Goal: Transaction & Acquisition: Obtain resource

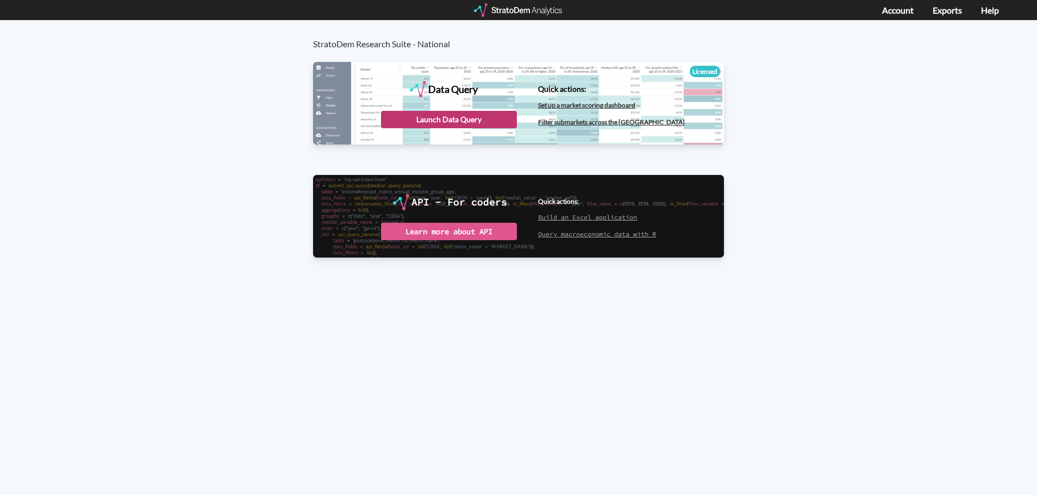
click at [447, 119] on div "Launch Data Query" at bounding box center [449, 119] width 136 height 17
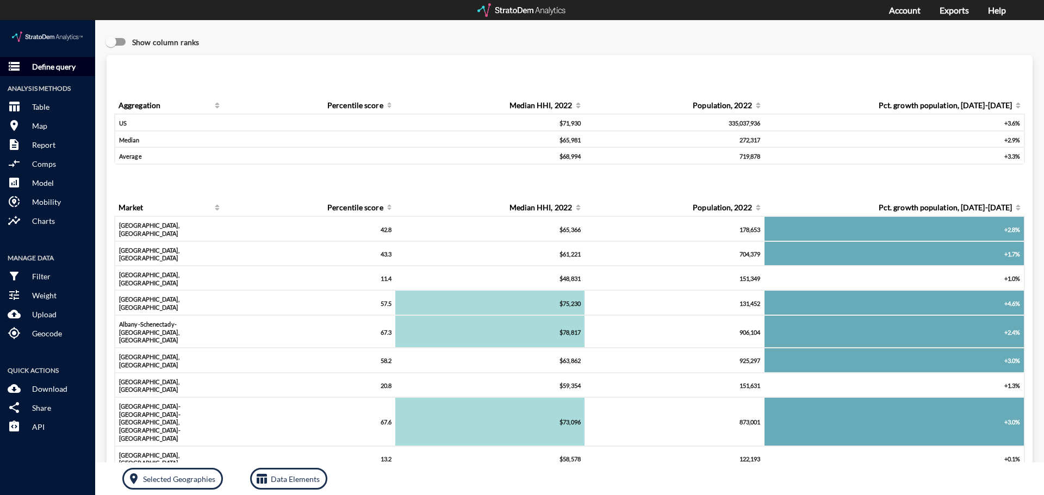
click p "Define query"
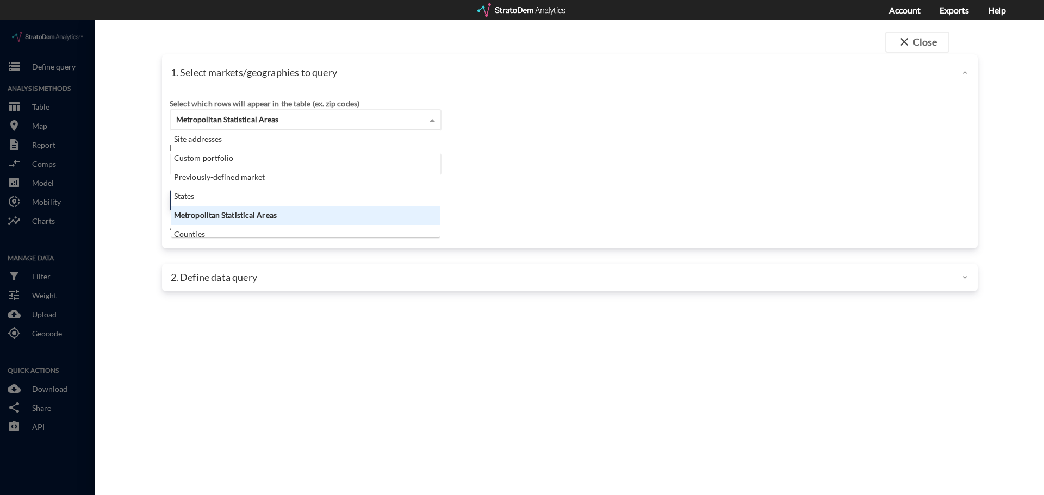
click span "Metropolitan Statistical Areas"
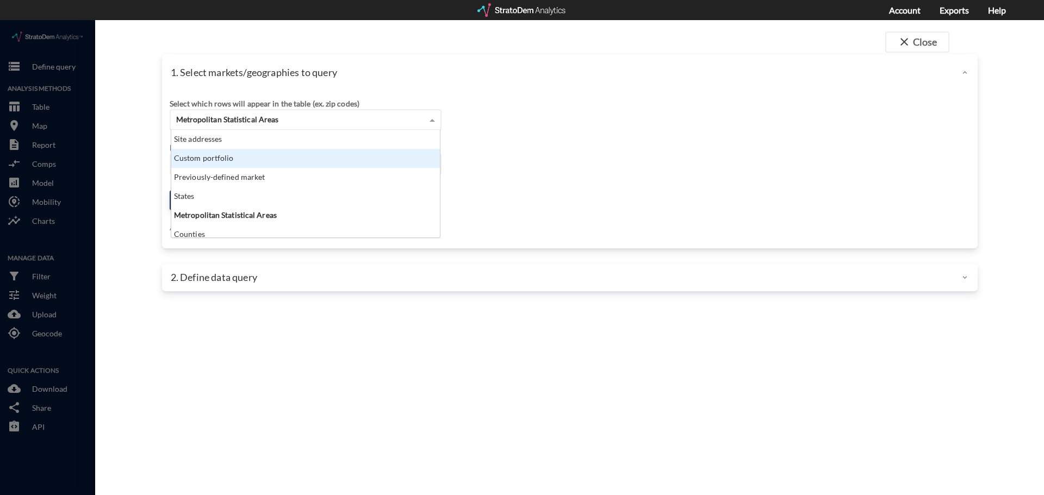
click div "Custom portfolio"
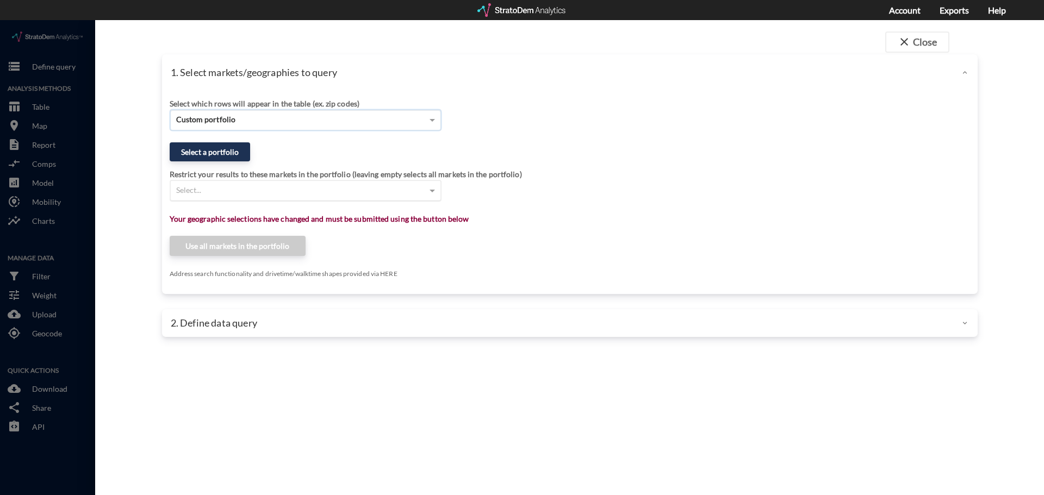
click div "Select..."
click div "Custom portfolio"
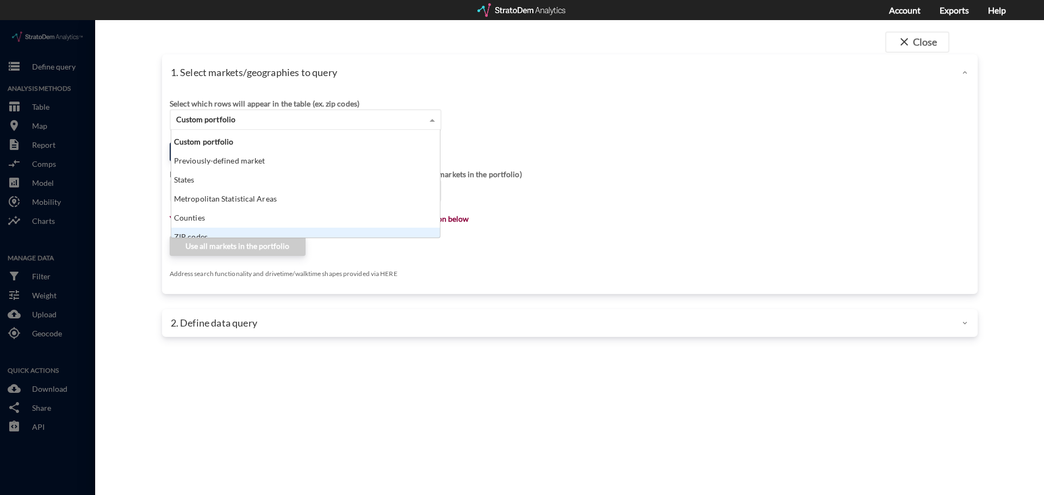
scroll to position [0, 0]
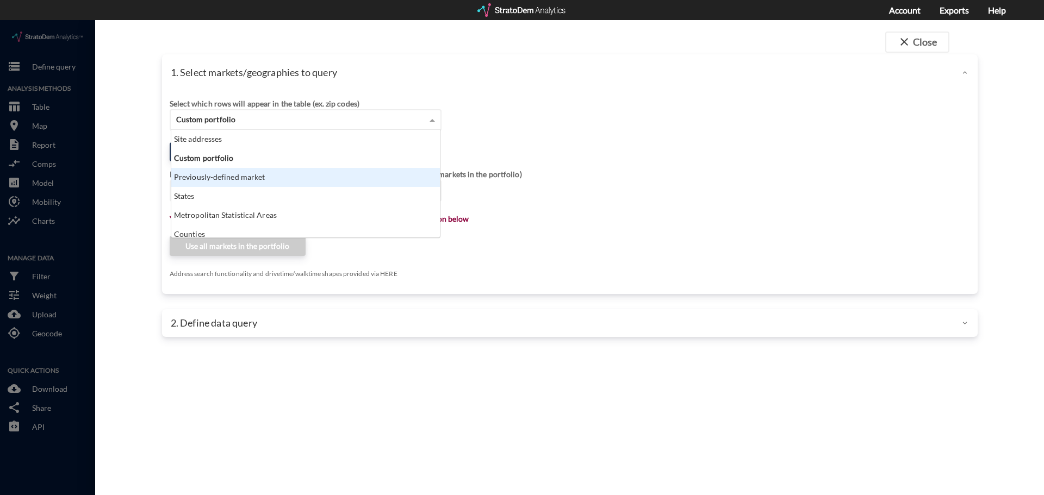
click div "Previously-defined market"
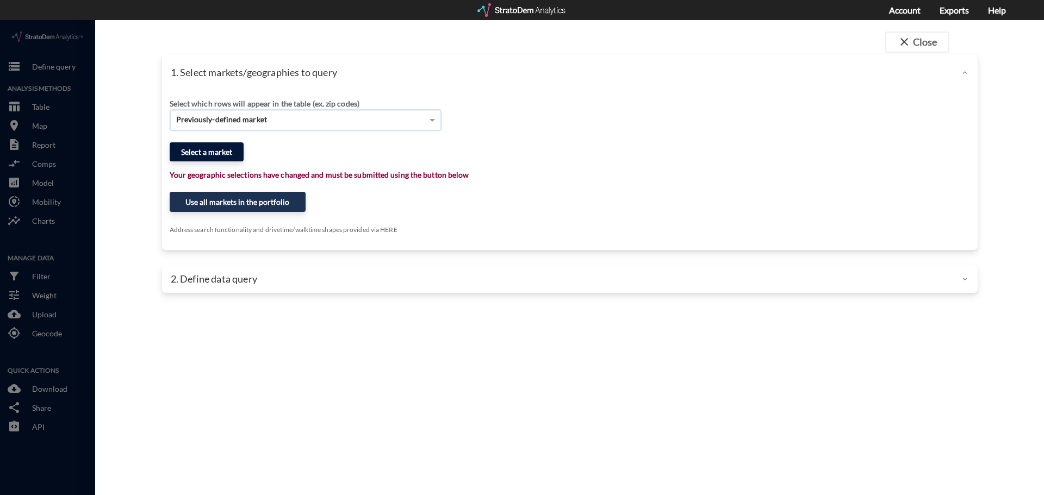
click button "Select a market"
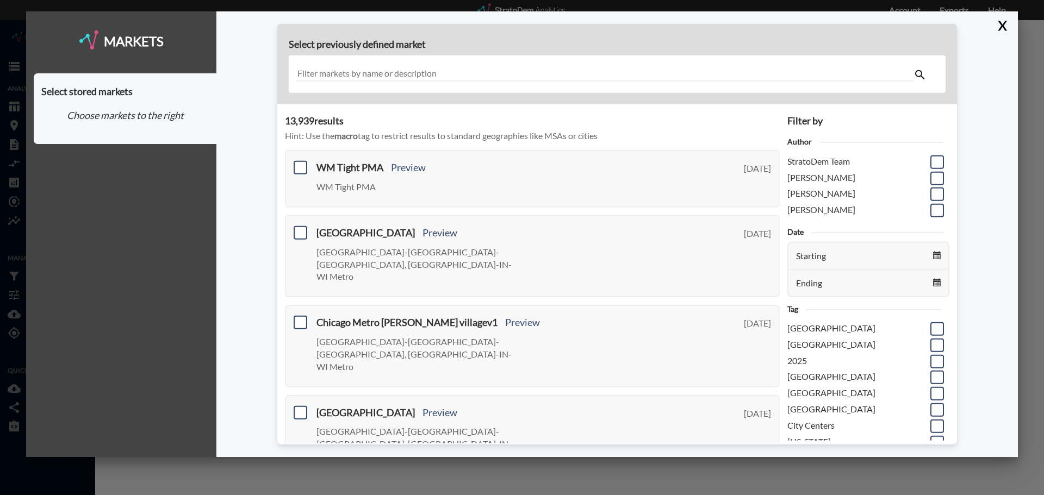
click at [319, 76] on input "text" at bounding box center [604, 74] width 617 height 15
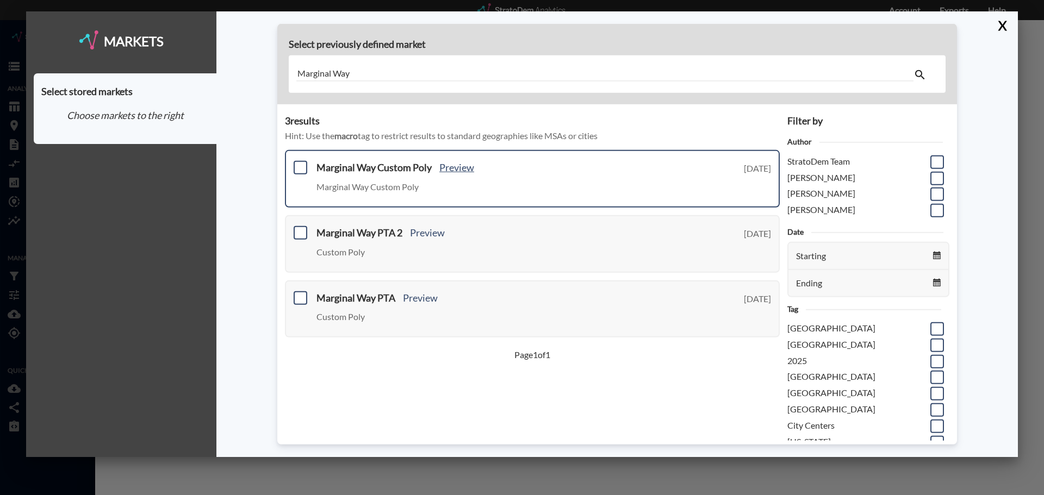
type input "Marginal Way"
click at [466, 170] on link "Preview" at bounding box center [456, 167] width 35 height 12
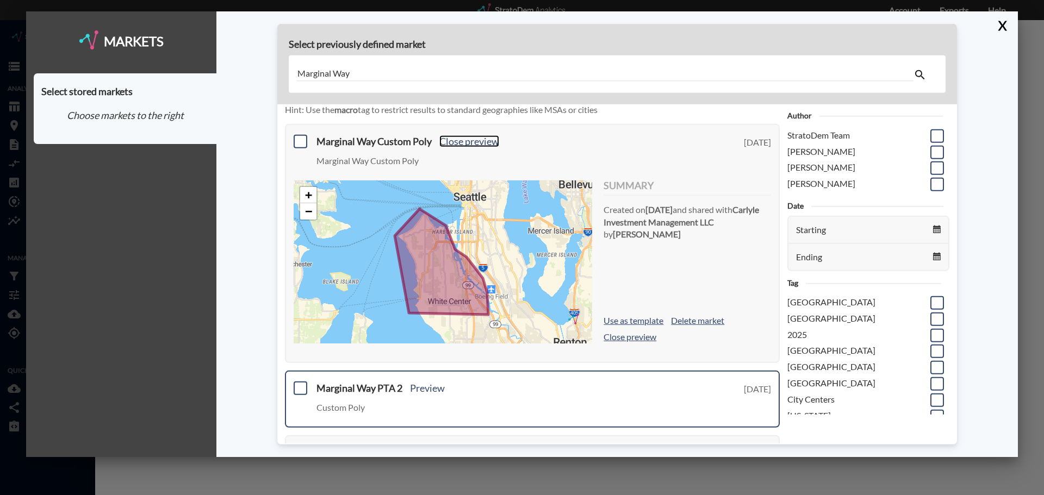
scroll to position [54, 0]
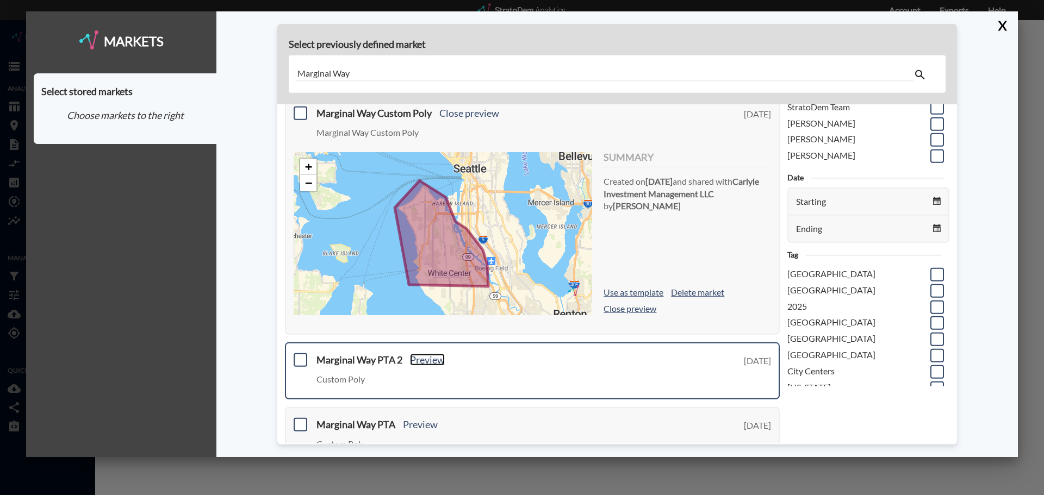
click at [419, 365] on link "Preview" at bounding box center [427, 360] width 35 height 12
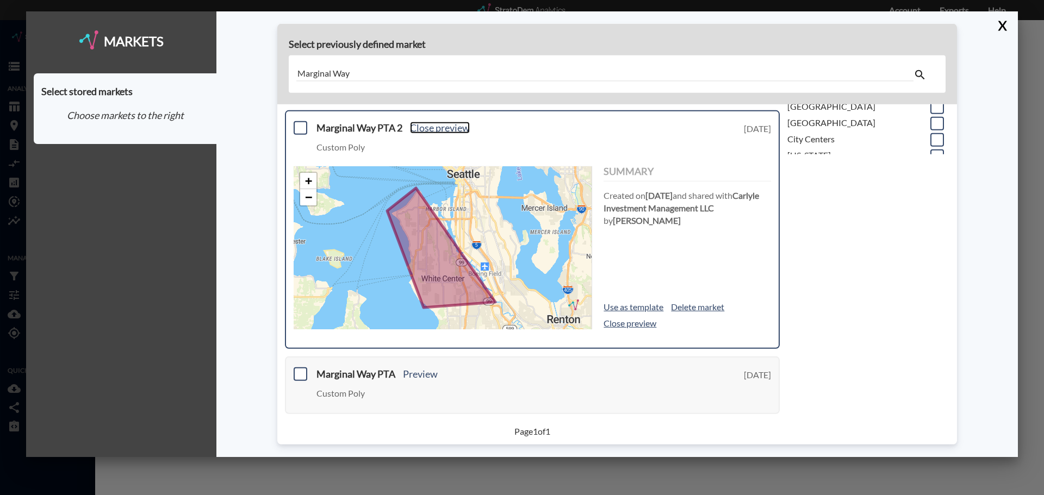
scroll to position [291, 0]
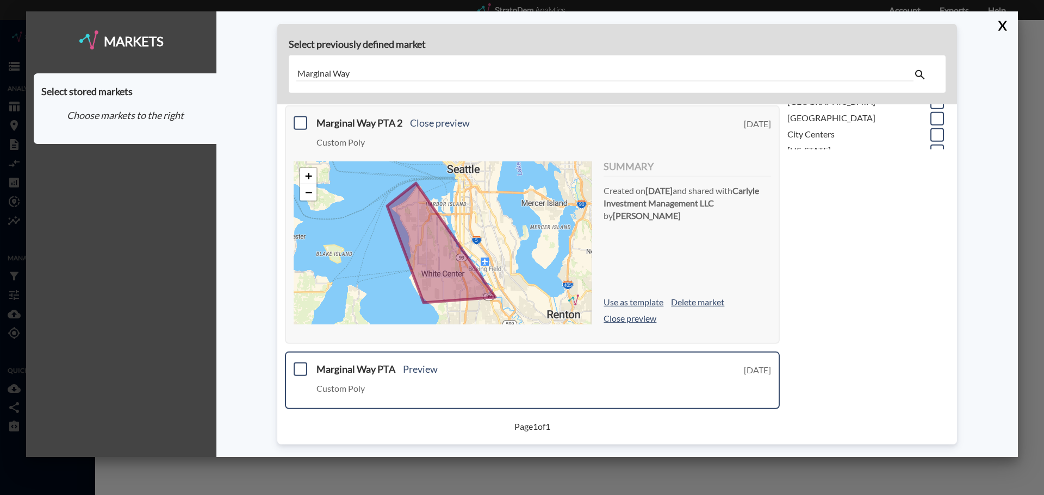
click at [423, 375] on div "Marginal Way PTA Preview Custom Poly" at bounding box center [543, 382] width 454 height 36
click at [428, 369] on link "Preview" at bounding box center [420, 369] width 35 height 12
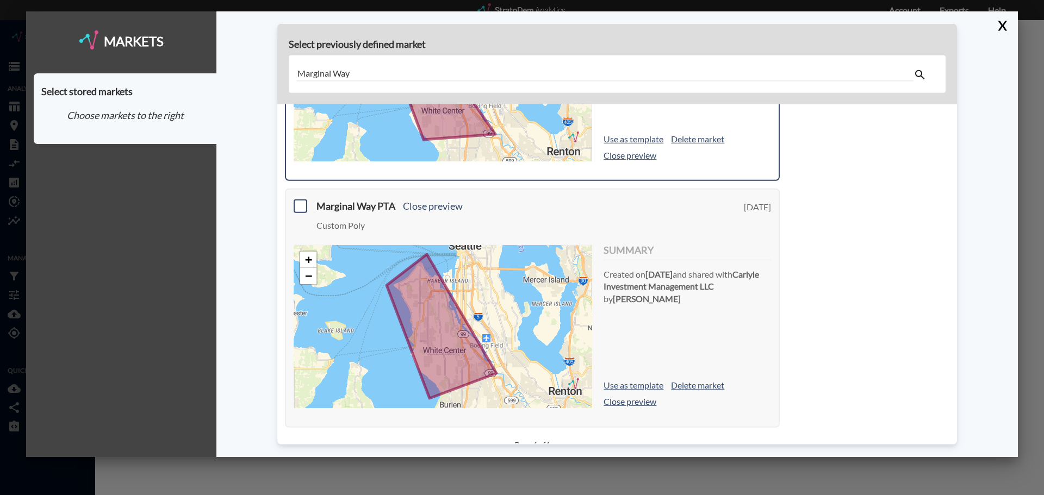
scroll to position [473, 0]
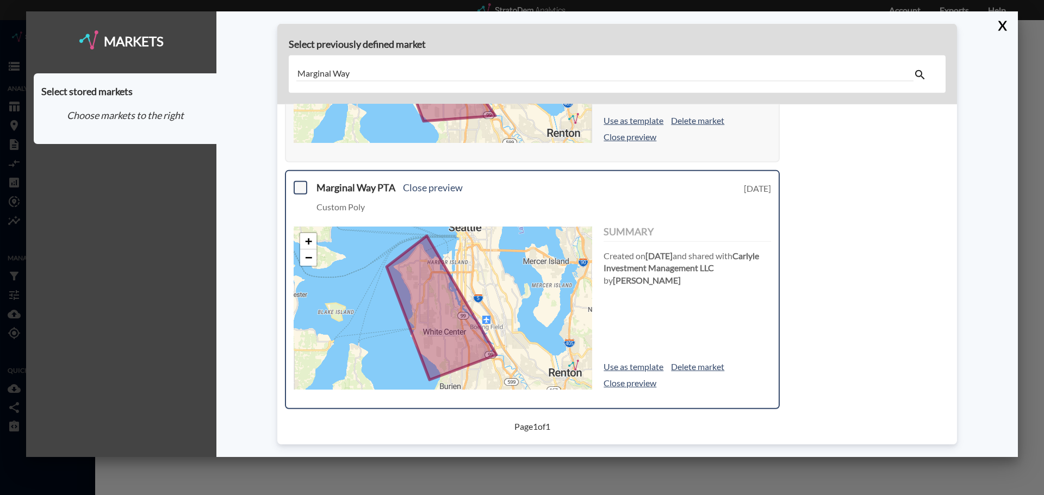
click at [304, 190] on span at bounding box center [301, 188] width 14 height 14
click at [299, 183] on input "checkbox" at bounding box center [299, 183] width 0 height 0
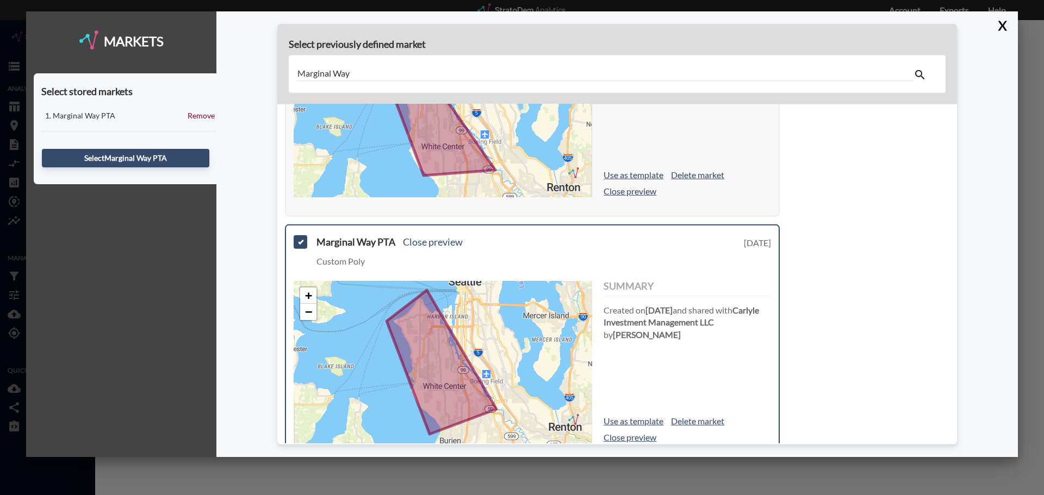
scroll to position [310, 0]
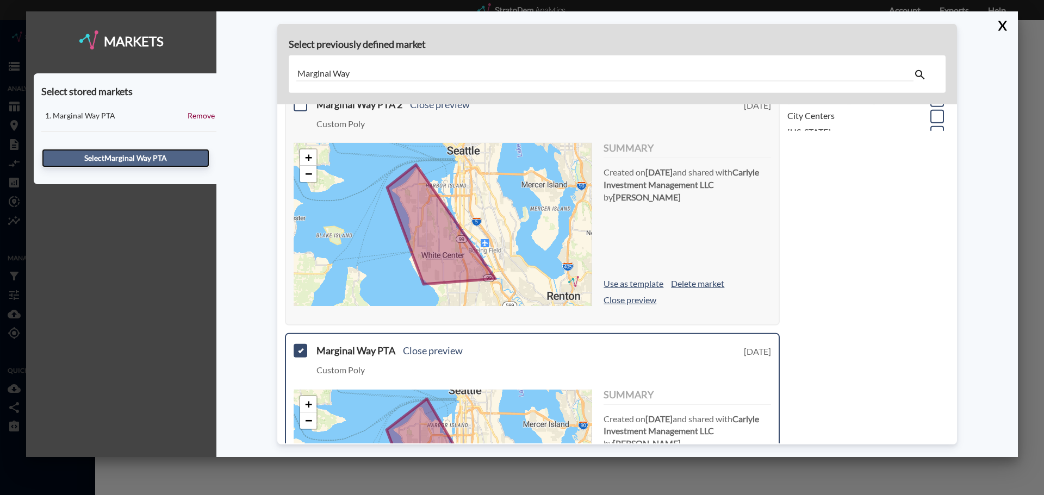
click at [113, 161] on button "Select Marginal Way PTA" at bounding box center [125, 158] width 167 height 18
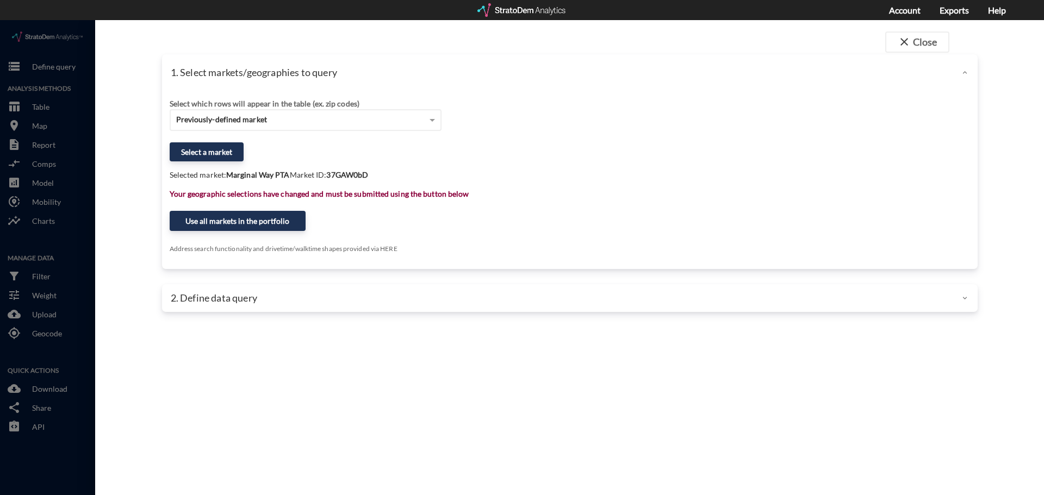
click p "2. Define data query"
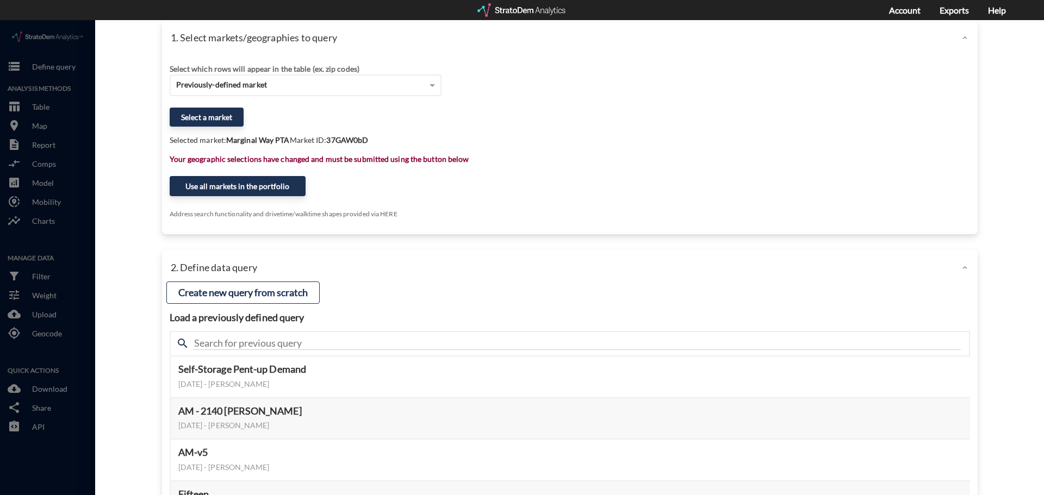
scroll to position [54, 0]
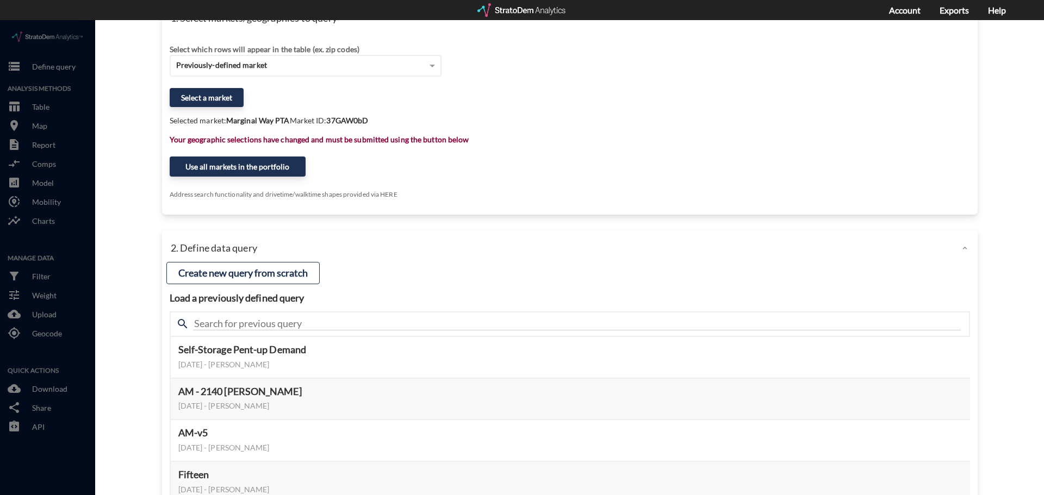
click div "search"
click h5 "Self-Storage Pent-up Demand"
click button "Select this query"
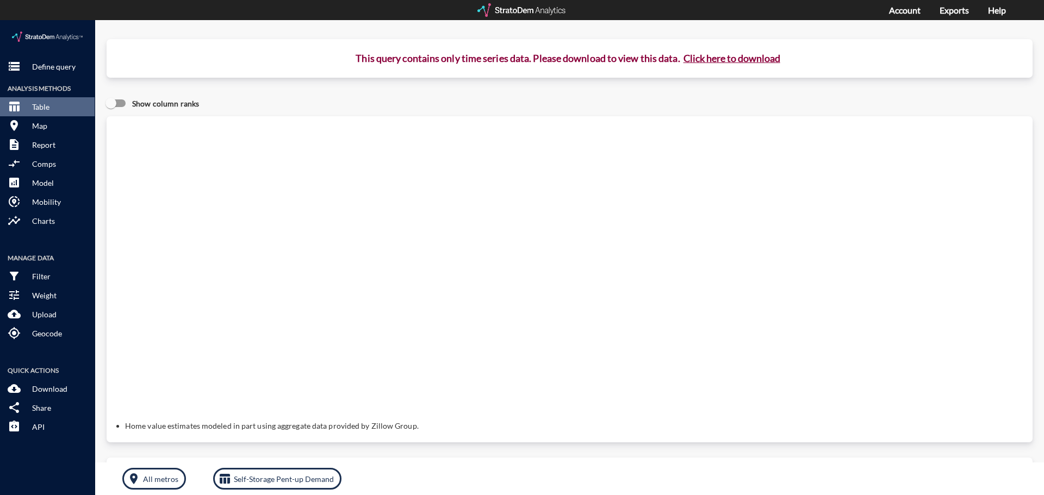
click button "Click here to download"
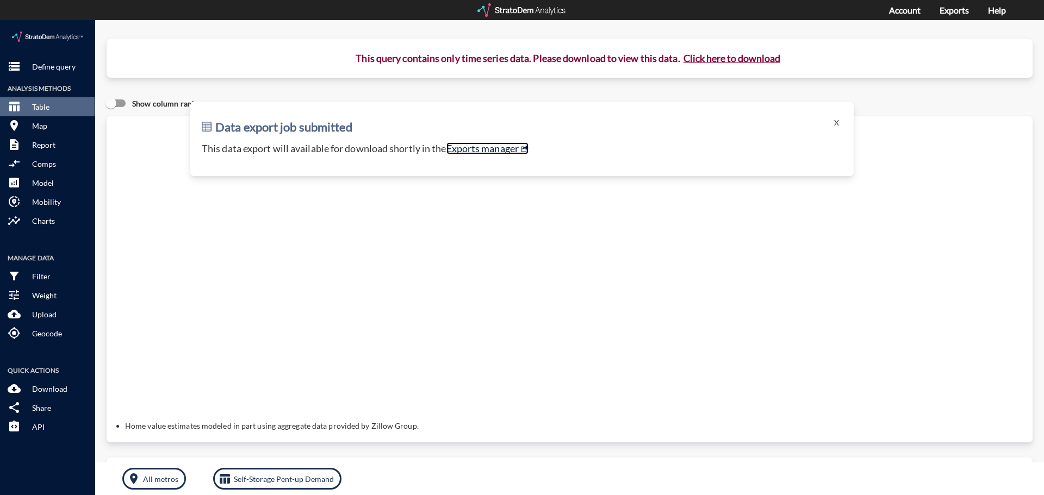
click link "Exports manager"
click button "storage Define query"
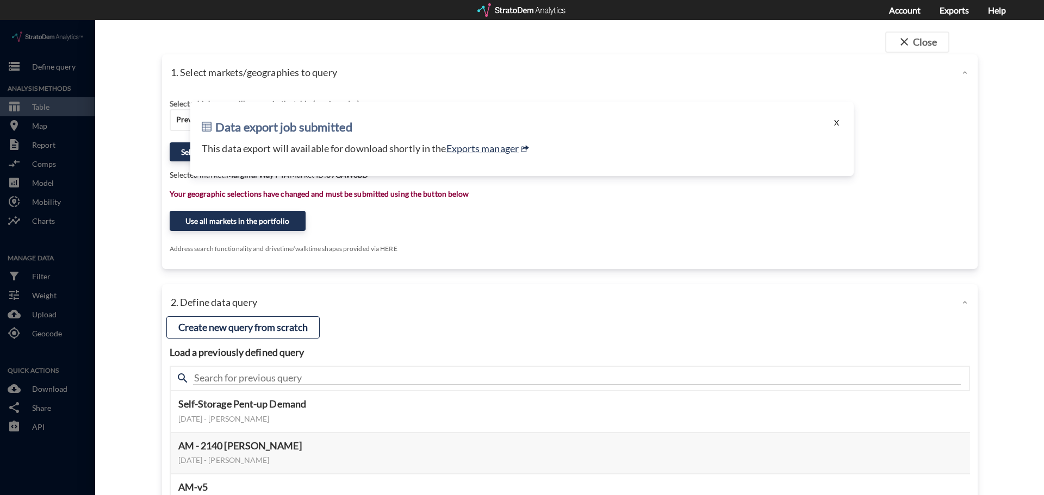
click button "X"
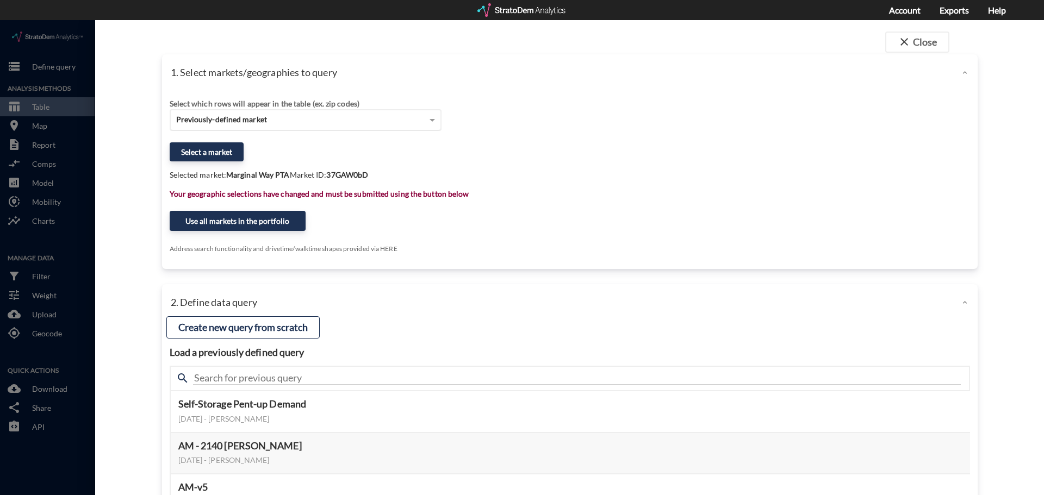
click div "Previously-defined market"
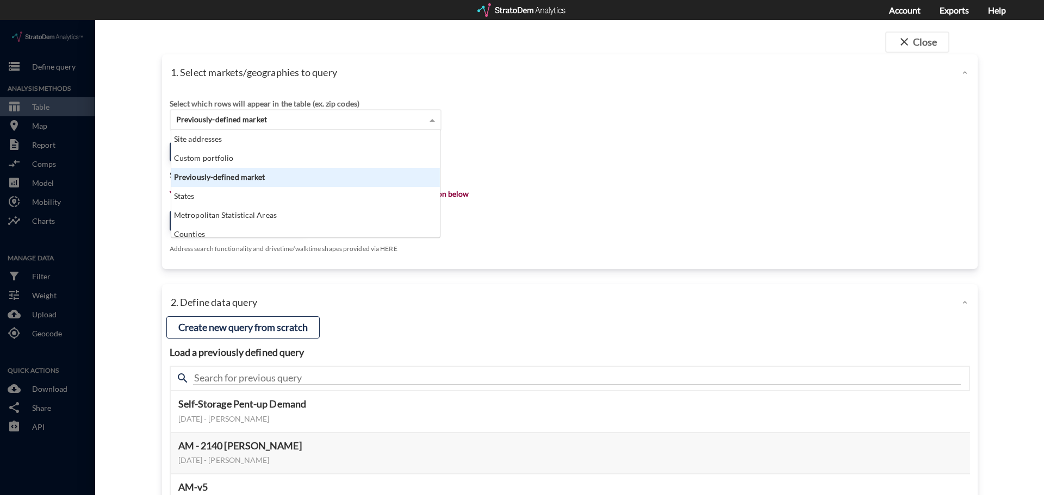
scroll to position [99, 262]
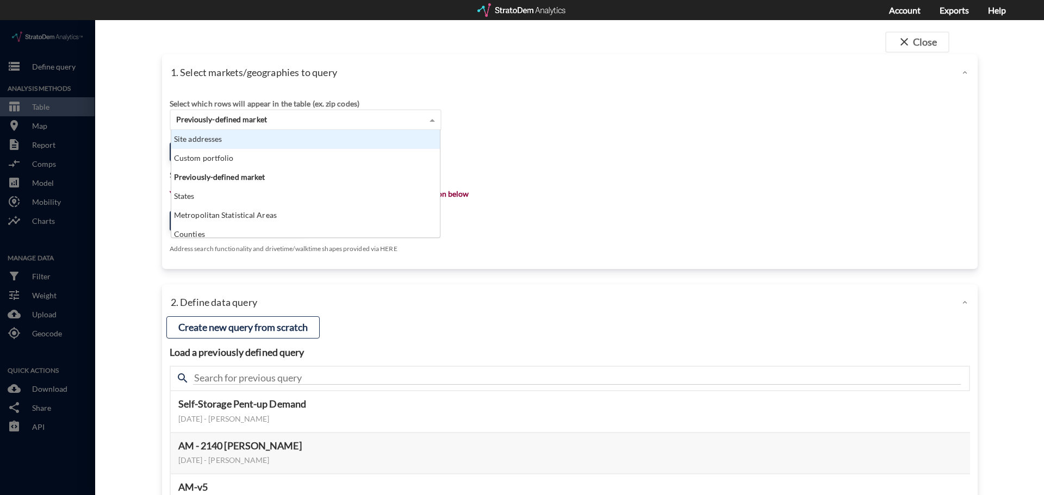
click div "Site addresses"
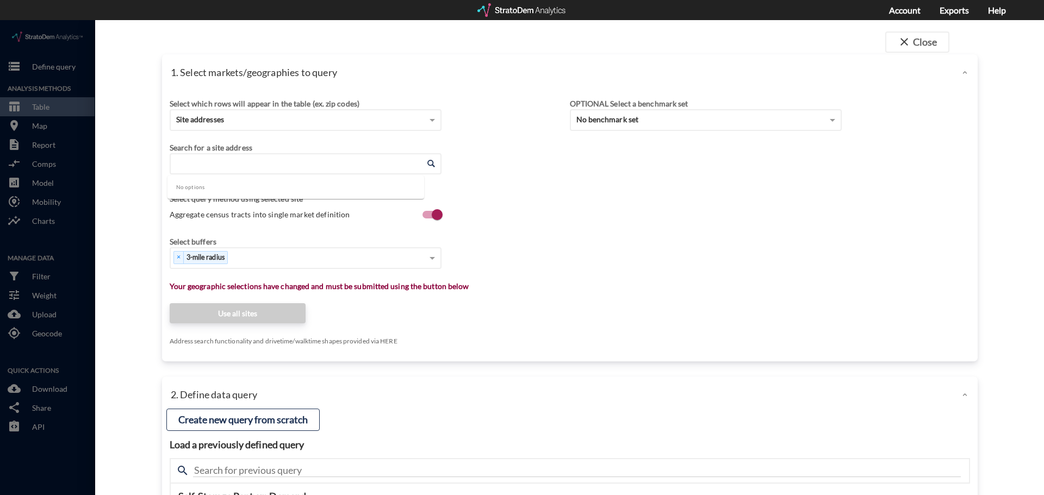
click input "Enter an address"
paste input "2633 Liggett Rd, Castle Rock, CO 80109"
click li "2633 Liggett Rd, Castle Rock, Colorado"
type input "2633 Liggett Rd, Castle Rock, Colorado"
click div "Select which rows will appear in the table (ex. zip codes) Site addresses Selec…"
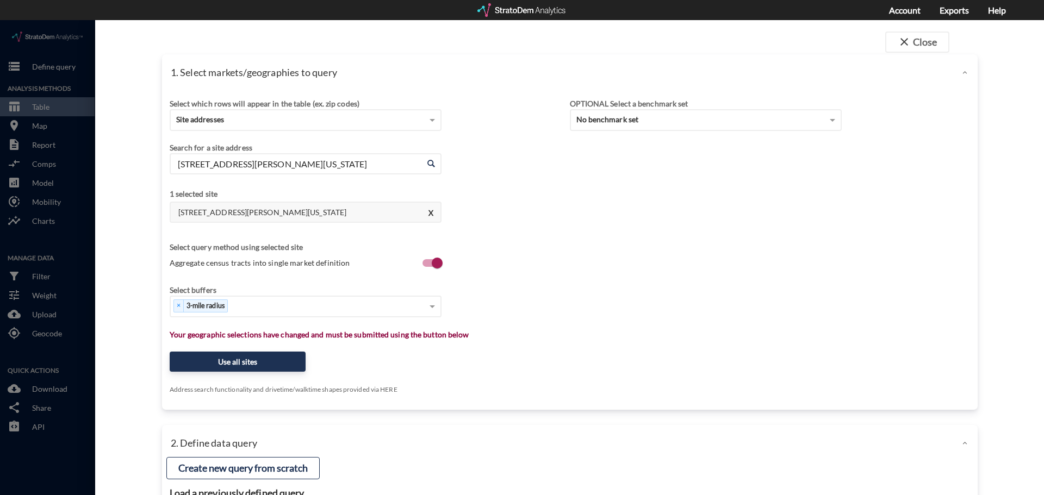
drag, startPoint x: 570, startPoint y: 297, endPoint x: 230, endPoint y: 357, distance: 345.0
click div "Select which rows will appear in the table (ex. zip codes) Site addresses Selec…"
click button "Use all sites"
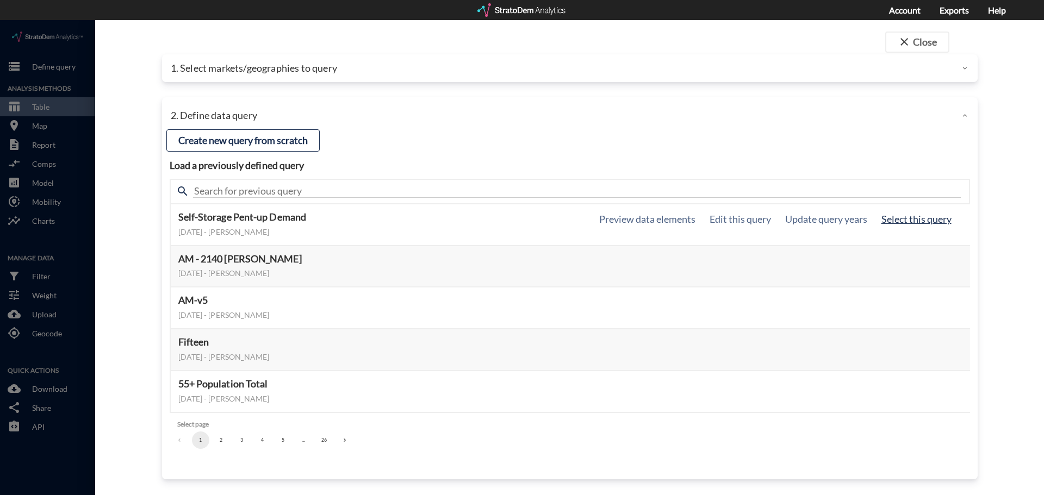
click button "Select this query"
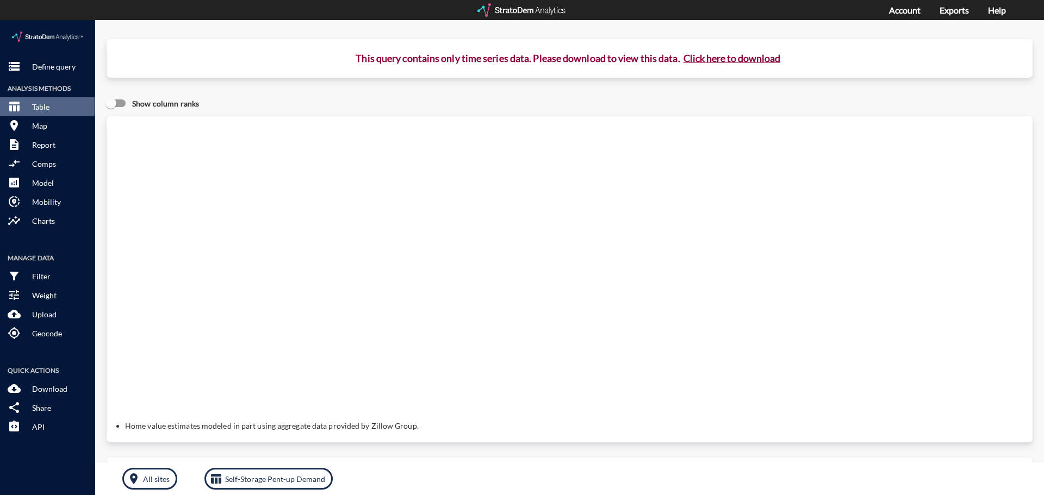
click button "Click here to download"
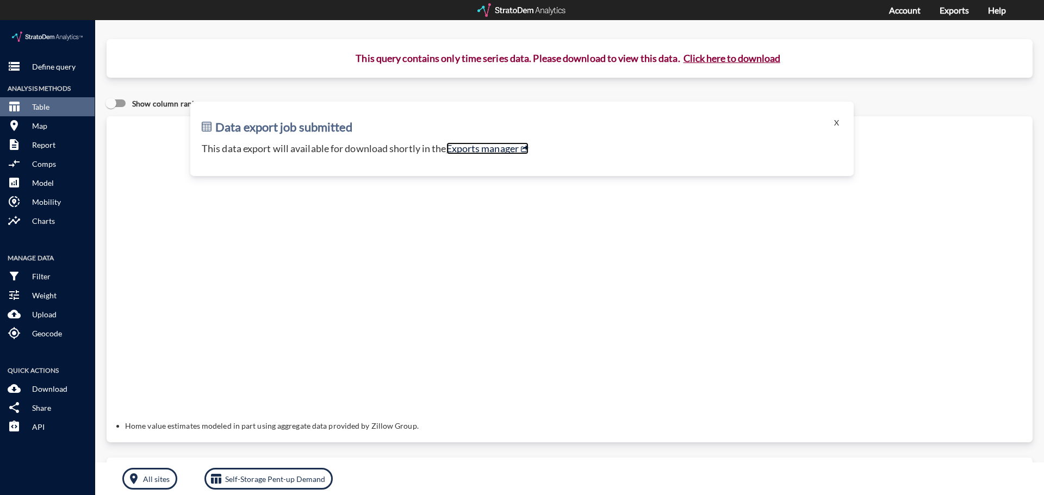
click link "Exports manager"
click p "Define query"
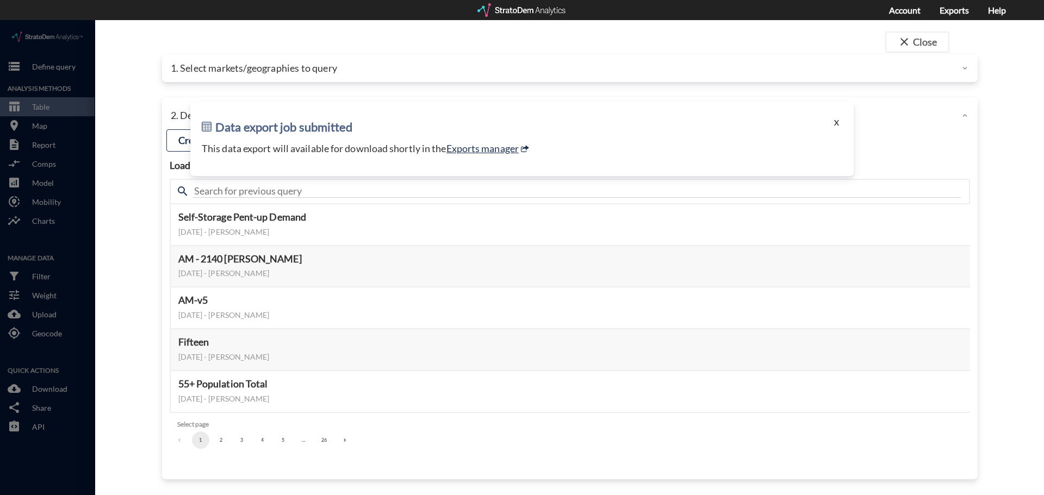
click button "X"
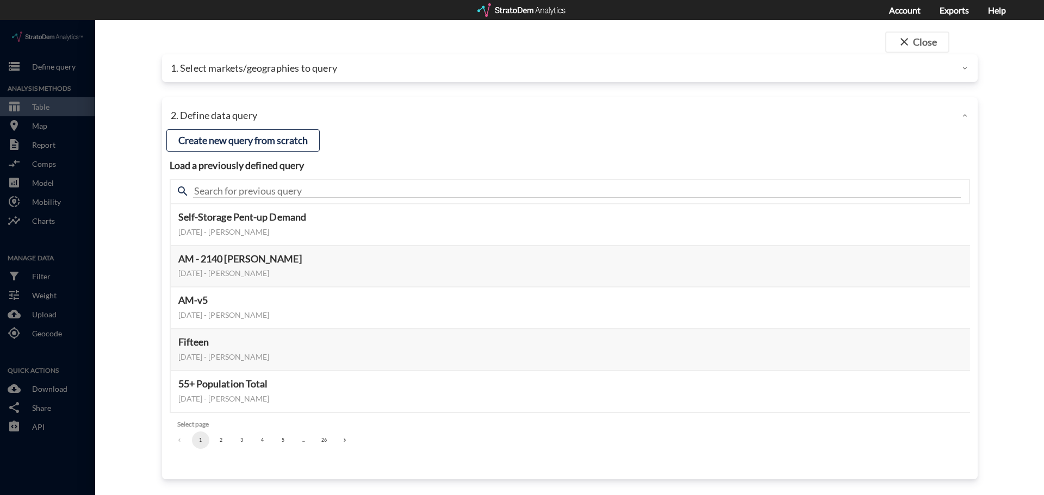
click div "1. Select markets/geographies to query"
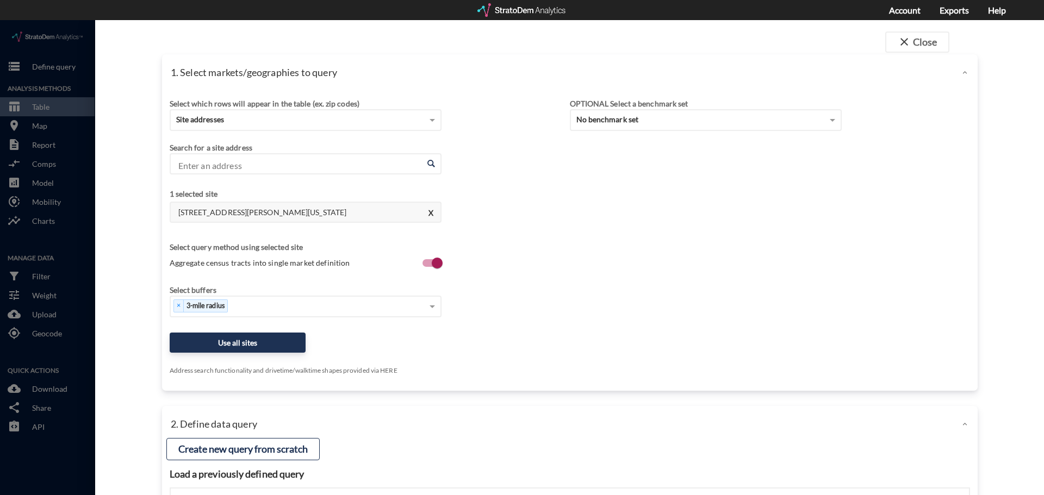
click input "Enter an address"
paste input "16576 SE Sunnyside Rd, Happy Valley, OR 97015"
click li "16576 SE Sunnyside Rd, Happy Valley, Oregon"
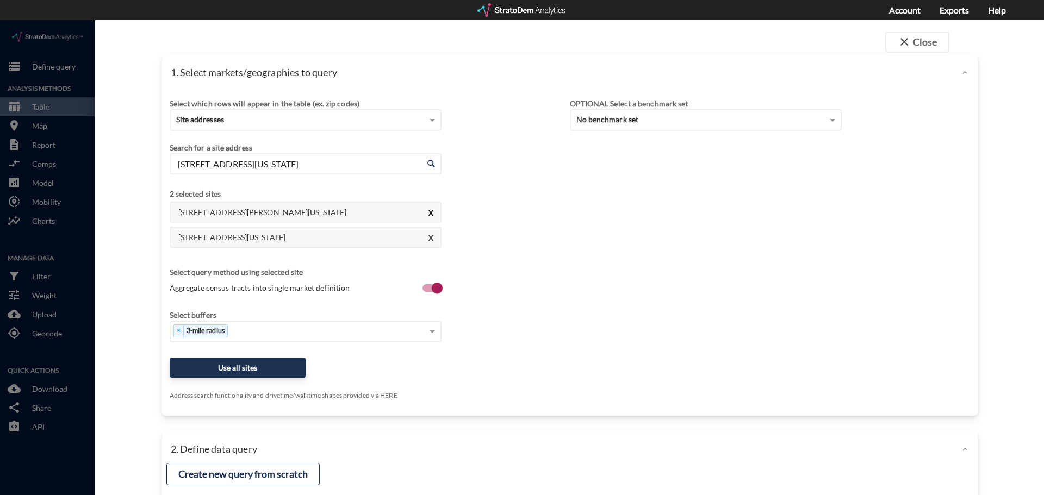
type input "16576 SE Sunnyside Rd, Happy Valley, Oregon"
click button "X"
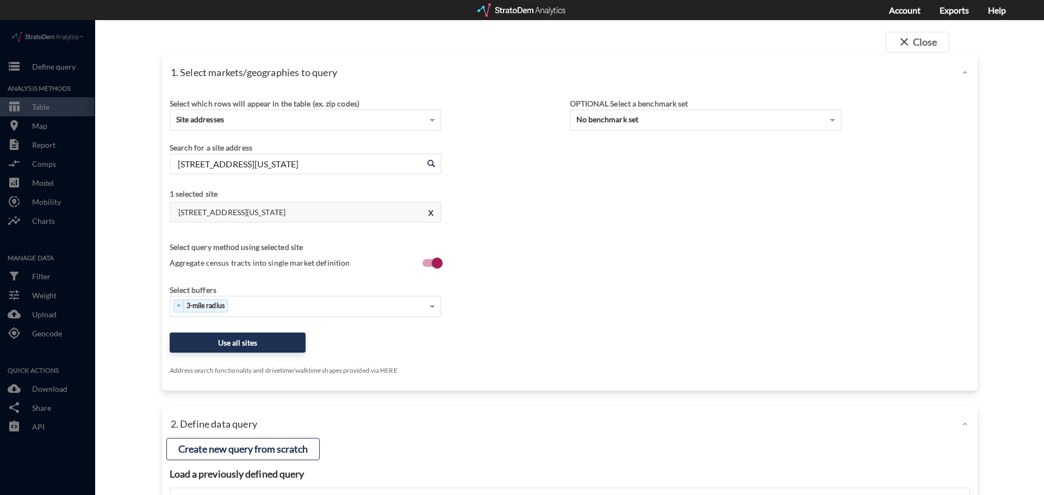
click div "16576 SE Sunnyside Rd, Happy Valley, Oregon X"
click button "Use all sites"
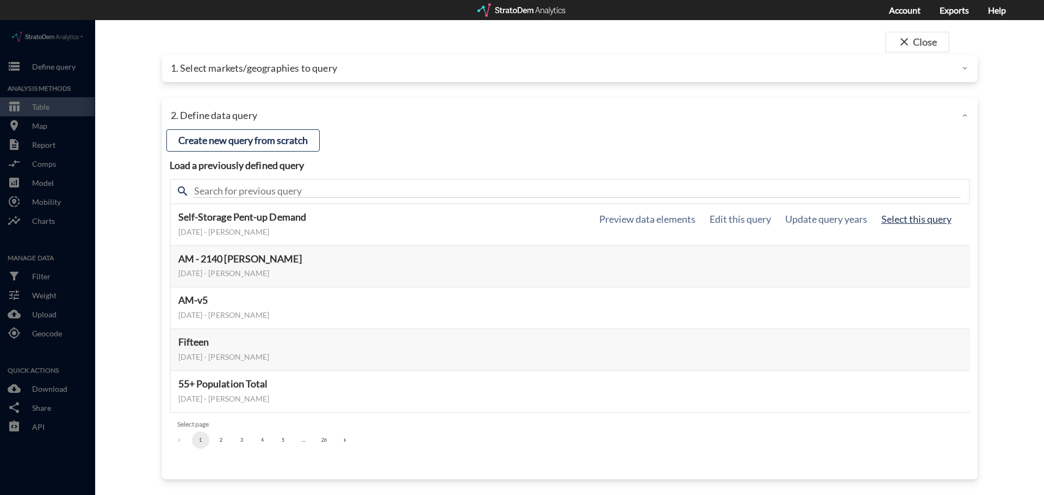
click button "Select this query"
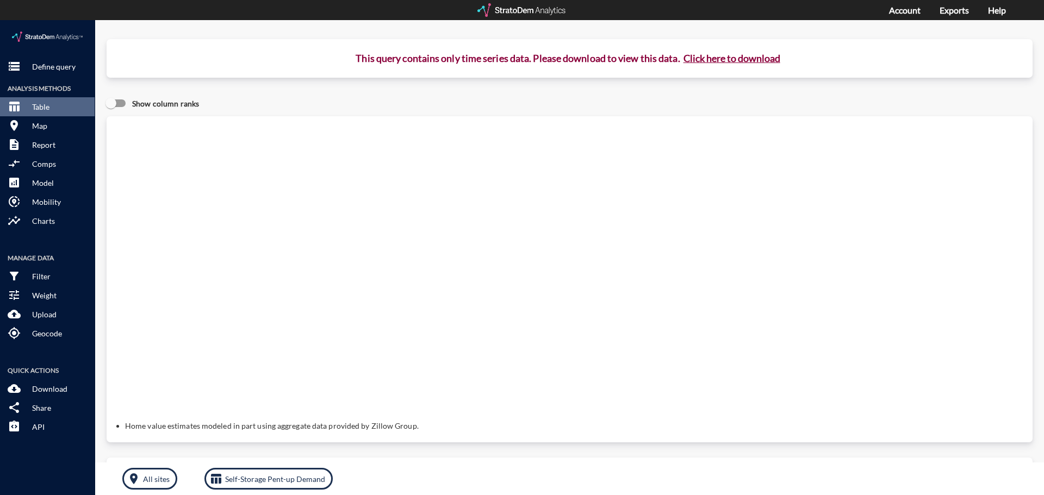
click button "Click here to download"
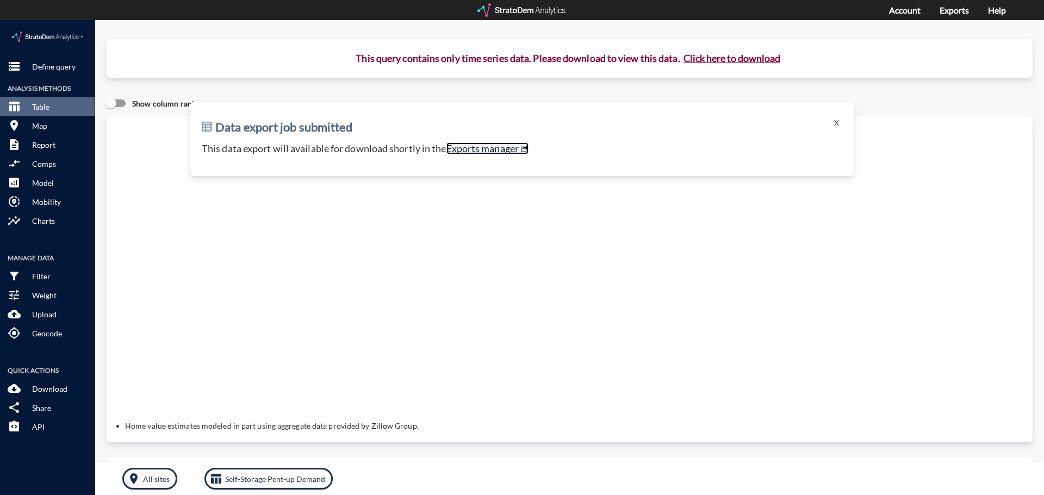
click link "Exports manager"
click p "Define query"
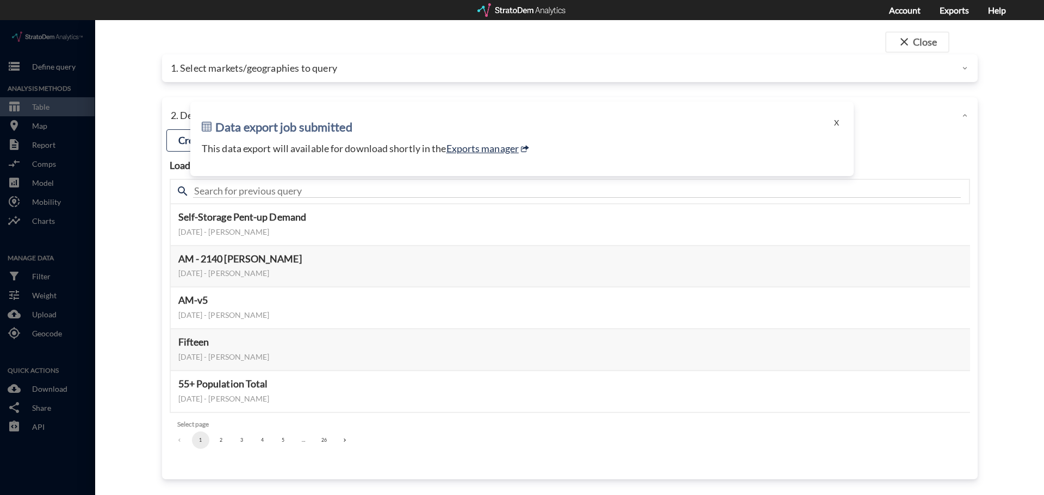
click p "1. Select markets/geographies to query"
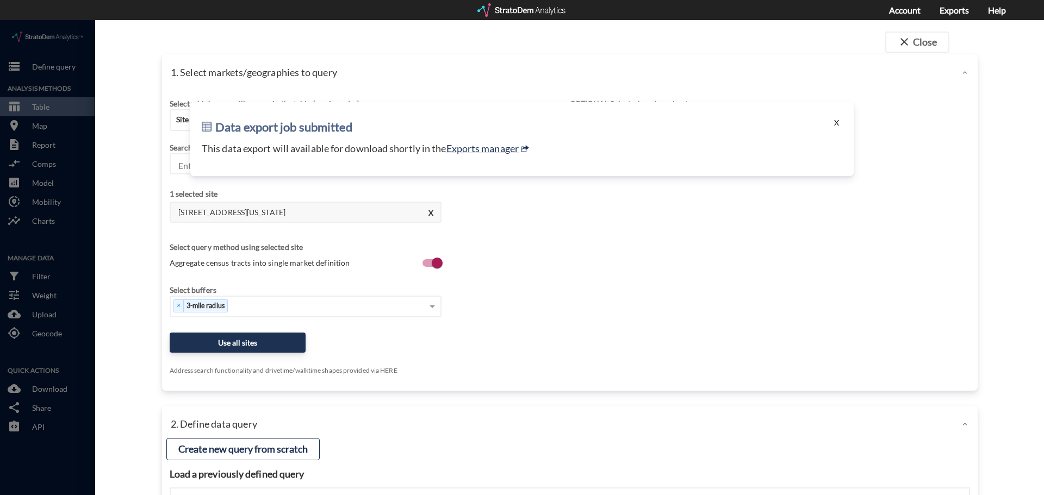
click button "X"
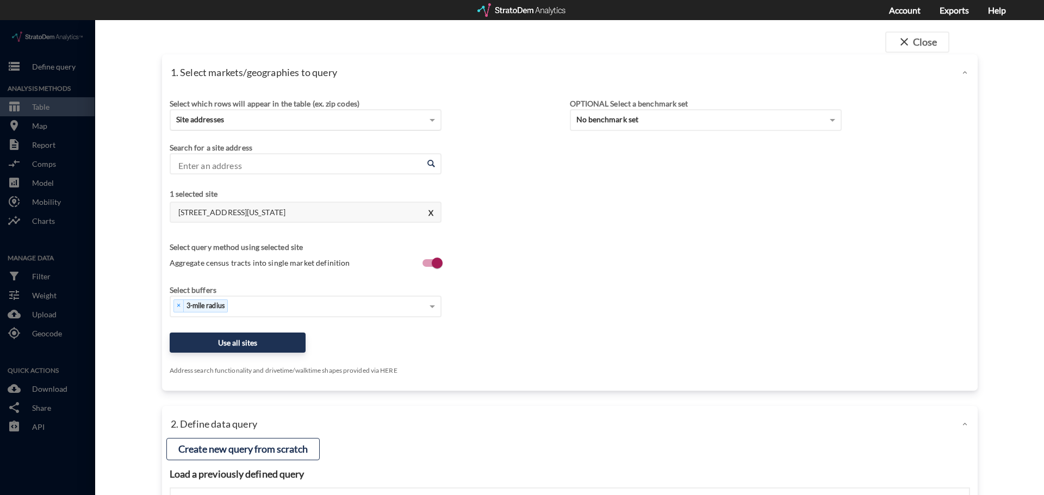
click div "Site addresses"
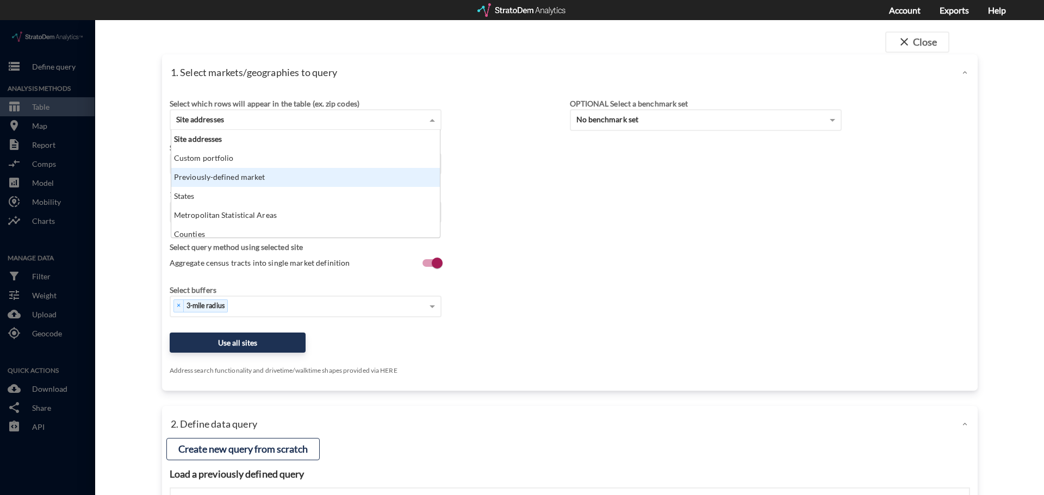
click div "Previously-defined market"
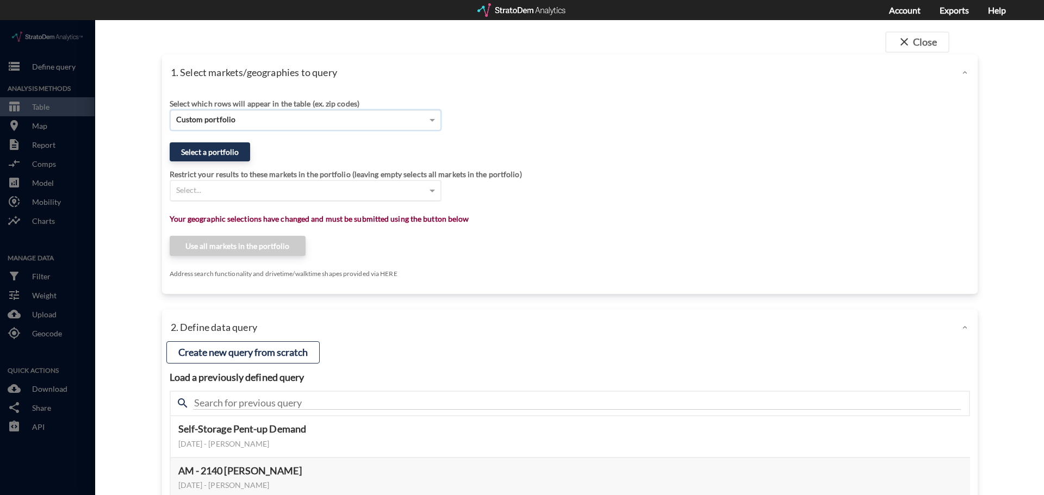
click div "Select..."
click div "Restrict your results to these markets in the portfolio (leaving empty selects …"
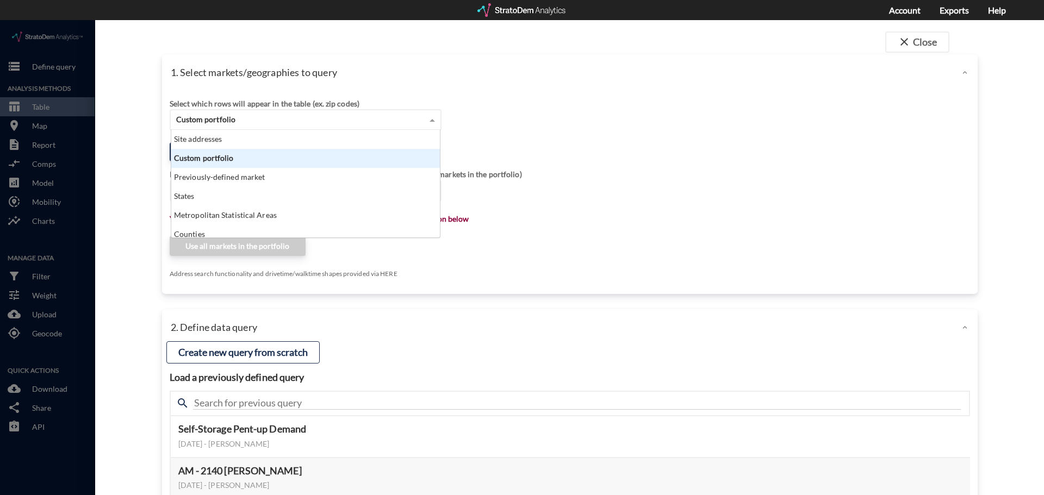
click div "Custom portfolio"
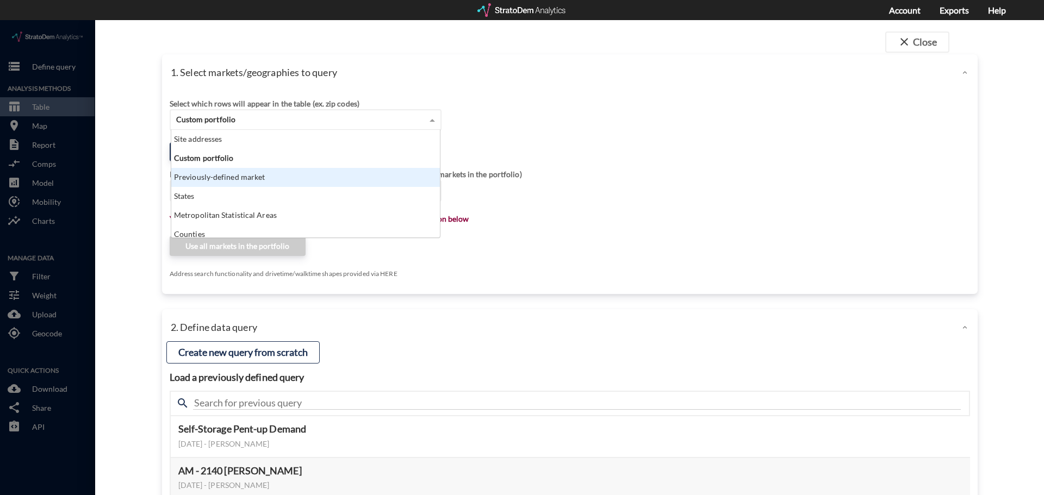
click div "Previously-defined market"
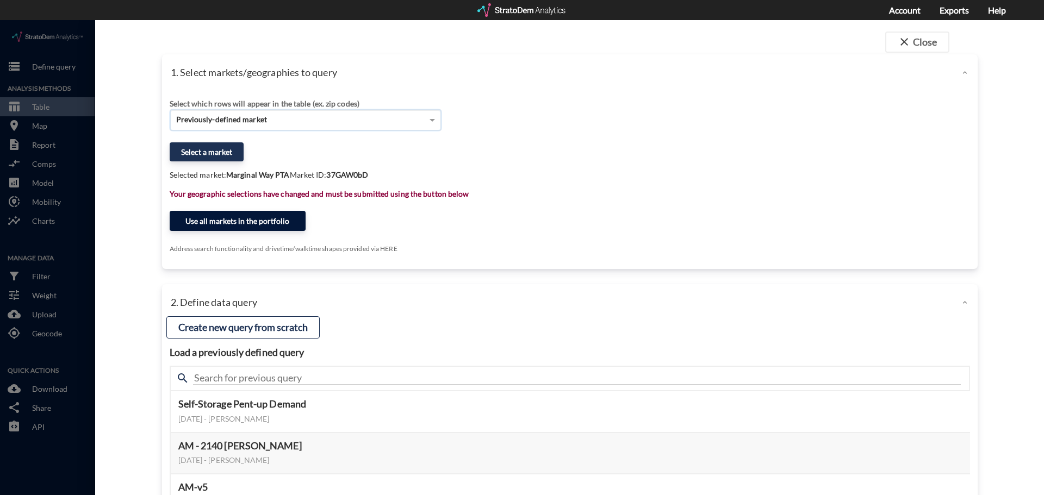
click button "Use all markets in the portfolio"
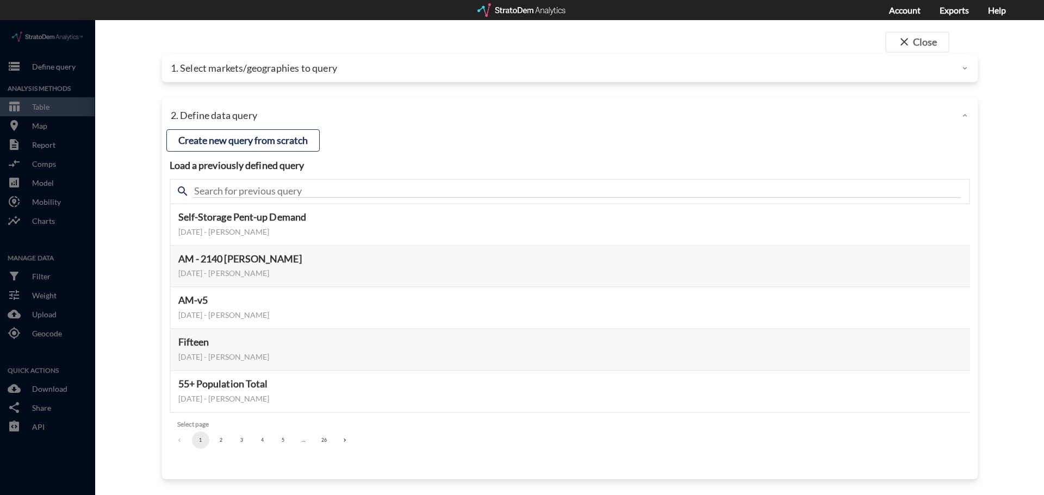
click div "1. Select markets/geographies to query"
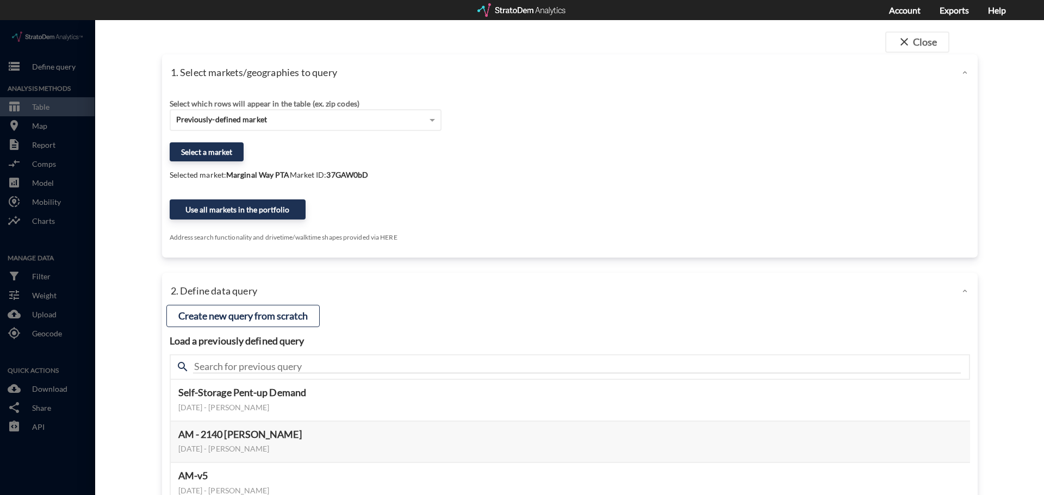
click strong "37GAW0bD"
click button "Select a market"
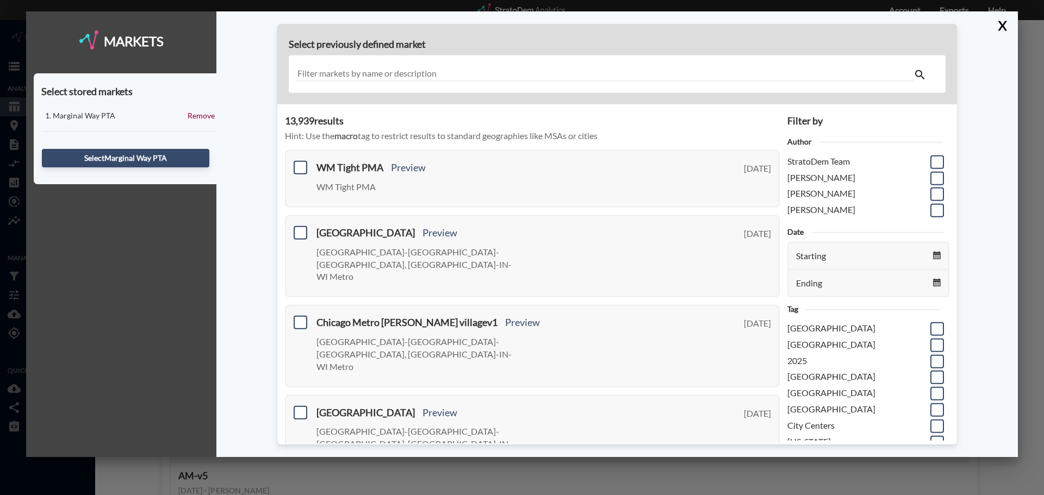
click at [437, 73] on input "text" at bounding box center [604, 74] width 617 height 15
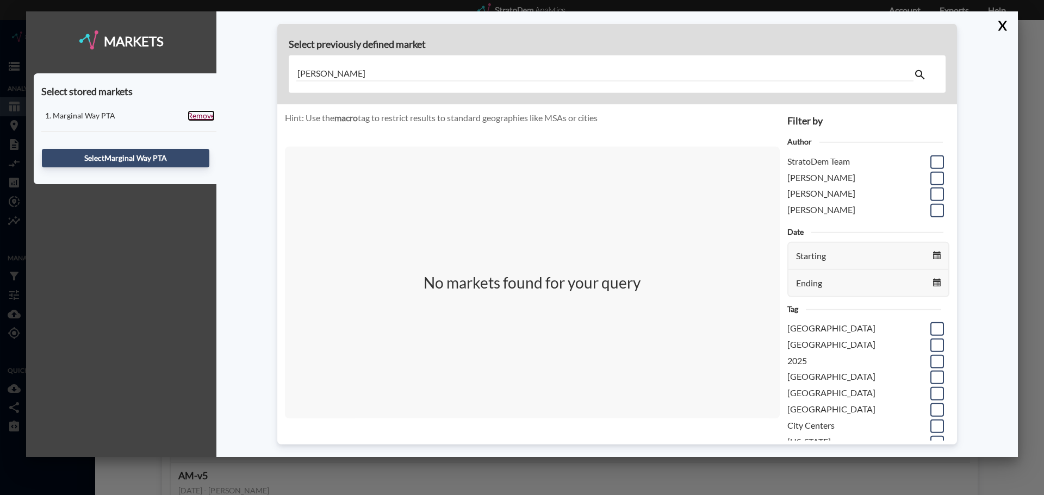
click at [199, 115] on link "Remove" at bounding box center [201, 115] width 27 height 11
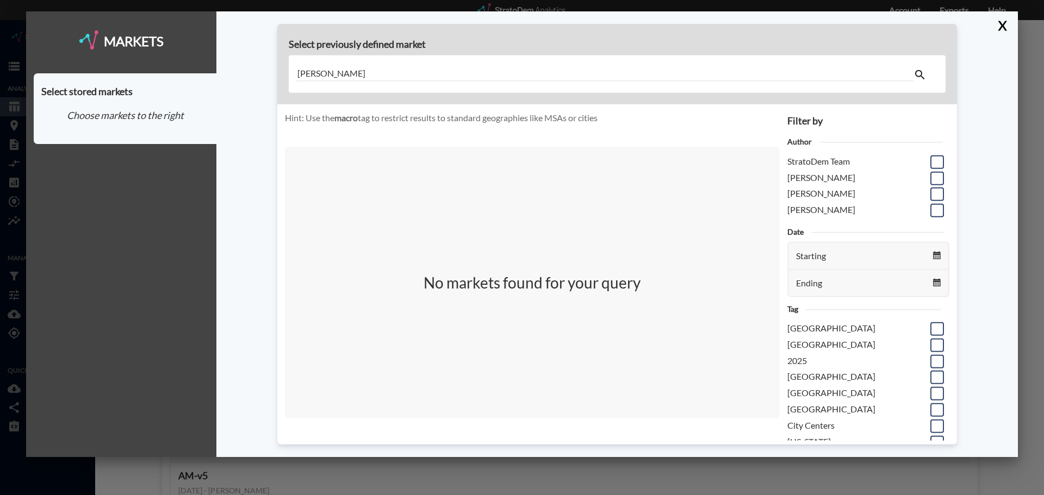
click at [456, 68] on input "Ronk" at bounding box center [604, 74] width 617 height 15
type input "R"
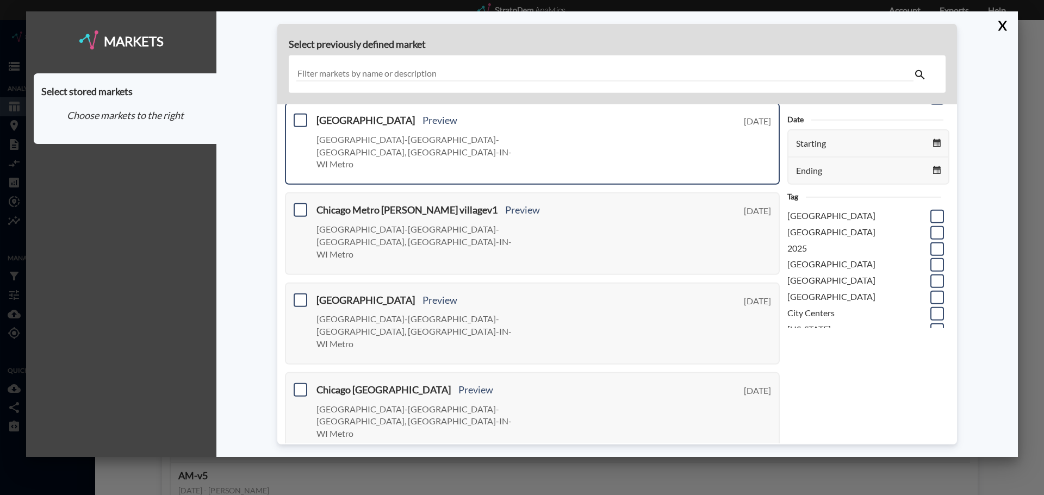
scroll to position [0, 0]
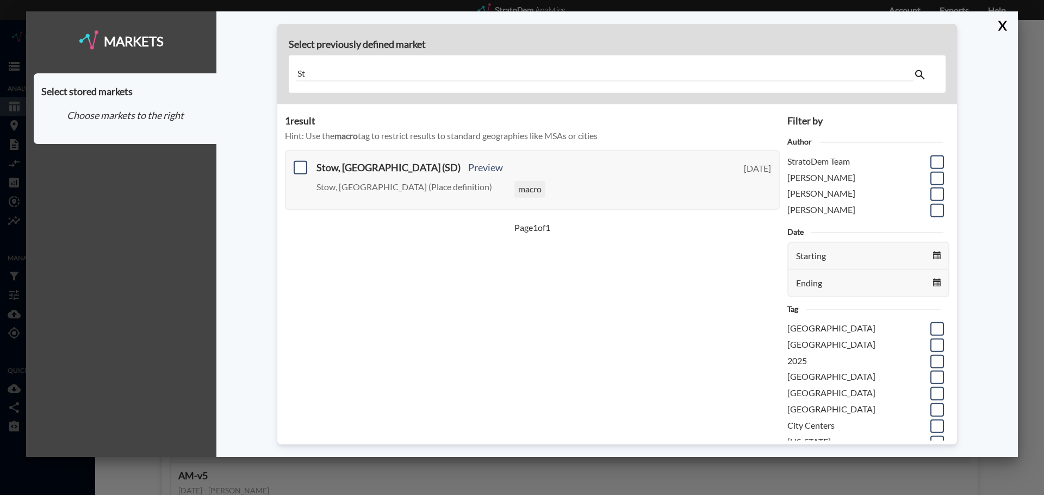
type input "S"
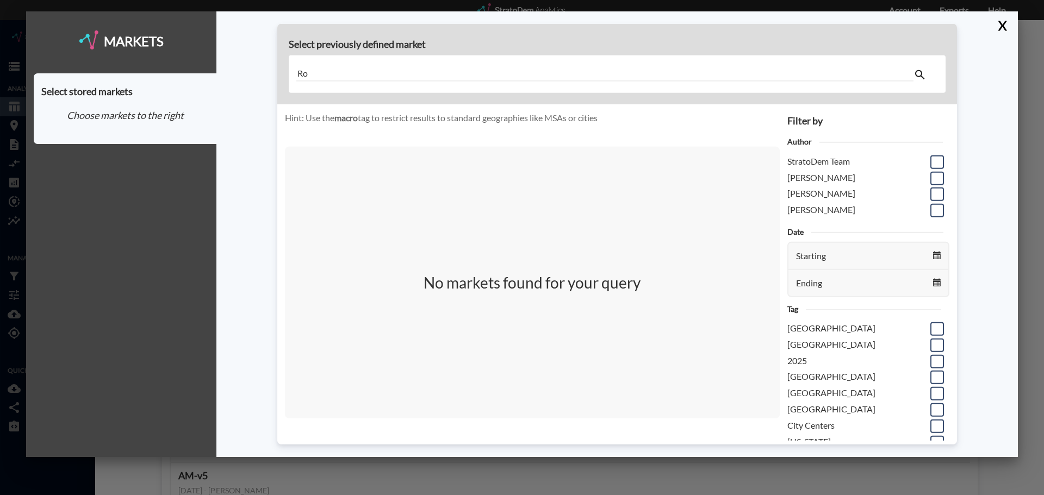
type input "R"
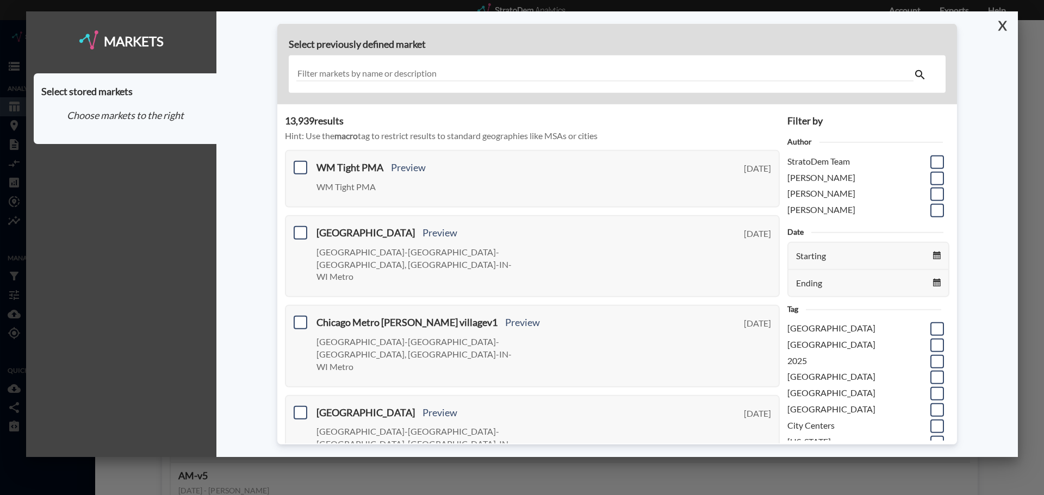
click at [1003, 29] on button "X" at bounding box center [999, 25] width 19 height 28
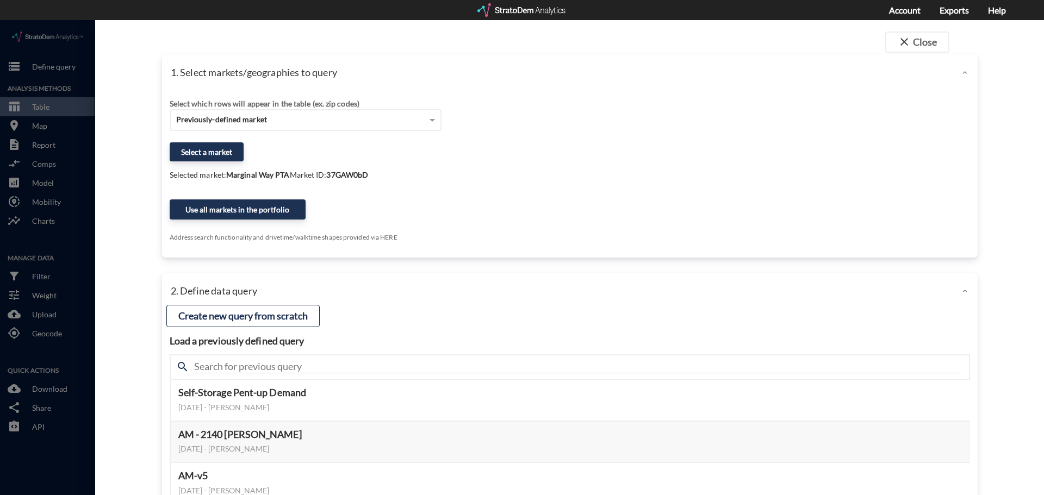
click div "Select which rows will appear in the table (ex. zip codes) Previously-defined m…"
click button "close Close"
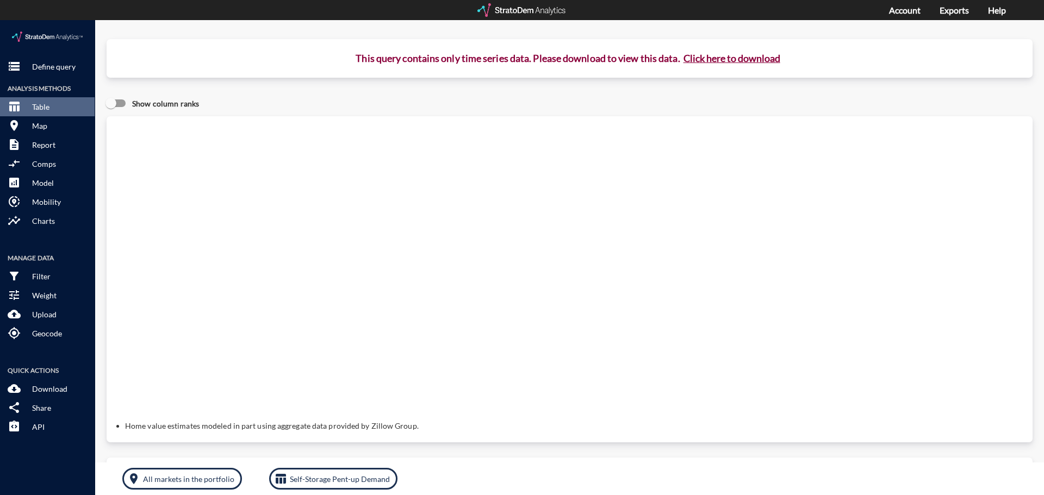
drag, startPoint x: 600, startPoint y: 171, endPoint x: 402, endPoint y: 65, distance: 224.3
click div "Query progress Home value estimates modeled in part using aggregate data provid…"
click p "Define query"
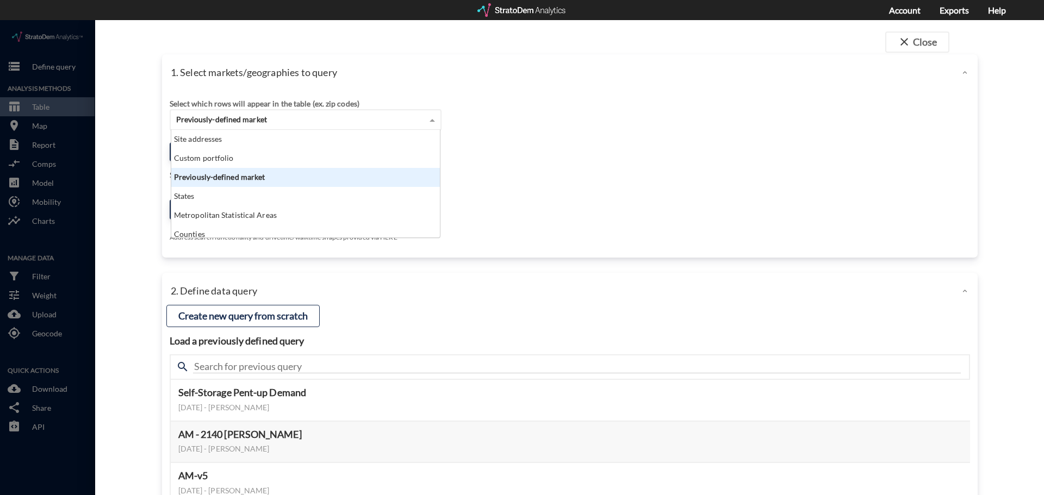
click div "Previously-defined market"
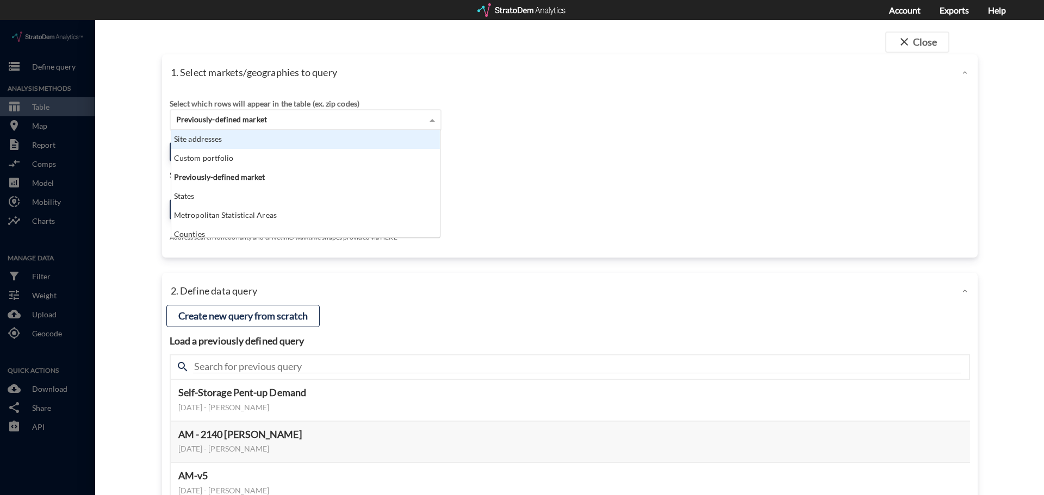
click div "Site addresses"
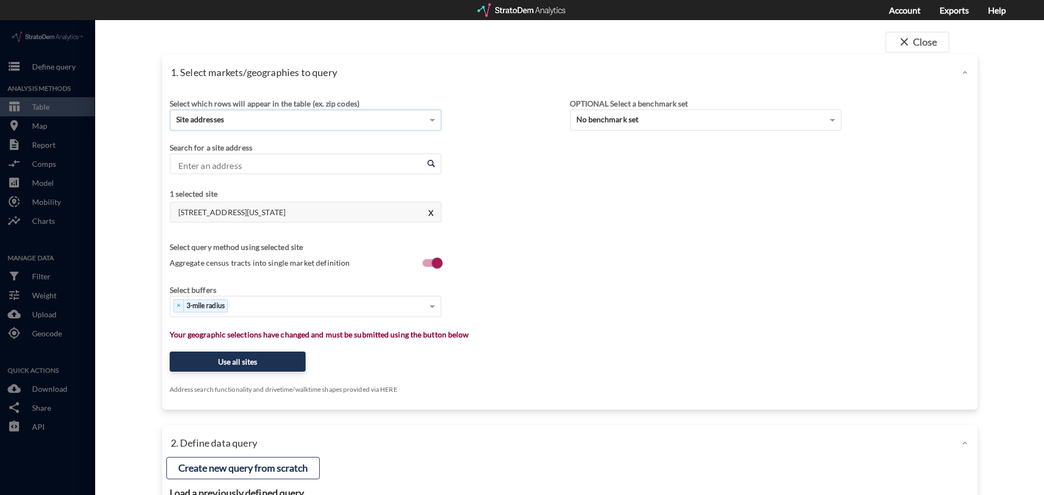
click input "Enter an address"
paste input "2021 Lakeland Ave, Ronkonkoma, NY 11779"
click li "2021 Lakeland Ave, Ronkonkoma, New York"
type input "2021 Lakeland Ave, Ronkonkoma, New York"
click div "1 selected site 16576 SE Sunnyside Rd, Happy Valley, Oregon X"
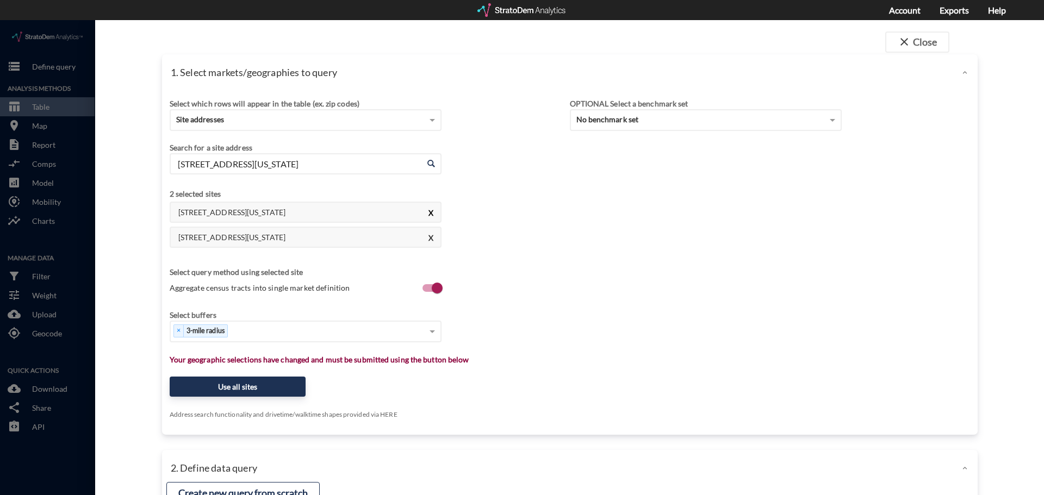
click button "X"
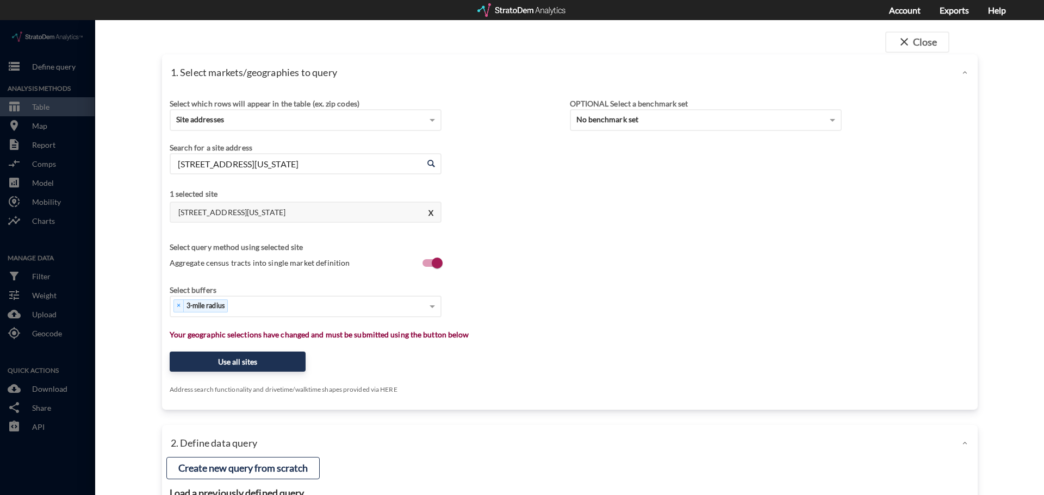
click div "Select which rows will appear in the table (ex. zip codes) Site addresses Selec…"
click button "Use all sites"
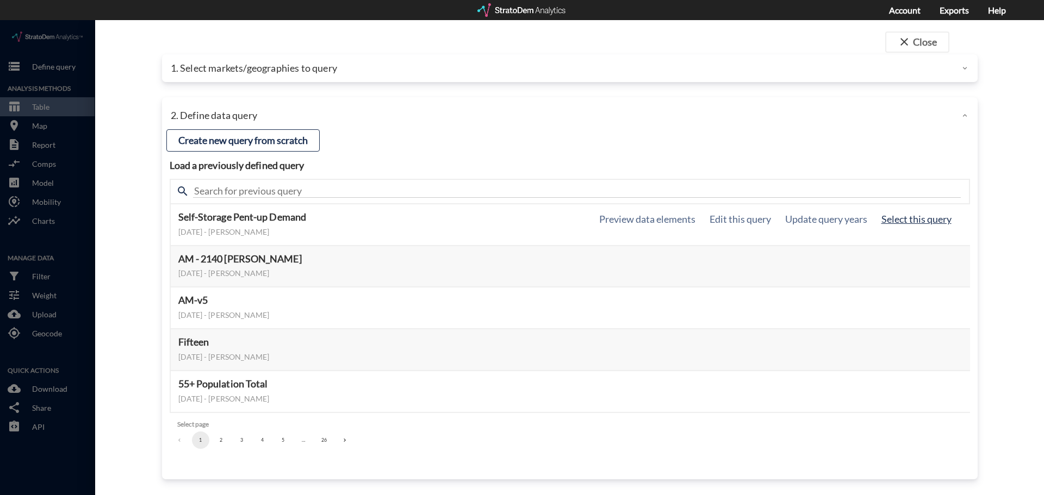
click button "Select this query"
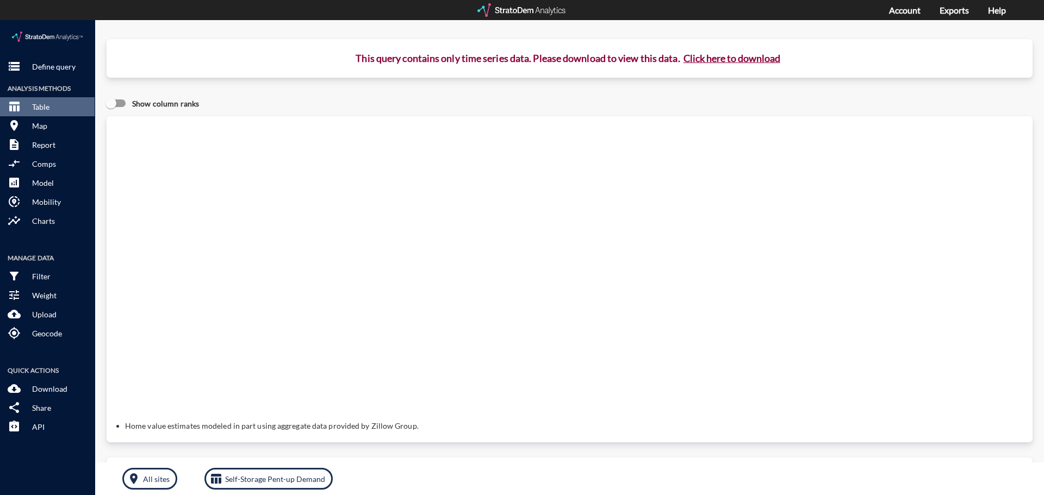
click button "Click here to download"
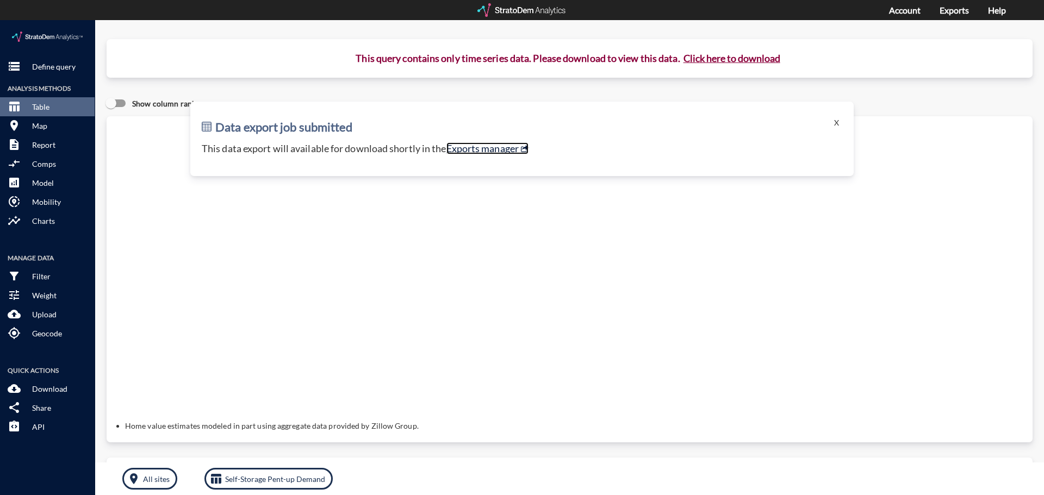
click link "Exports manager"
click p "Define query"
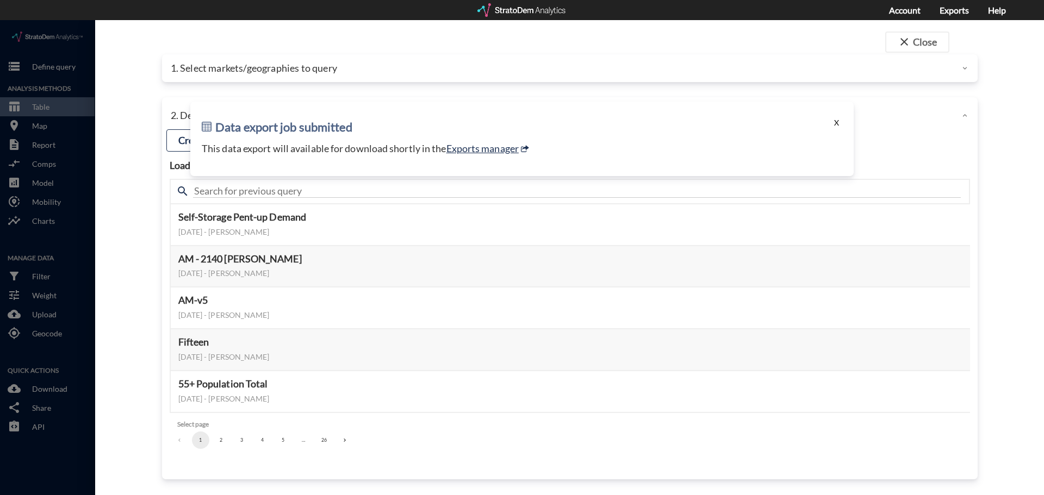
click button "X"
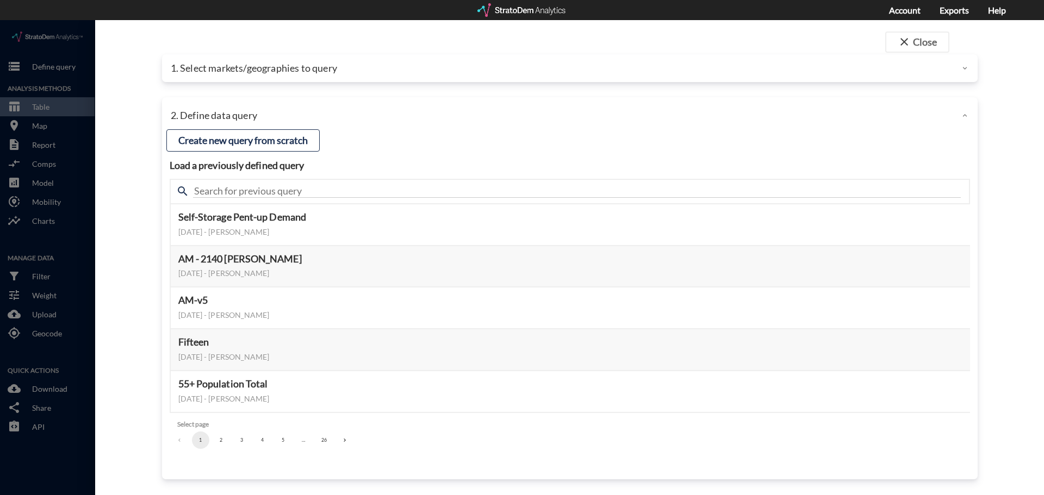
click p "1. Select markets/geographies to query"
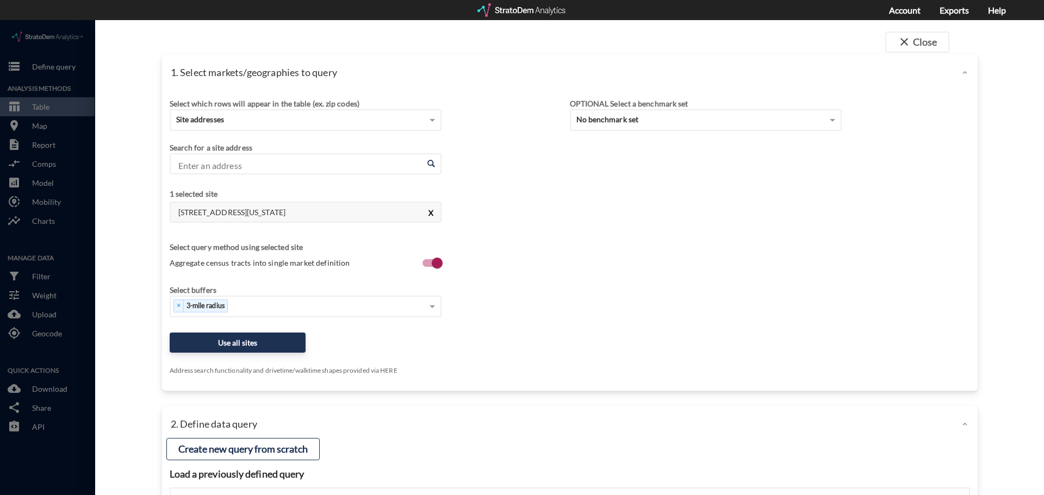
click button "X"
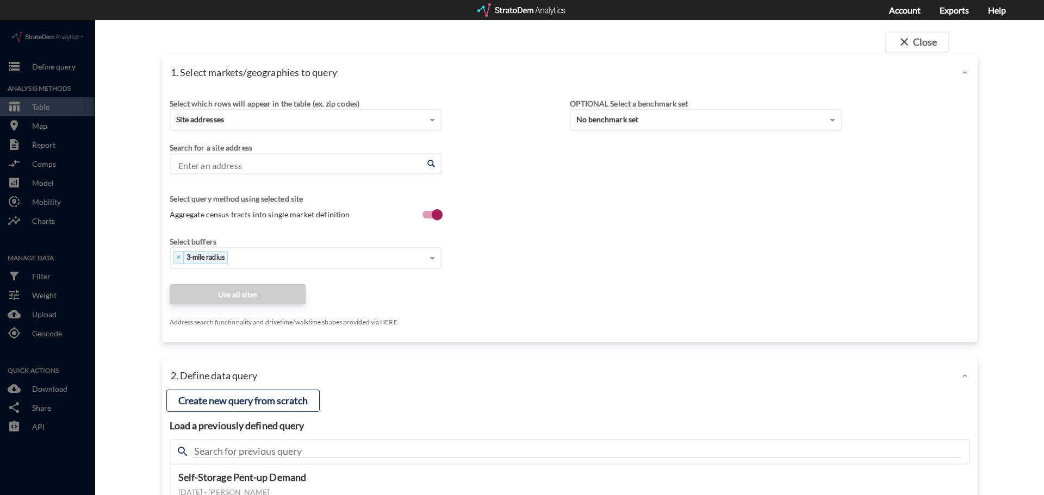
click div "Select which rows will appear in the table (ex. zip codes) Site addresses Selec…"
click input "Enter an address"
paste input "15640 Roscoe Blvd, Van Nuys, CA 91406"
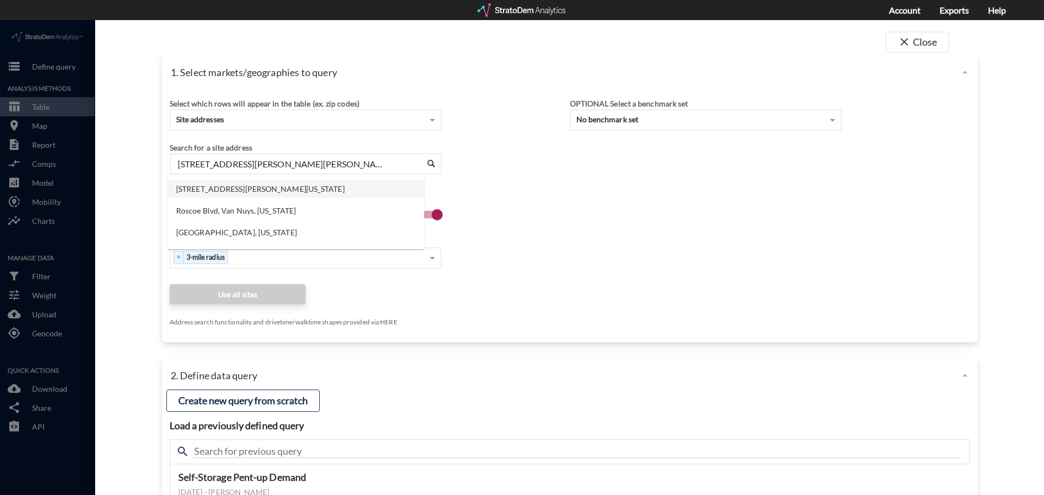
click li "15640 Roscoe Blvd, Van Nuys, California"
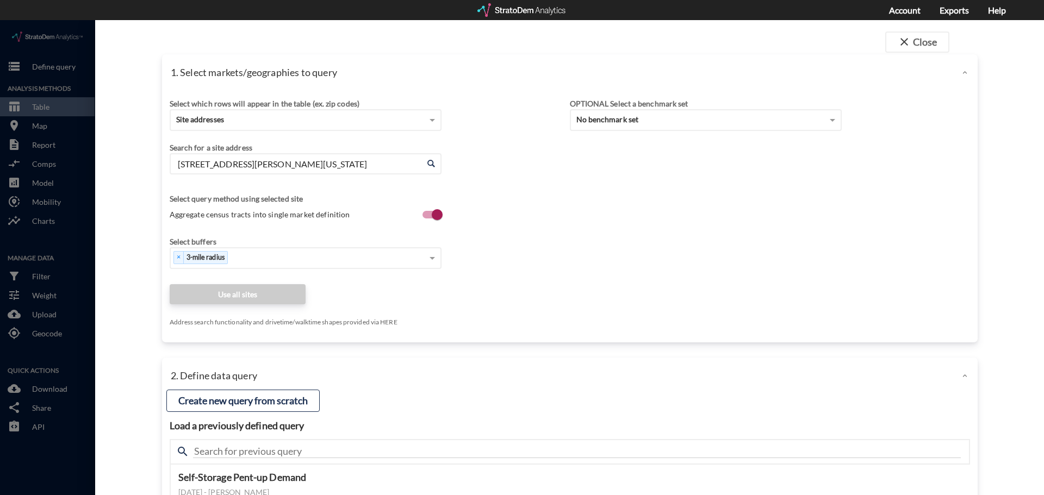
type input "15640 Roscoe Blvd, Van Nuys, California"
click span "Aggregate census tracts into single market definition"
click input "Aggregate census tracts into single market definition"
checkbox input "false"
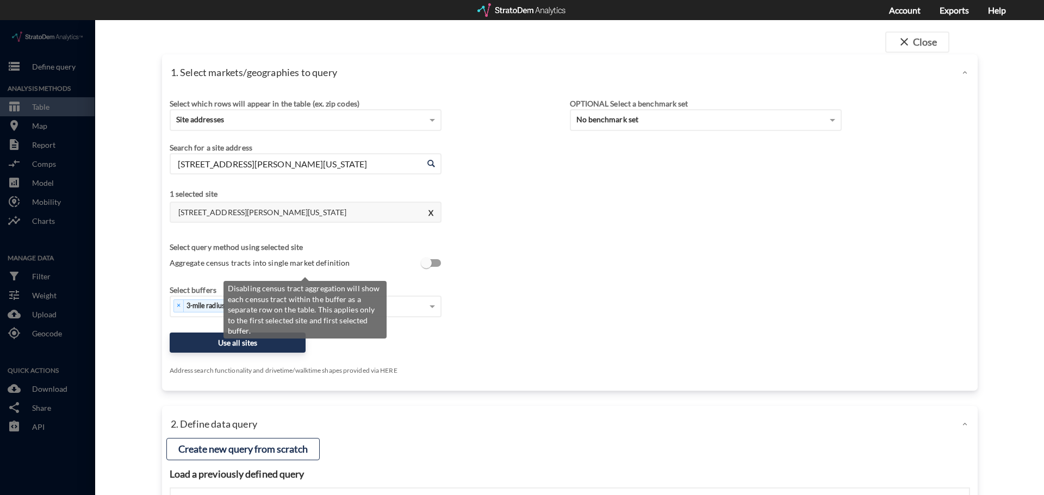
scroll to position [2, 0]
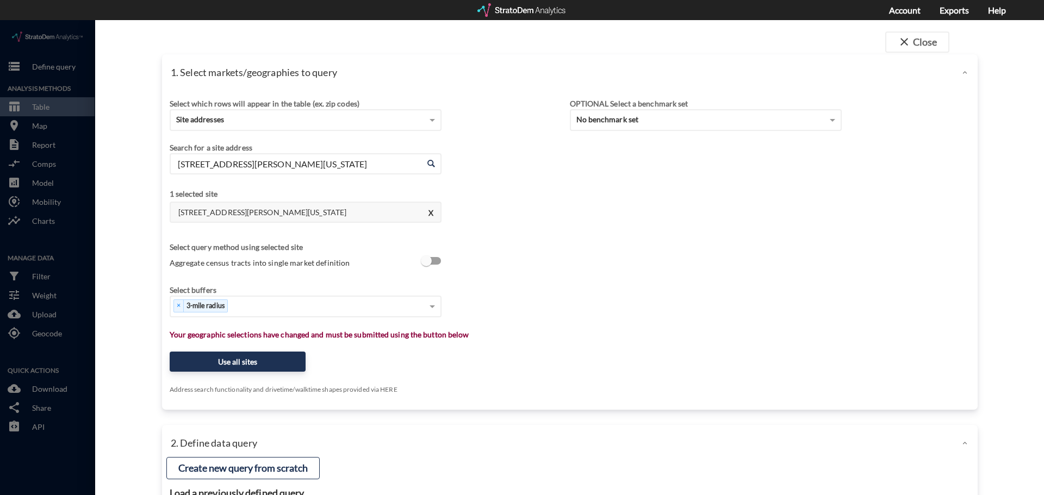
click div "Search for a site address Enter an address 15640 Roscoe Blvd, Van Nuys, Califor…"
click div "Select..."
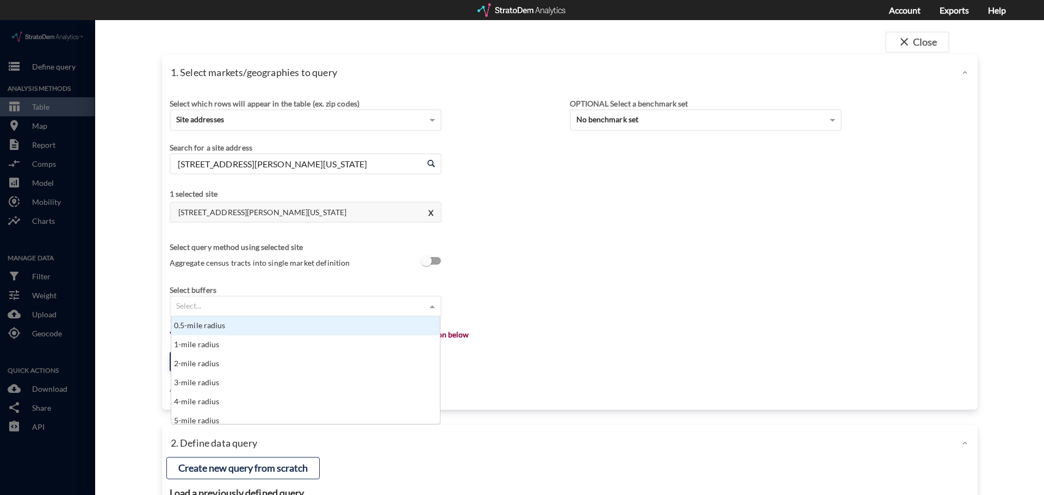
scroll to position [99, 262]
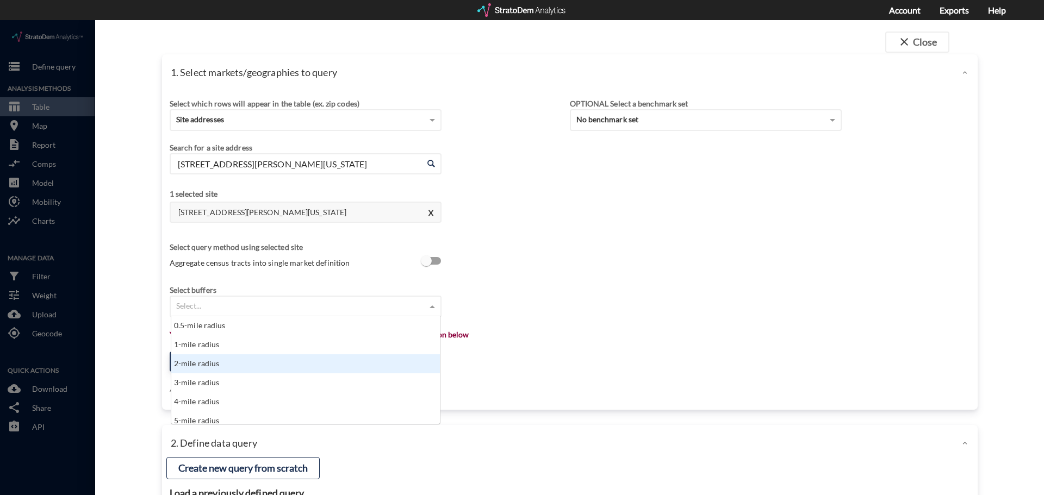
click div "2-mile radius"
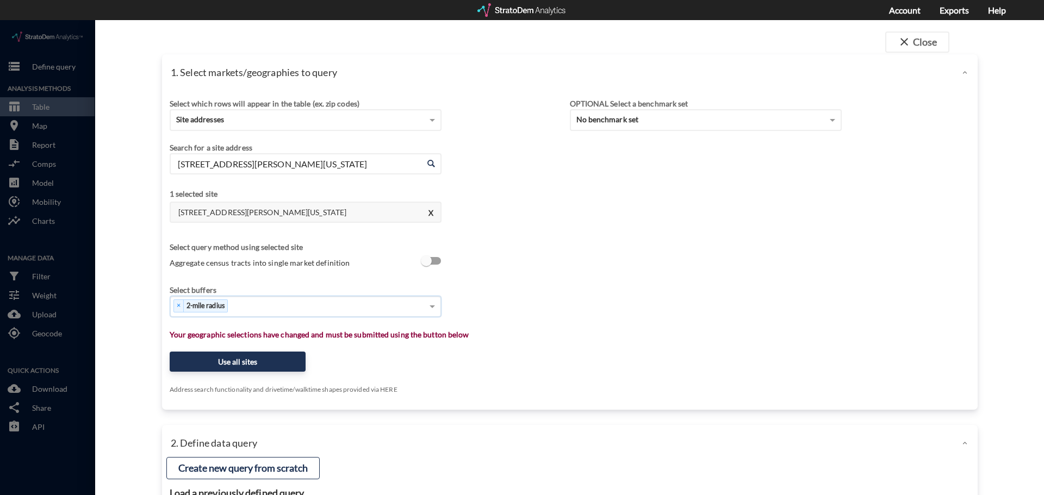
click div "Select which rows will appear in the table (ex. zip codes) Site addresses Selec…"
click button "Use all sites"
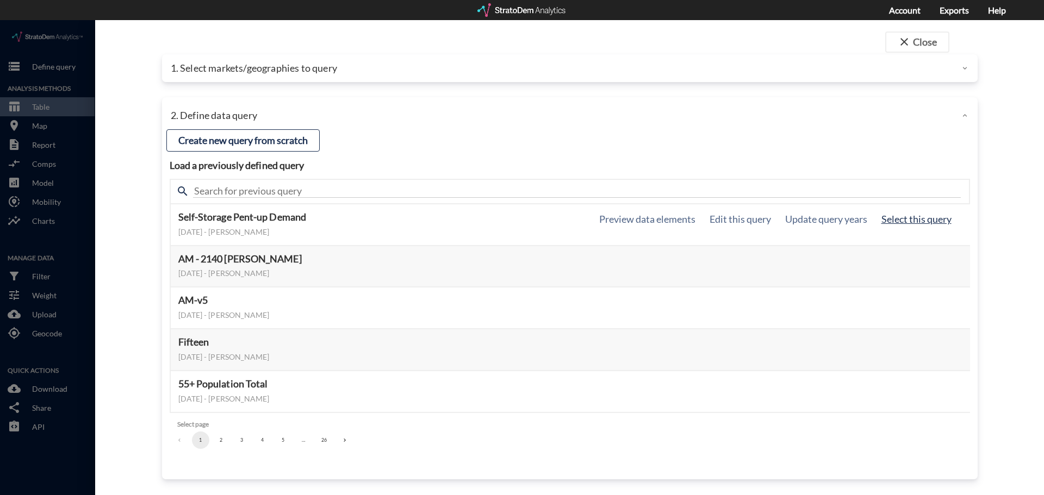
click button "Select this query"
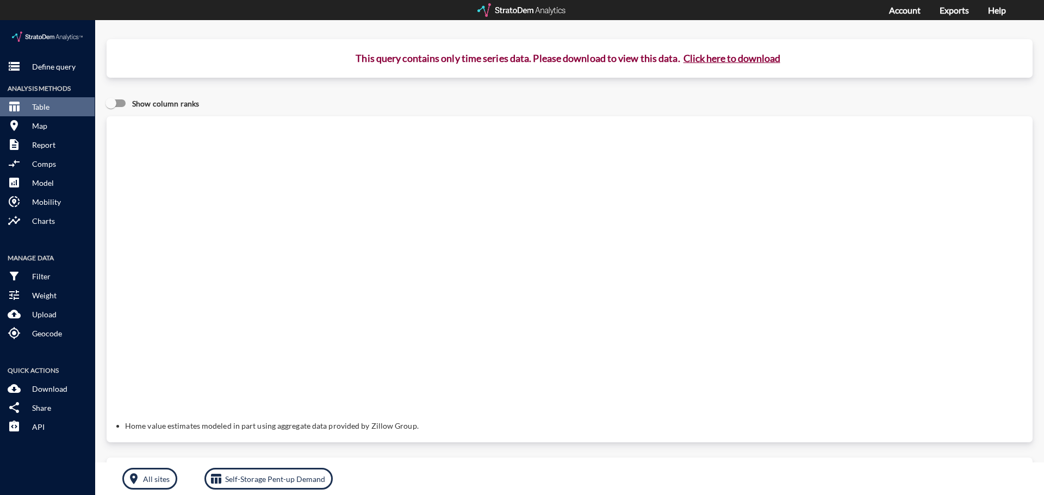
click button "Click here to download"
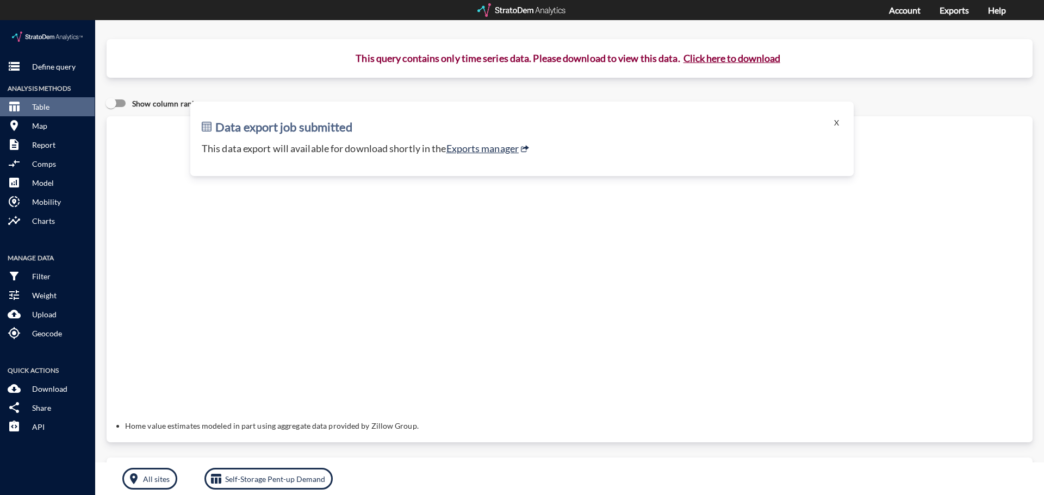
click button "Click here to download"
click div "Query progress Home value estimates modeled in part using aggregate data provid…"
drag, startPoint x: 701, startPoint y: 320, endPoint x: 651, endPoint y: 304, distance: 51.9
click div "Query progress Home value estimates modeled in part using aggregate data provid…"
click button "Click here to download"
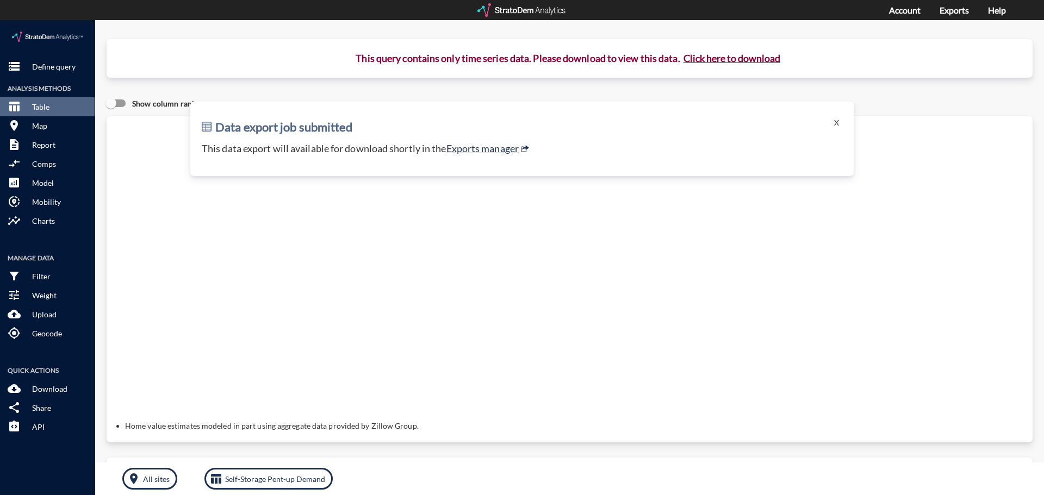
click button "Click here to download"
click div "Data export job submitted X This data export will available for download shortl…"
click link "Exports manager"
click button "storage Define query"
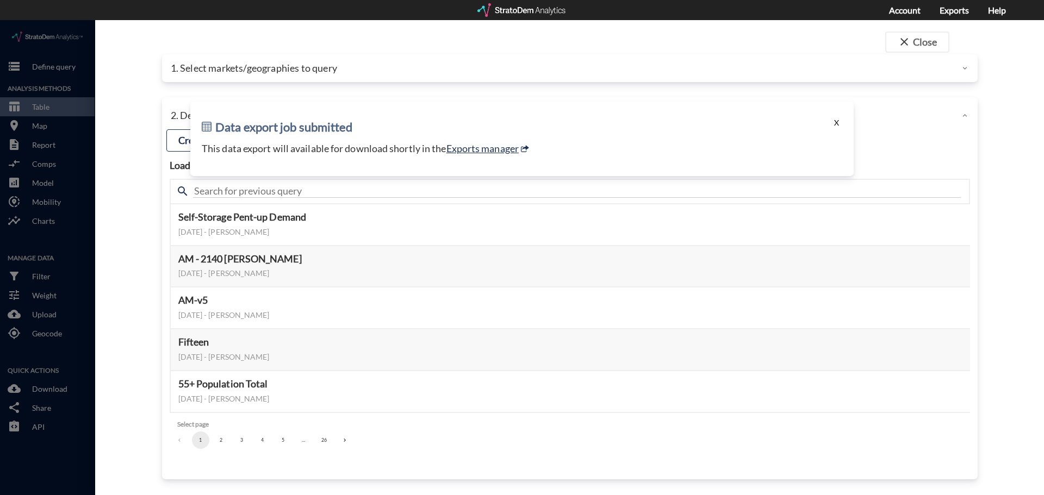
click button "X"
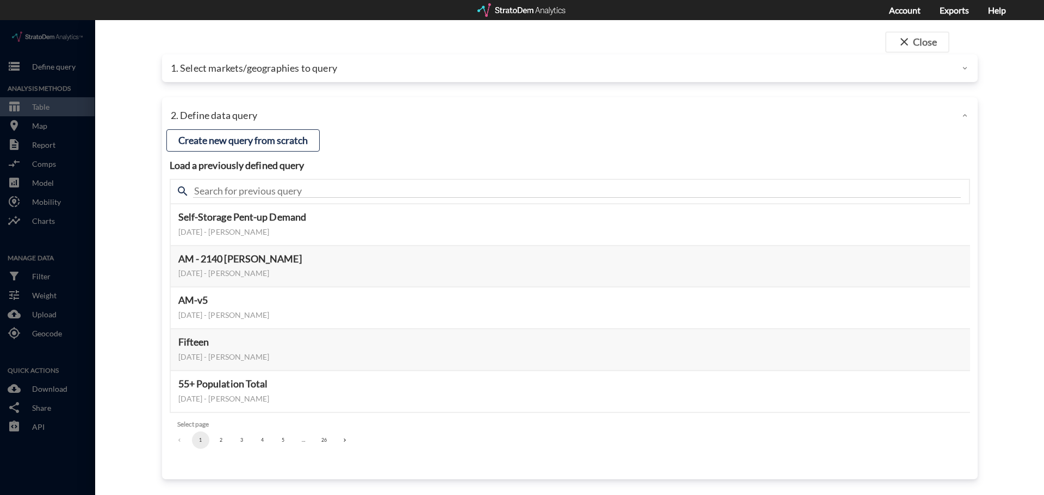
click div "1. Select markets/geographies to query"
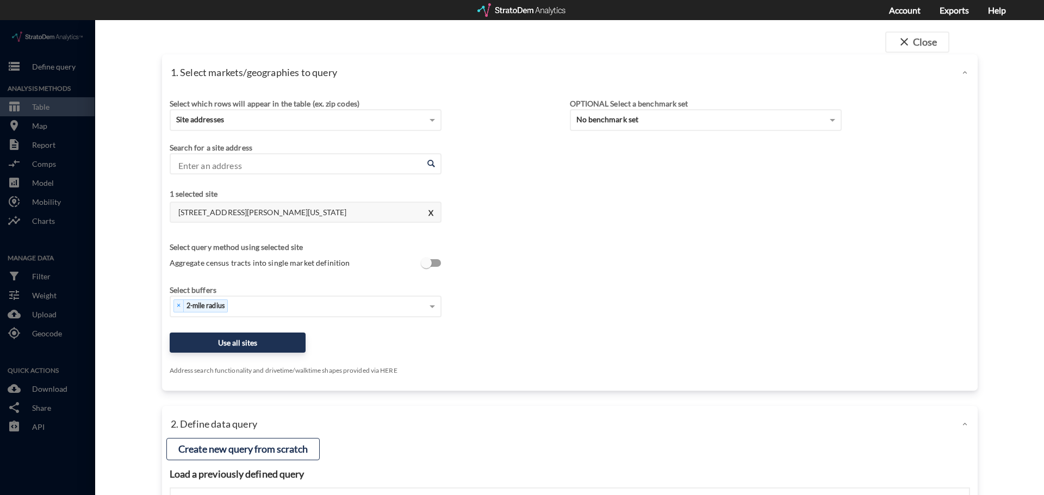
click div "15640 Roscoe Blvd, Van Nuys, California X"
click button "Use all sites"
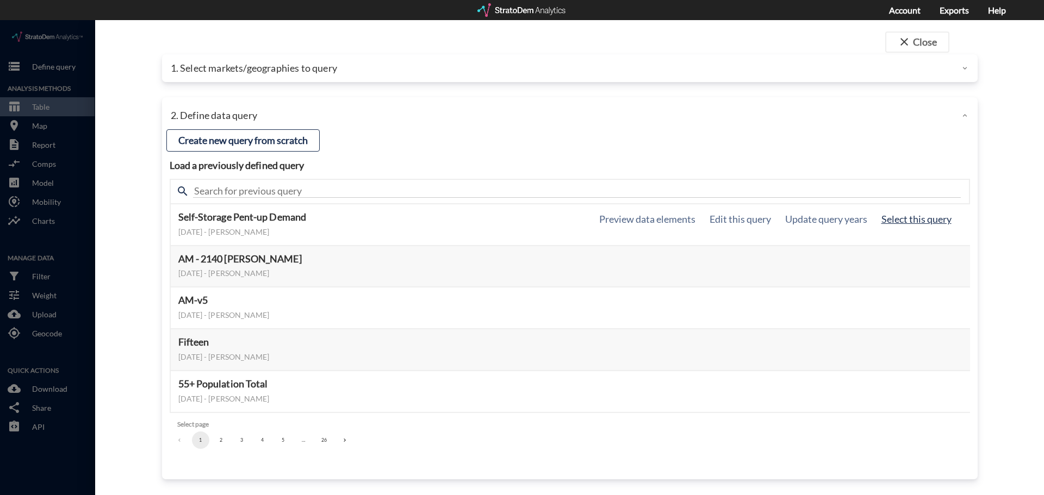
click button "Select this query"
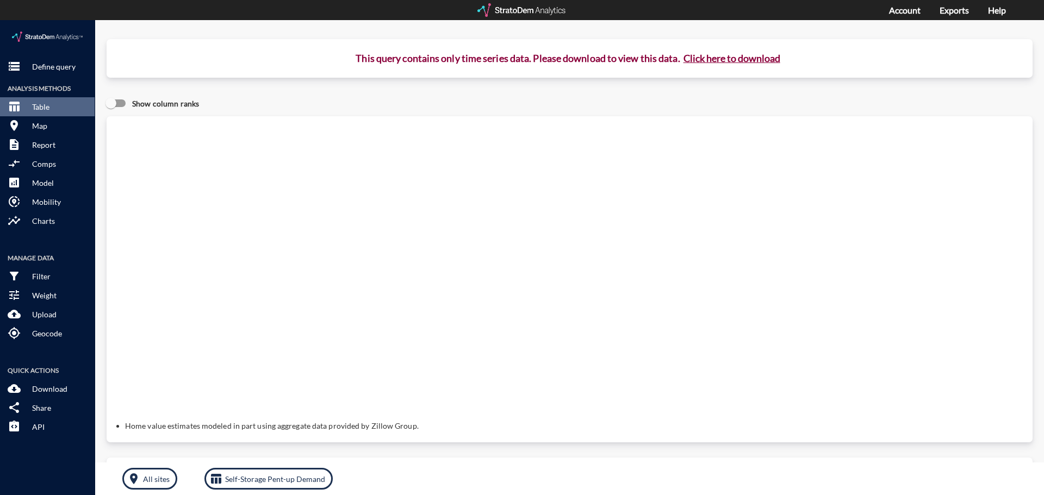
click button "Click here to download"
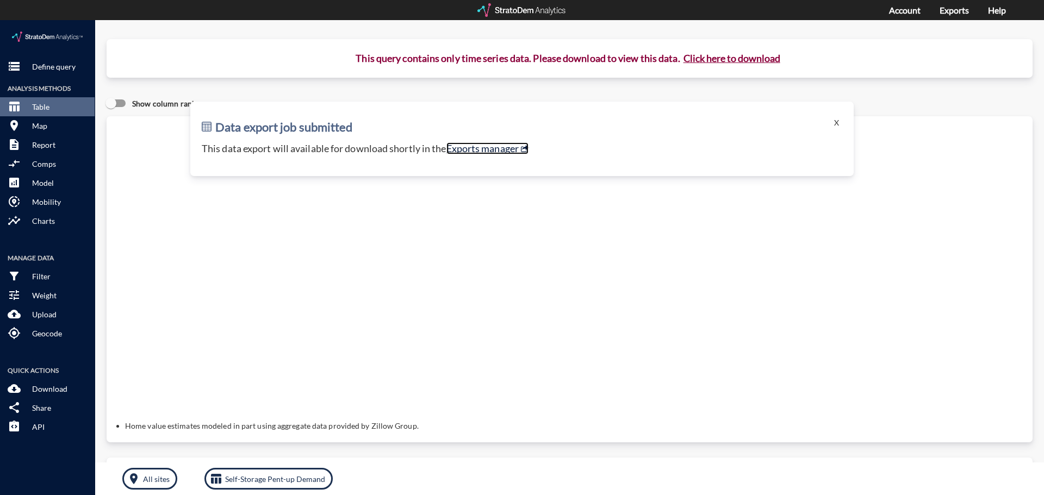
click link "Exports manager"
click p "Table"
click button "room Map"
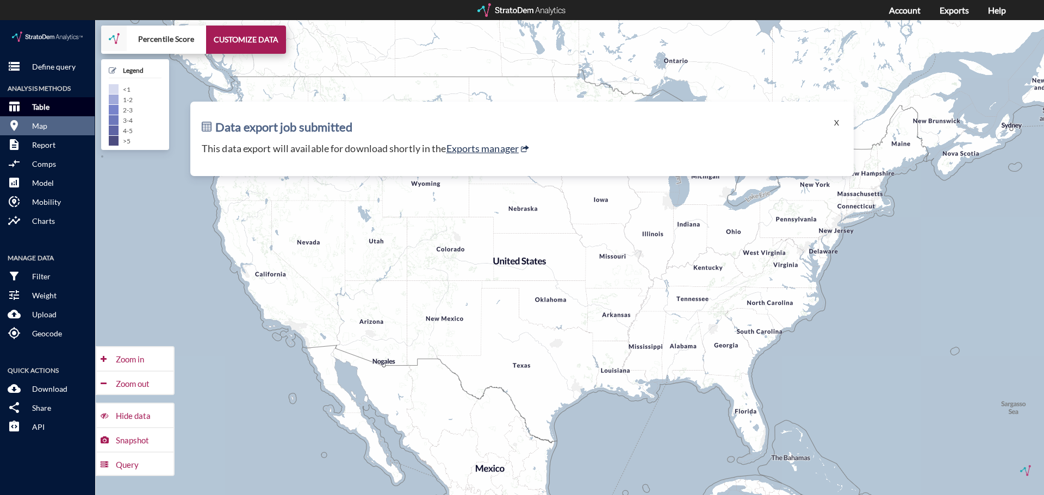
click p "Table"
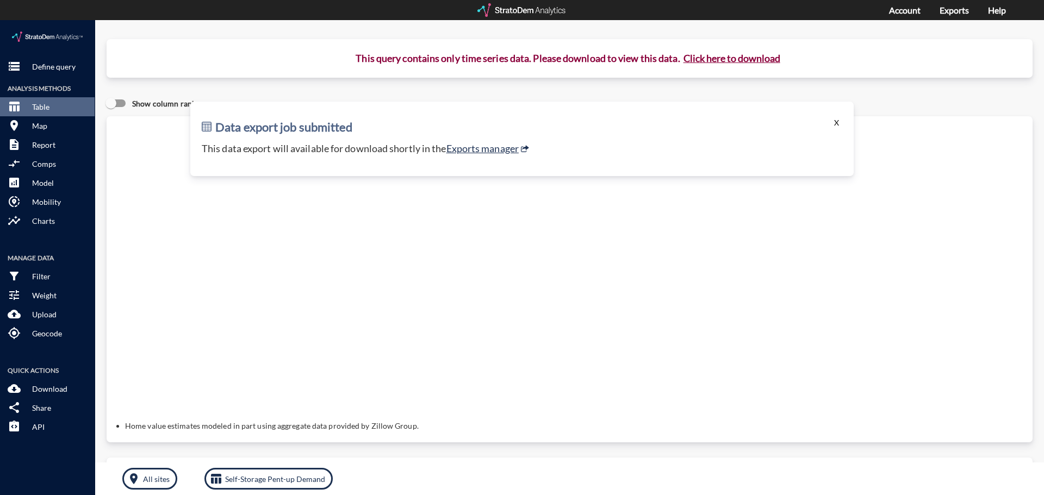
click button "X"
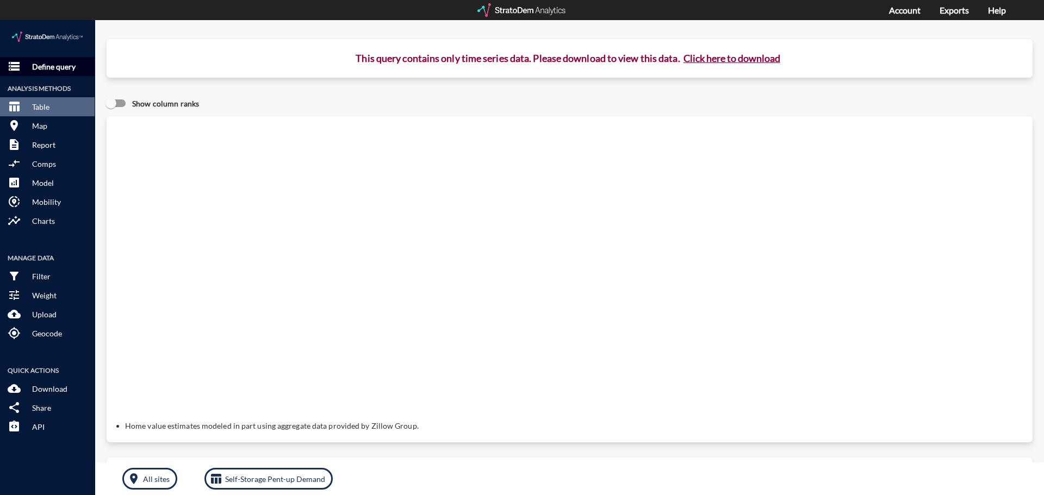
click button "storage Define query"
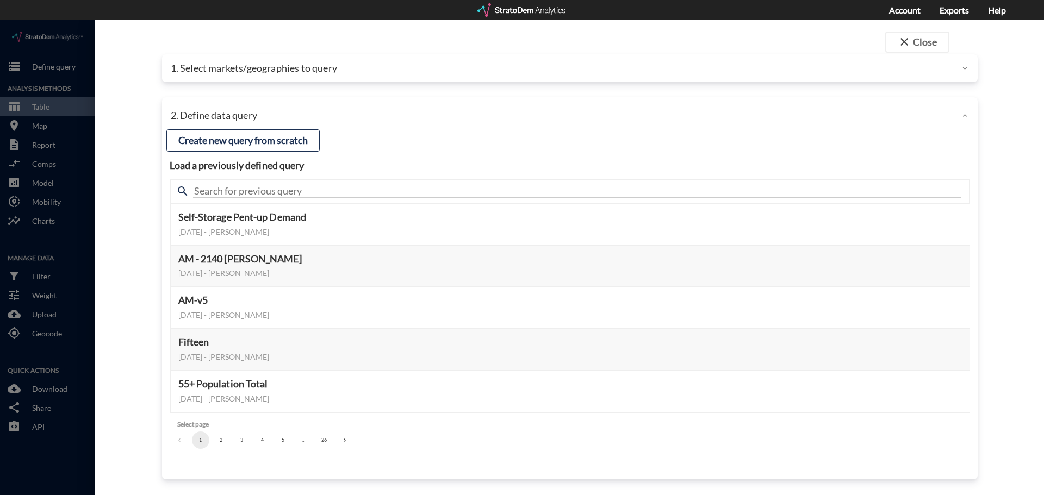
click div "1. Select markets/geographies to query"
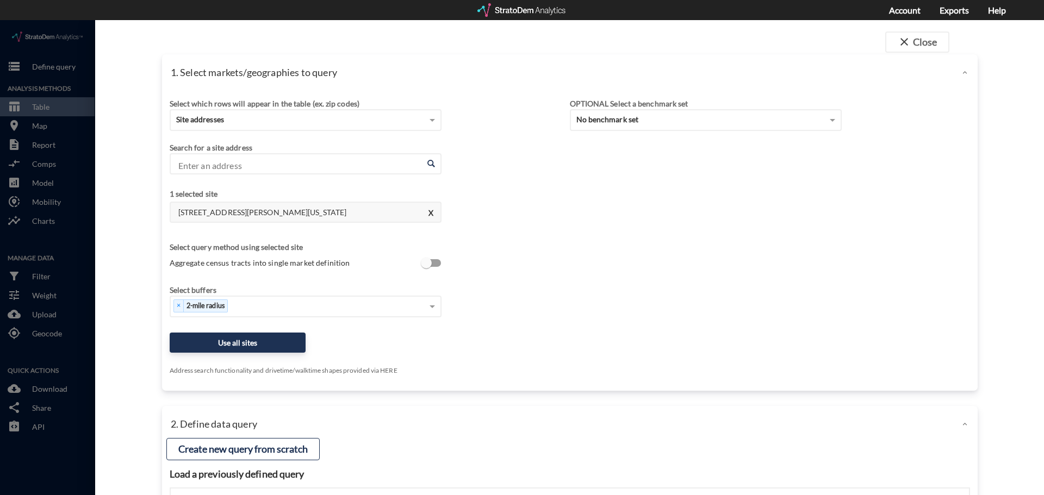
click input "Enter an address"
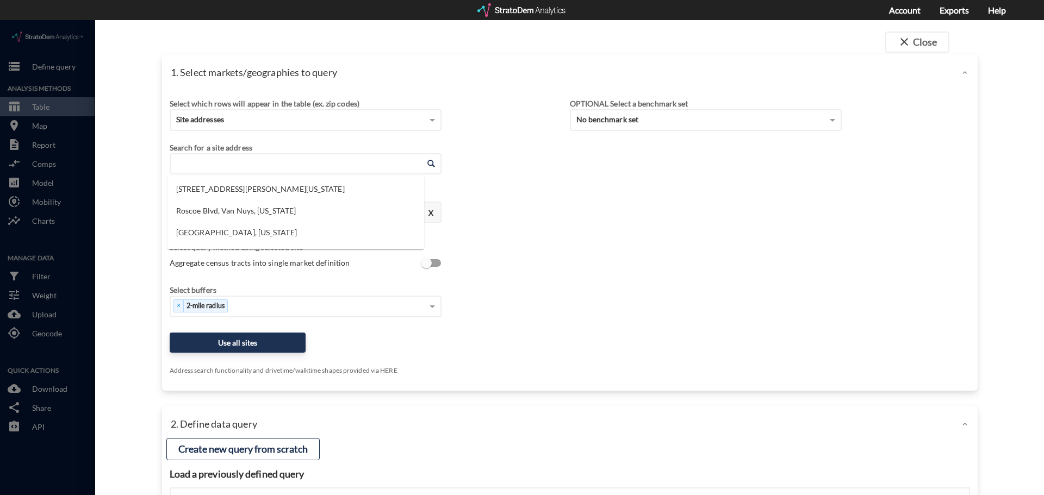
paste input "415 Adams St, Bedford Hills, NY 10507"
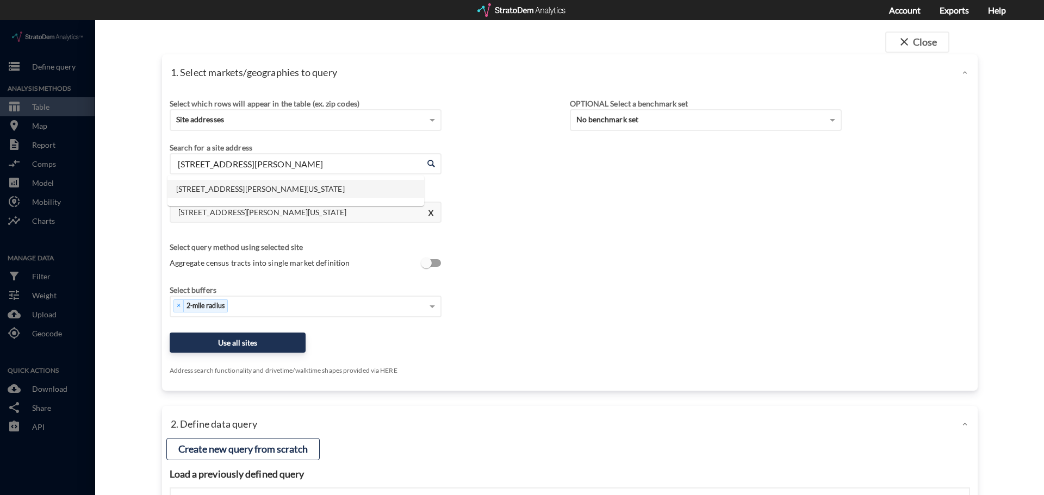
click li "415 Adams St, Bedford Hills, New York"
type input "415 Adams St, Bedford Hills, New York"
click div "Select which rows will appear in the table (ex. zip codes) Site addresses Selec…"
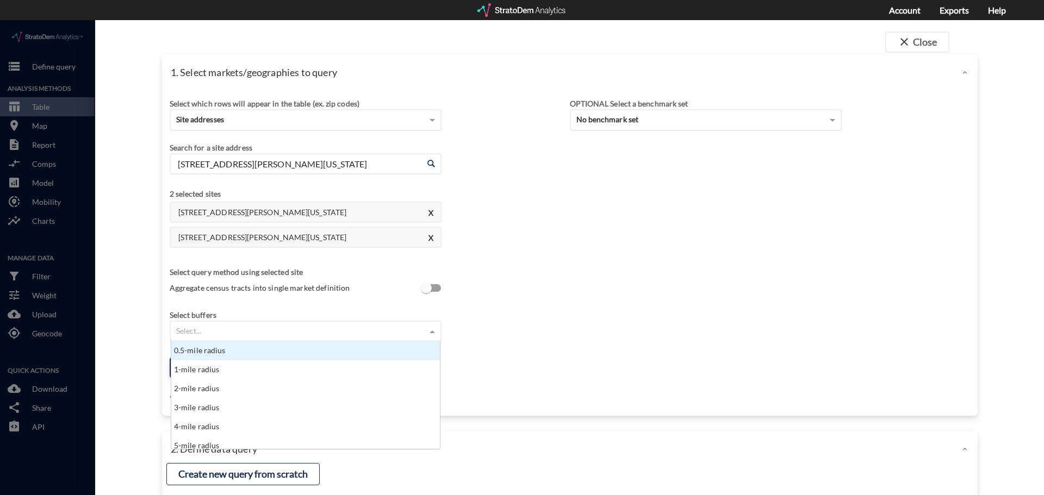
click div "Select..."
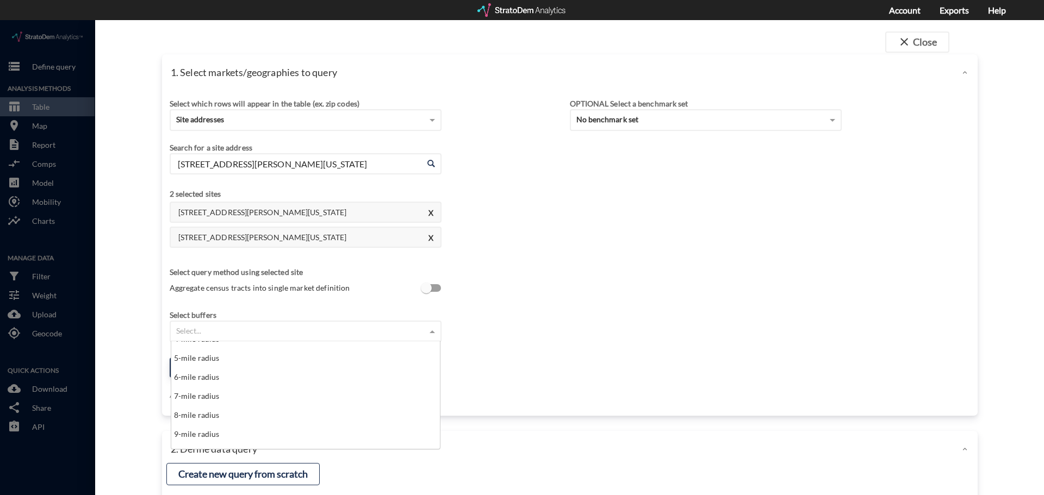
scroll to position [109, 0]
click div "7-mile radius"
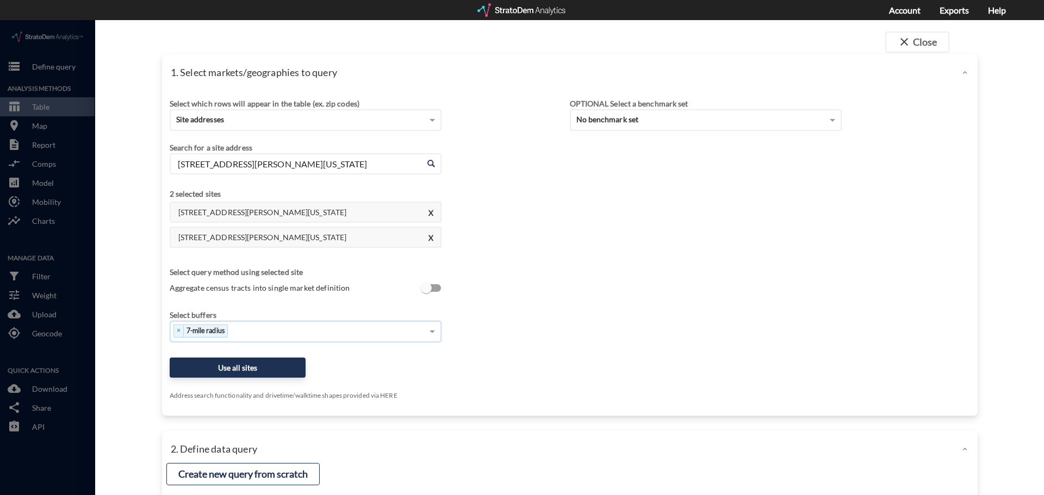
click div "Search for a site address Enter an address 415 Adams St, Bedford Hills, New Yor…"
click button "Use all sites"
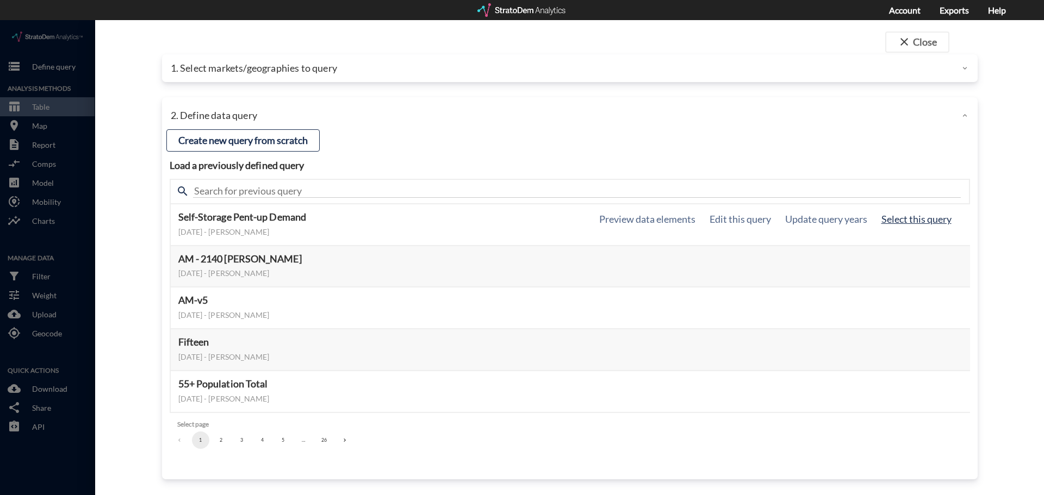
click button "Select this query"
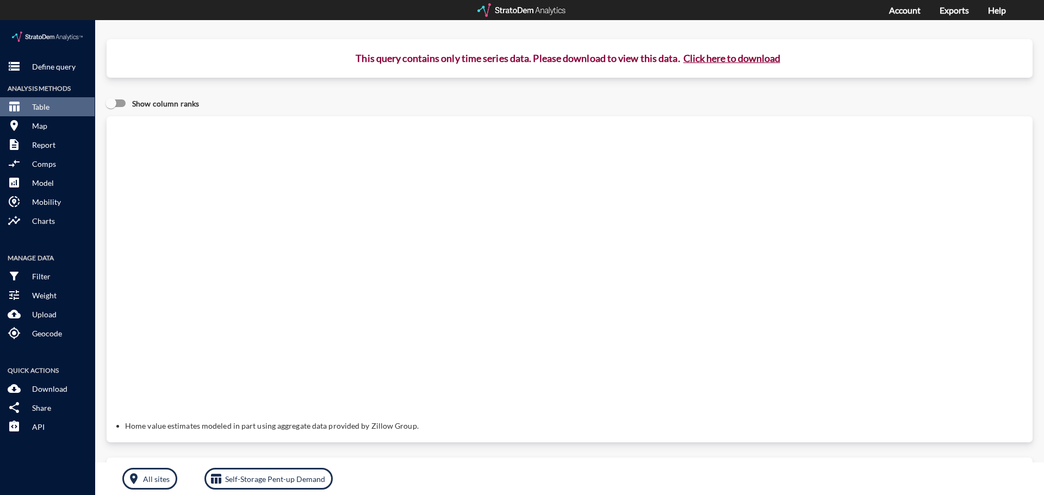
click button "Click here to download"
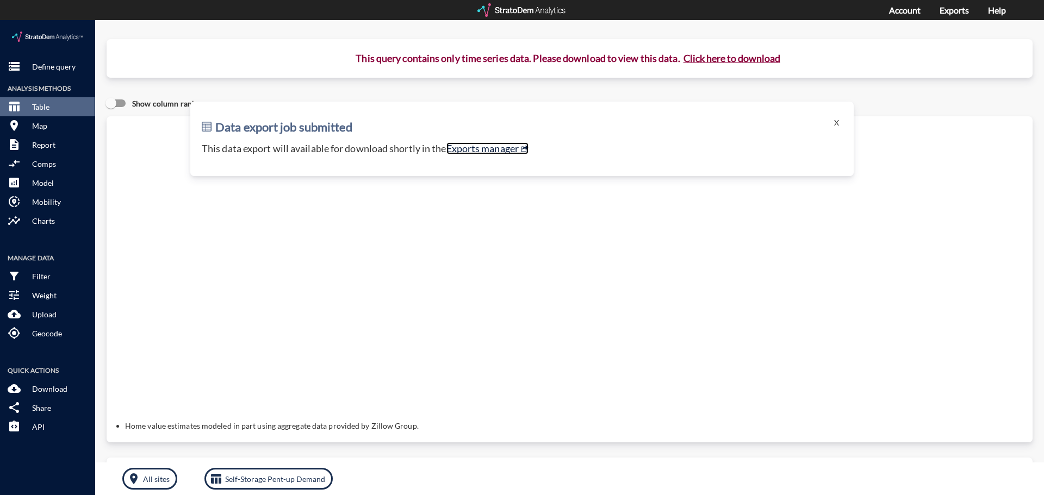
click link "Exports manager"
click button "Click here to download"
click link "Exports manager"
click p "Define query"
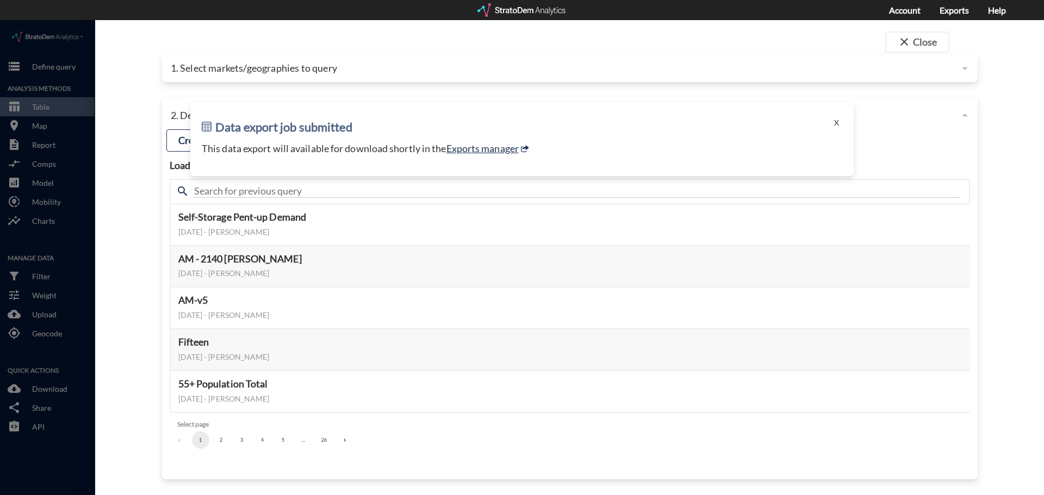
click div "Data export job submitted X This data export will available for download shortl…"
click button "X"
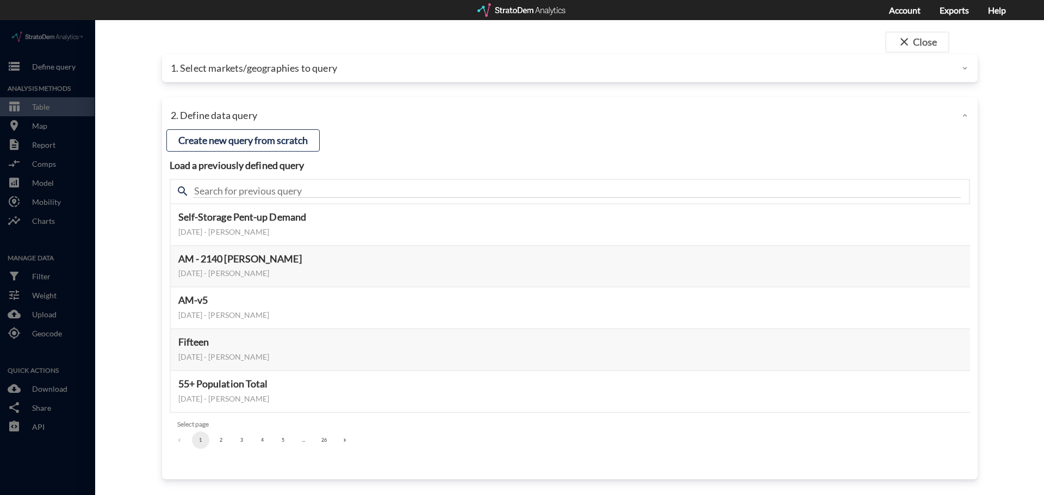
click div "1. Select markets/geographies to query"
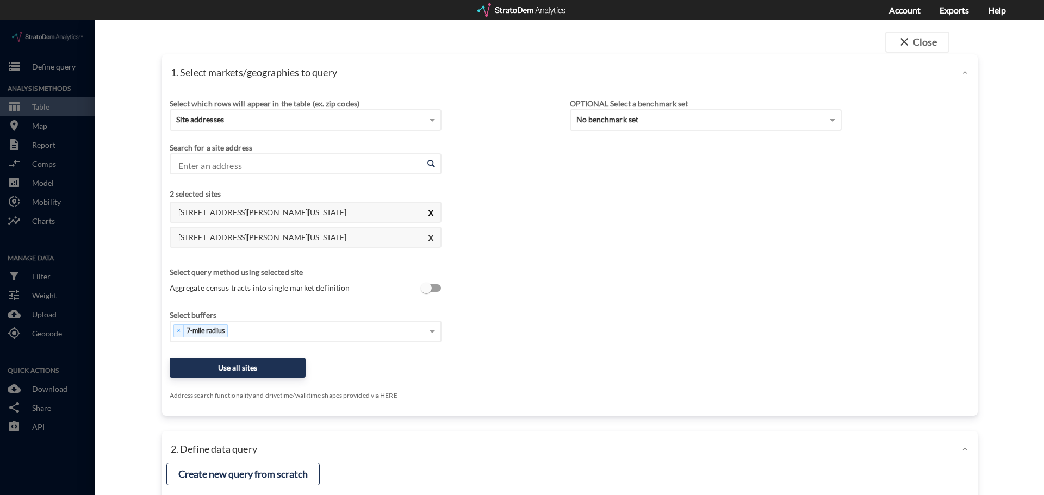
click button "X"
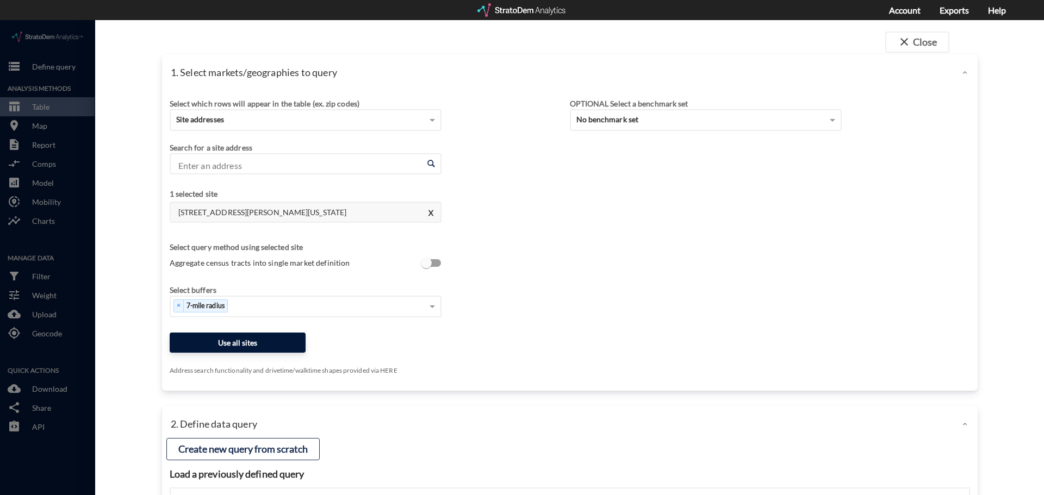
click button "Use all sites"
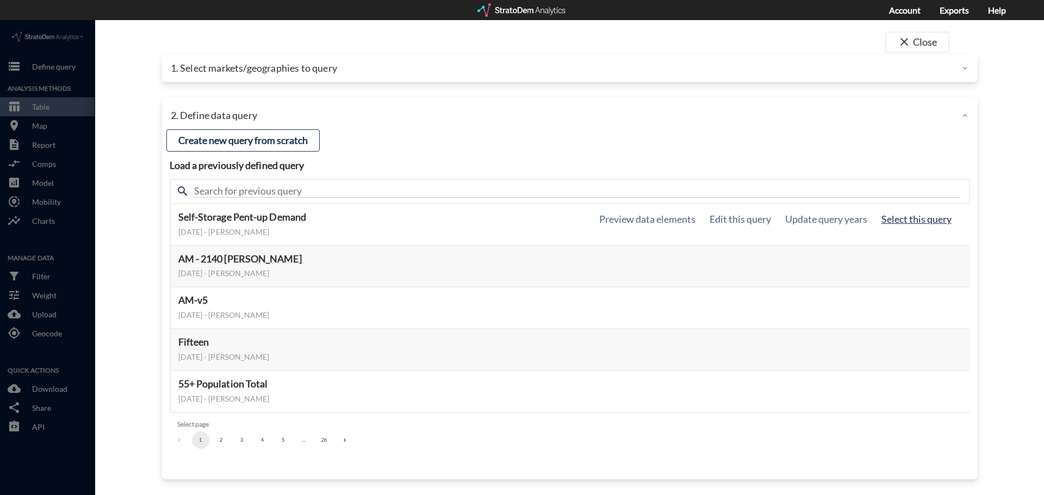
click button "Select this query"
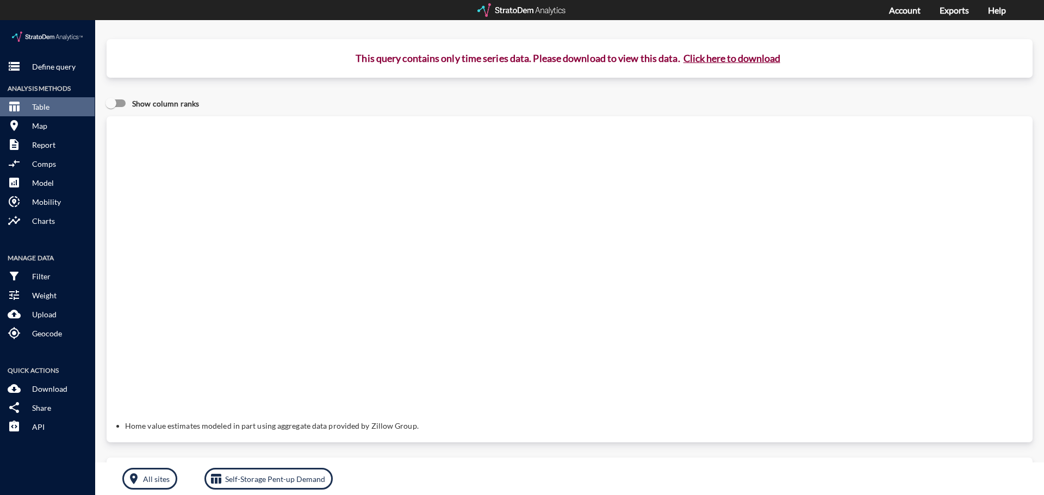
click button "Click here to download"
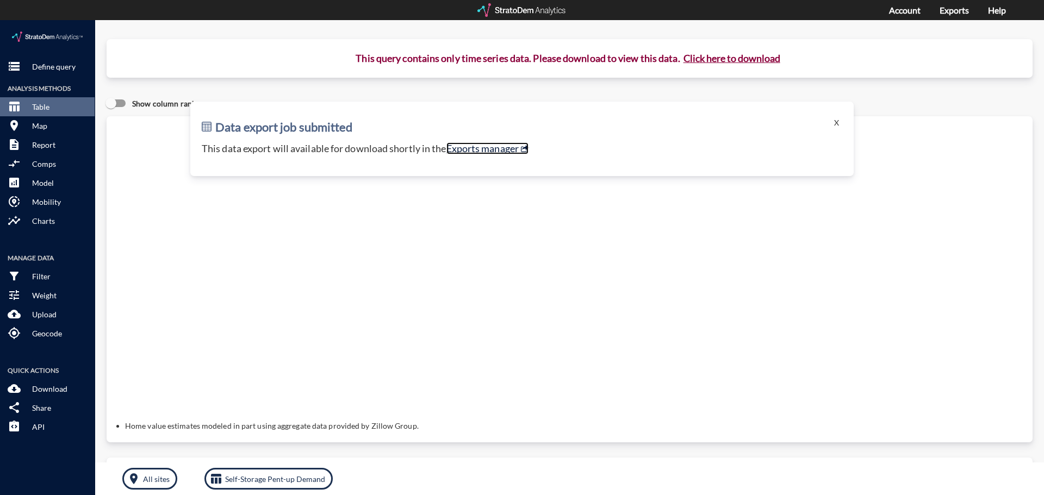
click link "Exports manager"
click h2 "Data export job submitted"
click button "X"
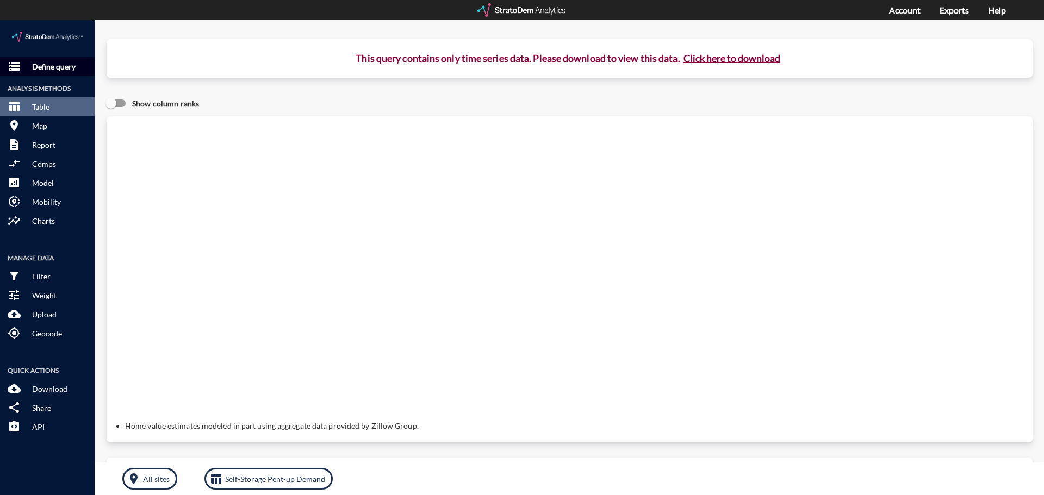
click p "Define query"
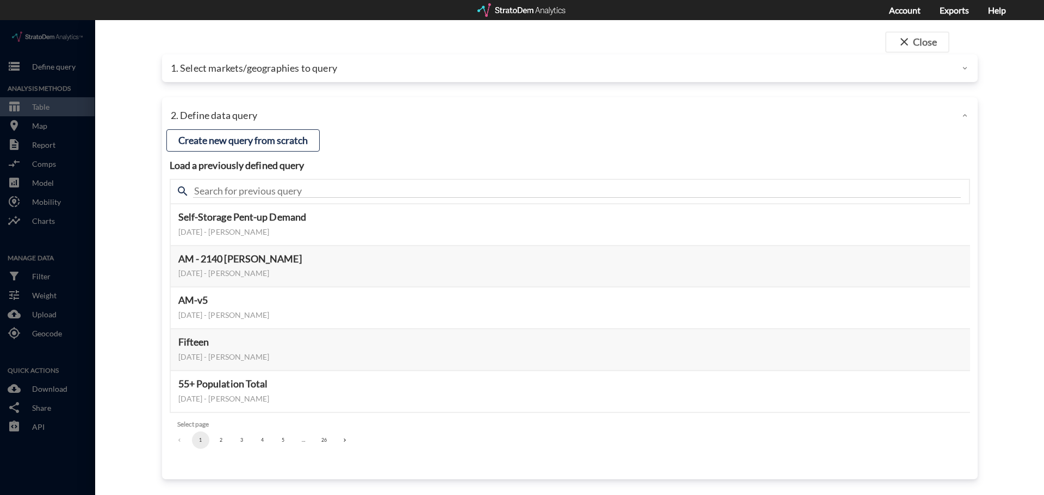
click div "1. Select markets/geographies to query"
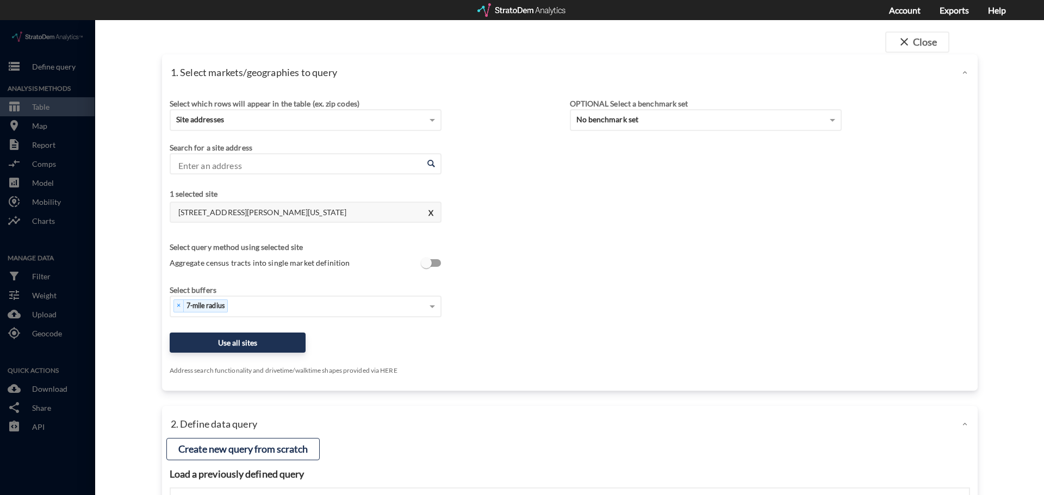
click h4 "1 selected site"
click div "Select buffers × 7-mile radius"
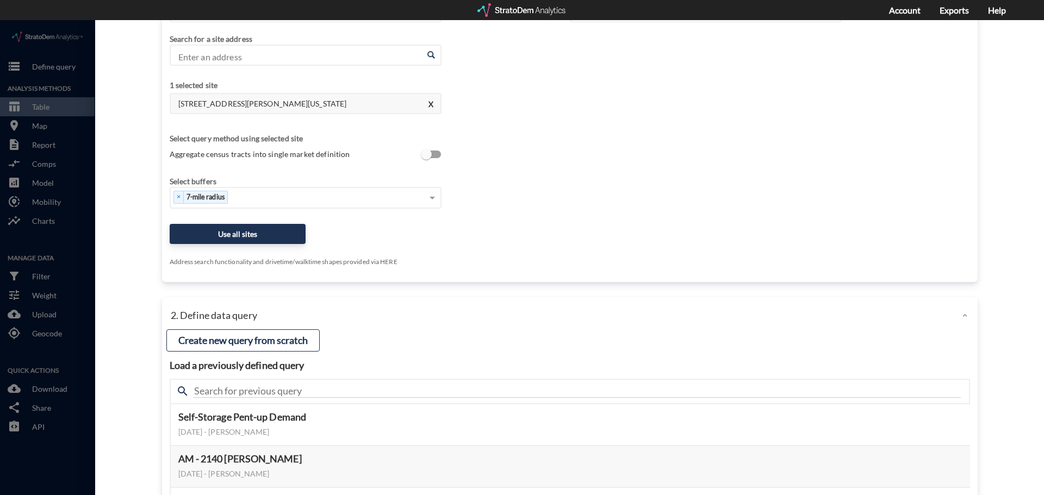
click div "2. Define data query"
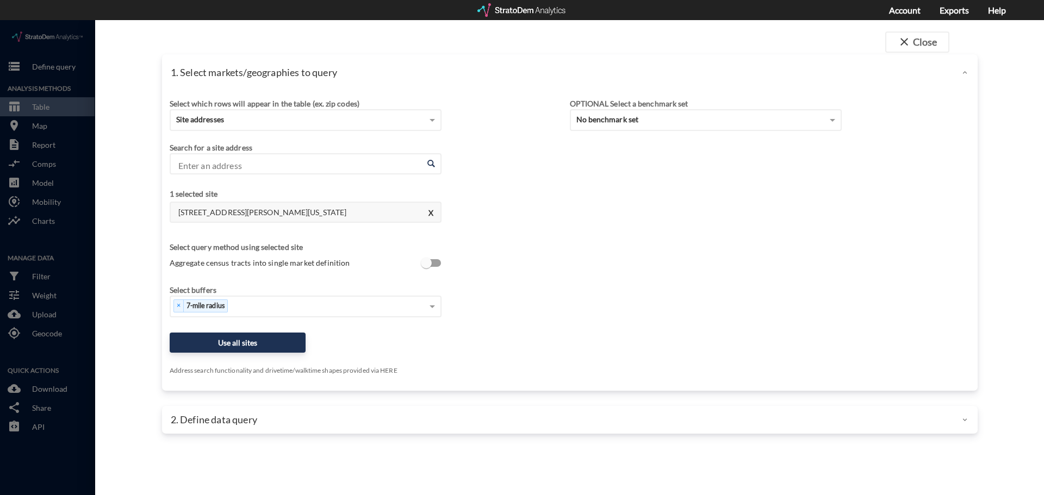
scroll to position [0, 0]
click input "Enter an address"
click li "415 Adams St, Bedford Hills, New York"
type input "415 Adams St, Bedford Hills, New York"
click div "Select which rows will appear in the table (ex. zip codes) Site addresses Selec…"
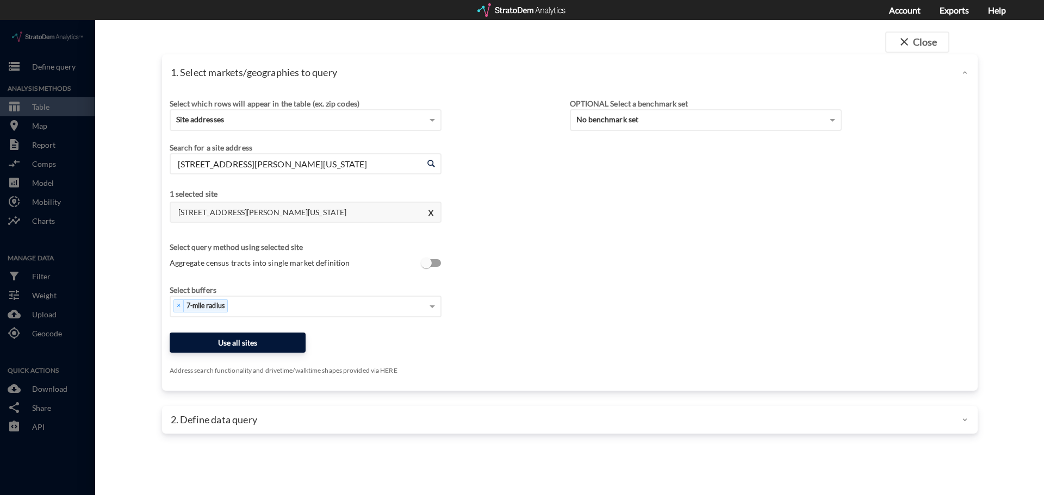
click button "Use all sites"
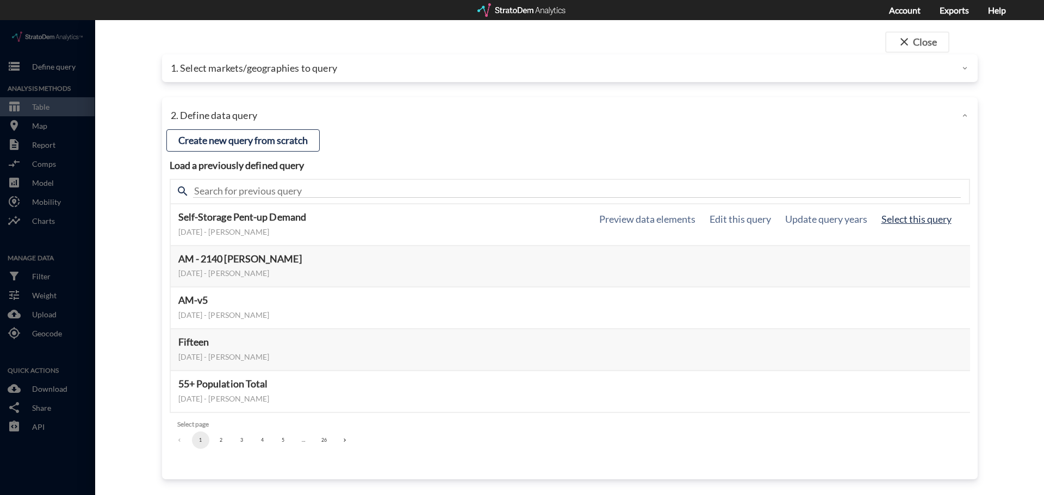
click button "Select this query"
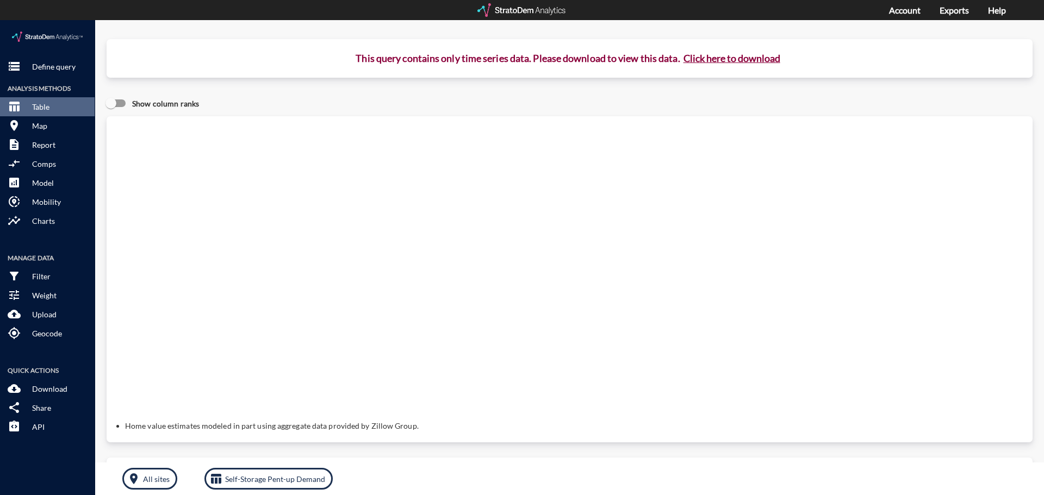
click button "Click here to download"
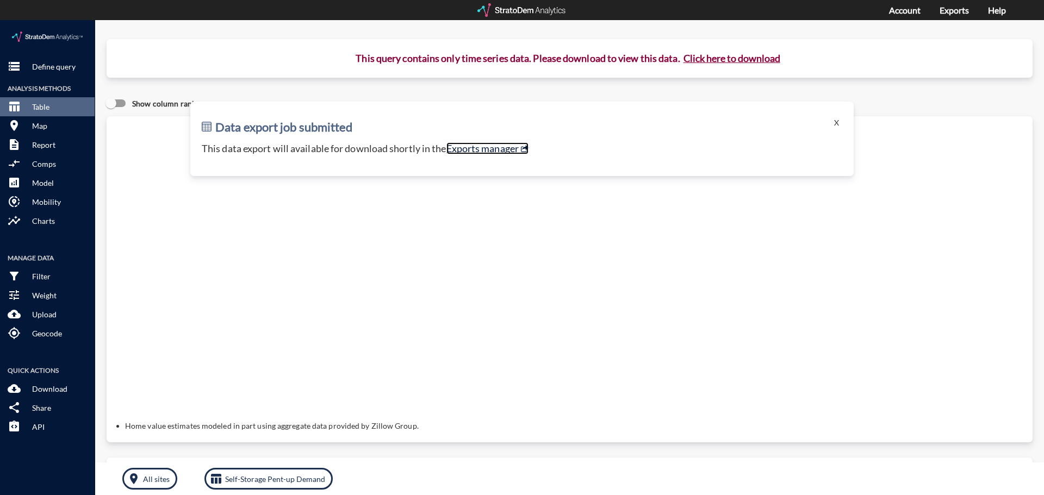
click link "Exports manager"
drag, startPoint x: 52, startPoint y: 44, endPoint x: 138, endPoint y: 61, distance: 87.1
click p "Define query"
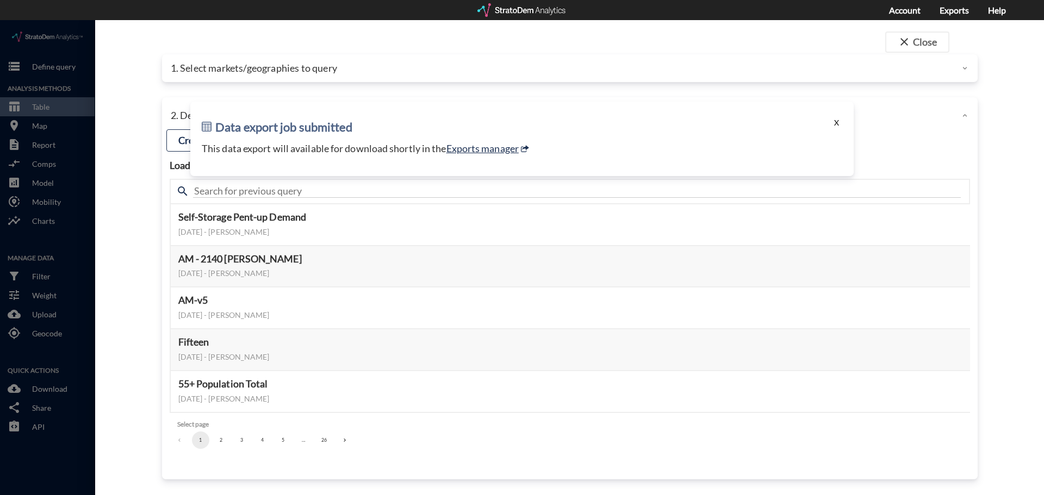
click button "X"
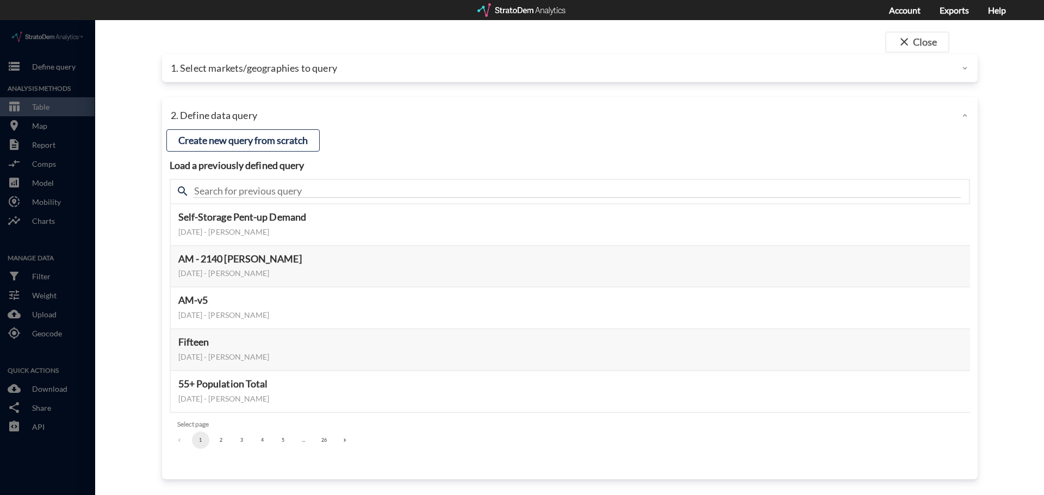
click p "1. Select markets/geographies to query"
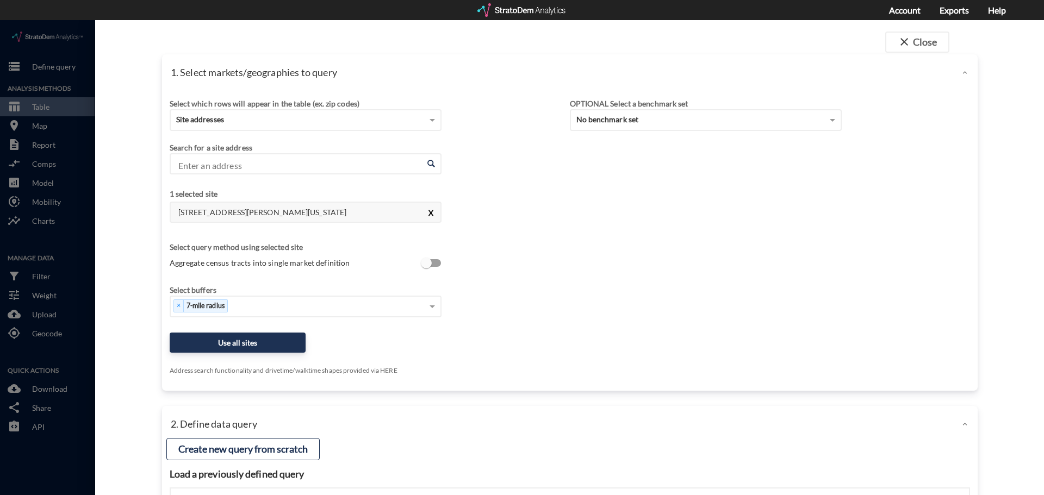
click button "X"
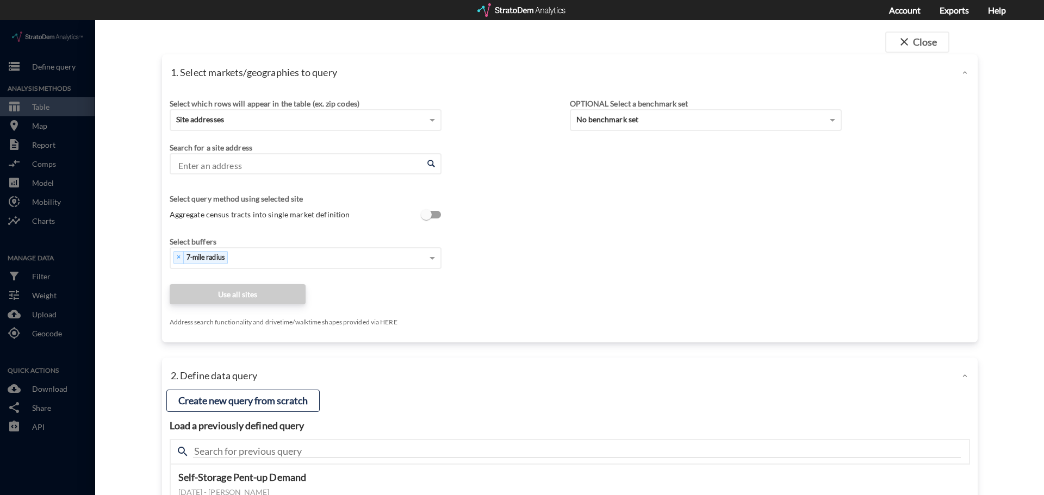
click input "Enter an address"
paste input "521 N White Horse Pike, Magnolia, NJ 08049"
click li "415 Adams St, Bedford Hills, New York"
click div "Search for a site address Enter an address 415 Adams St, Bedford Hills, New Yor…"
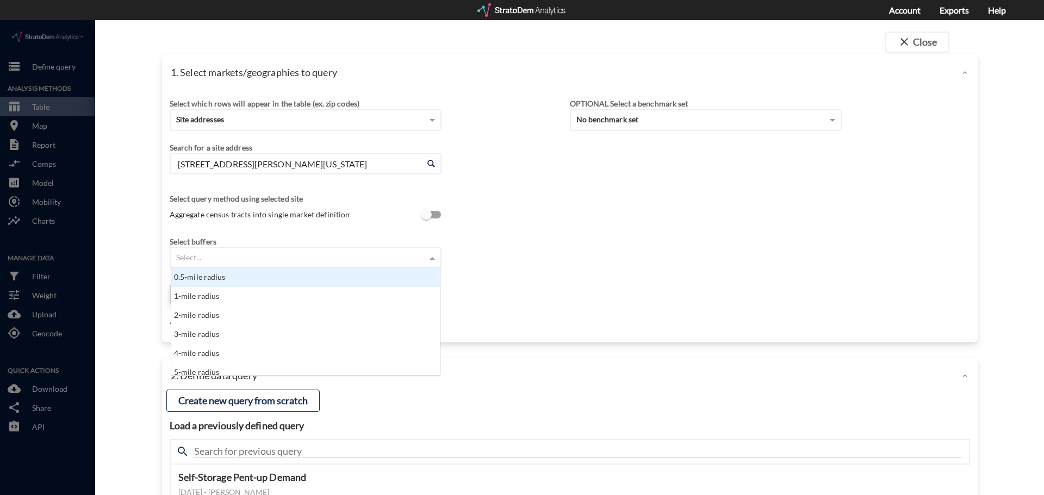
click div "Select..."
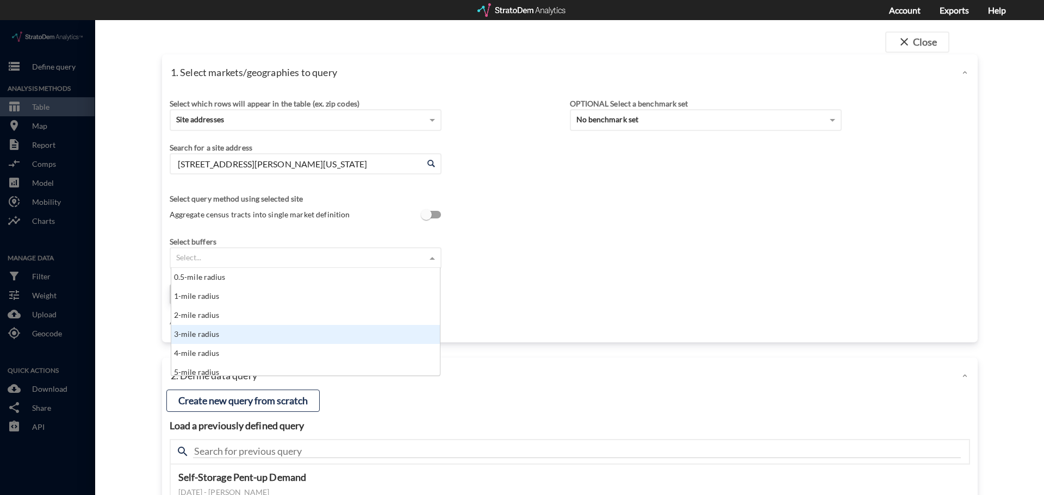
click div "3-mile radius"
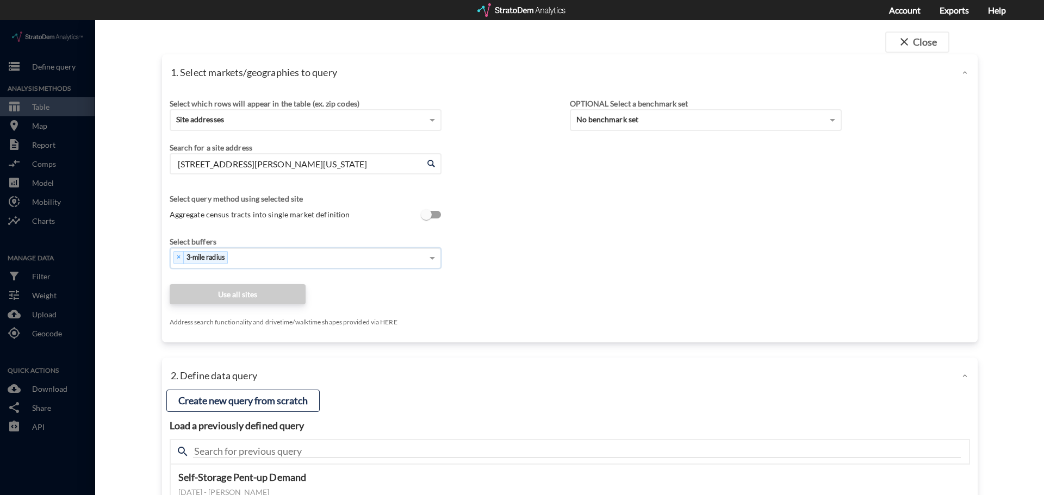
click div "Select which rows will appear in the table (ex. zip codes) Site addresses Selec…"
click input "415 Adams St, Bedford Hills, New York"
click li "521 N White Horse Pike, Magnolia, New Jersey"
type input "521 N White Horse Pike, Magnolia, New Jersey"
click div "Search for a site address Enter an address 521 N White Horse Pike, Magnolia, Ne…"
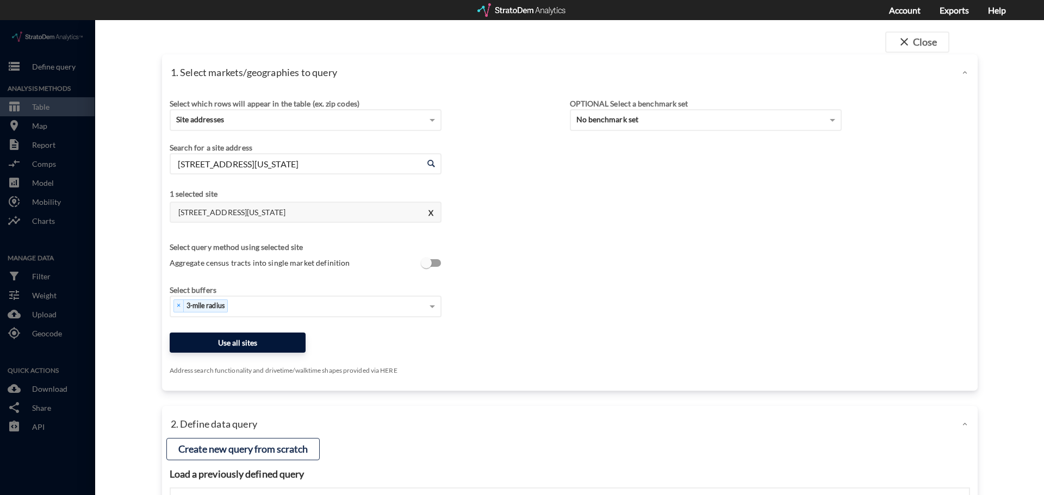
click button "Use all sites"
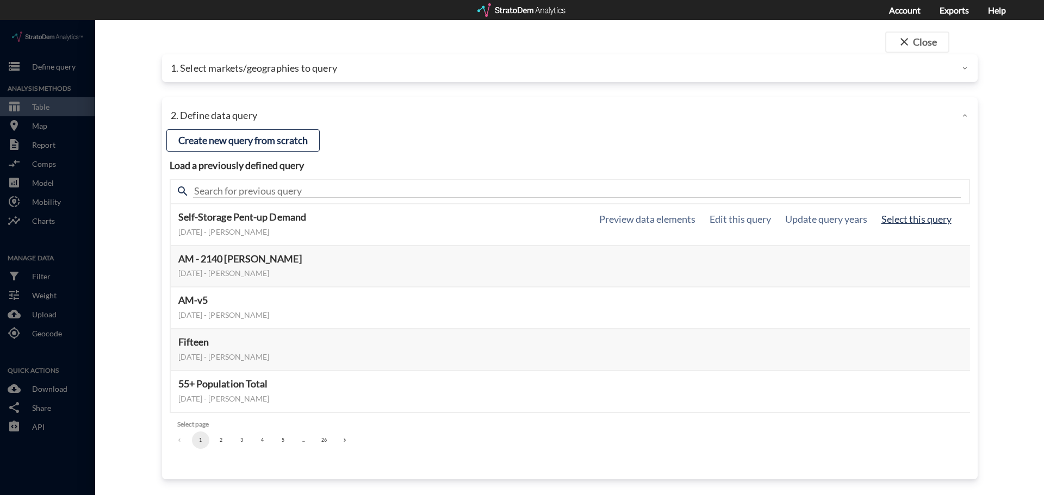
click button "Select this query"
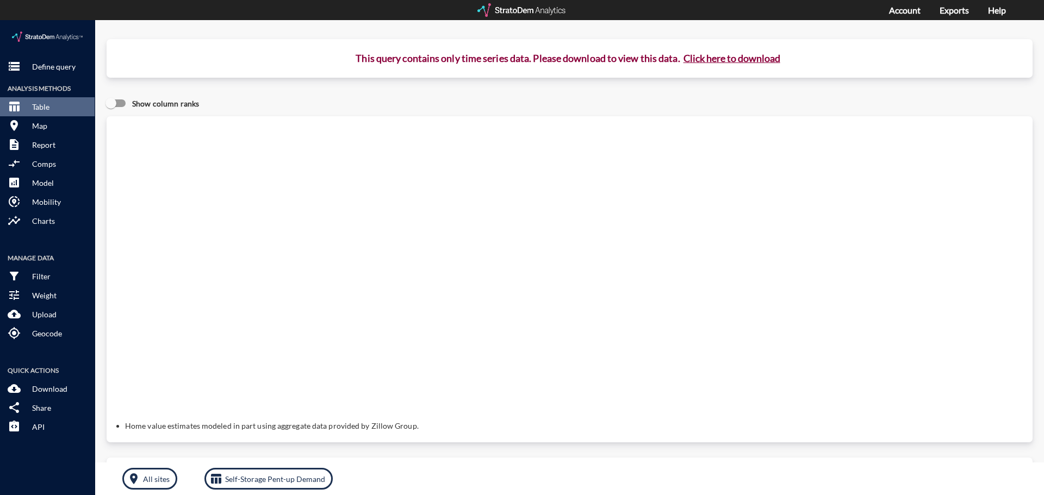
click button "Click here to download"
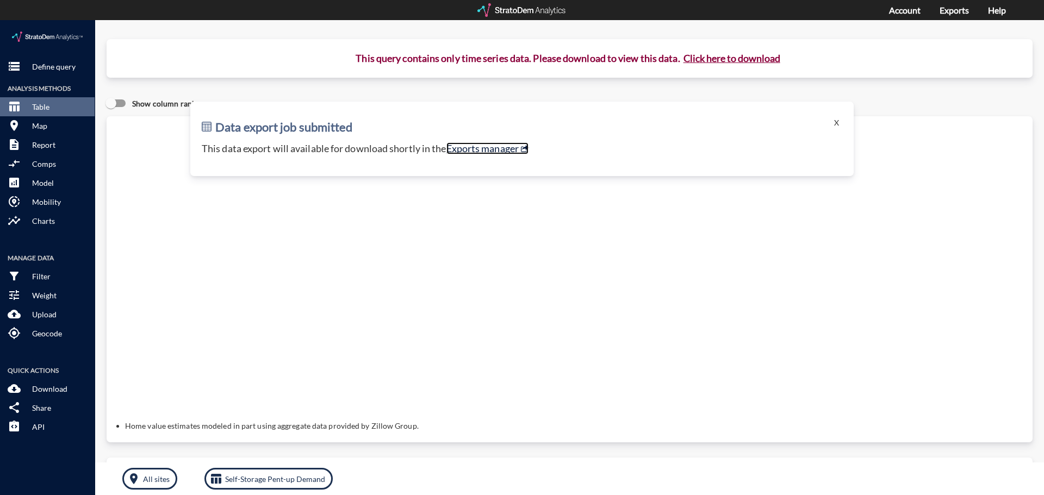
click link "Exports manager"
click p "Define query"
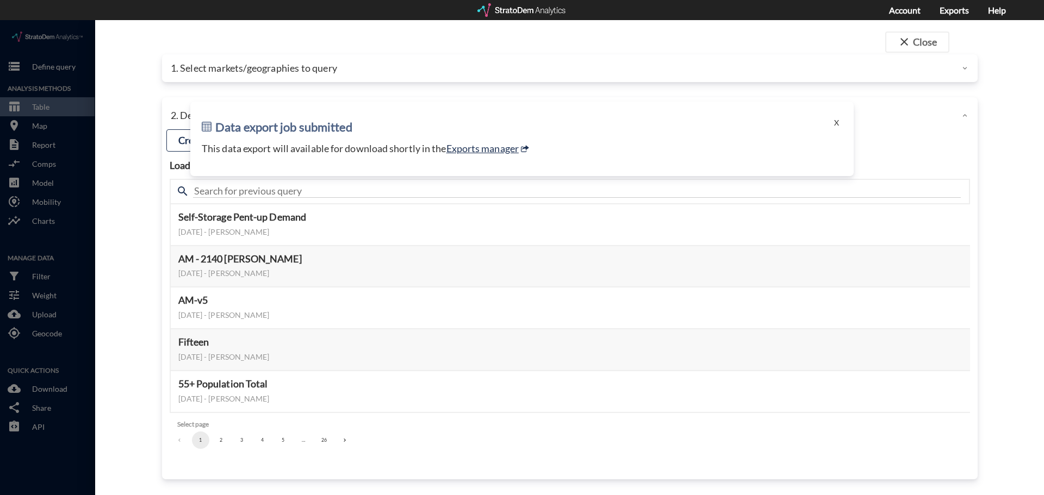
click div "Data export job submitted X This data export will available for download shortl…"
click button "X"
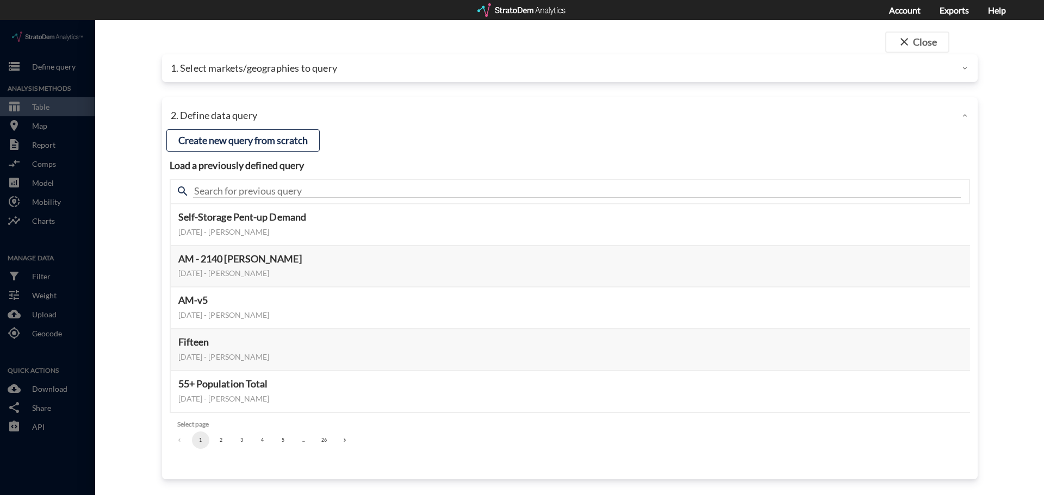
click div "close Close 1. Select markets/geographies to query Select which rows will appea…"
click div
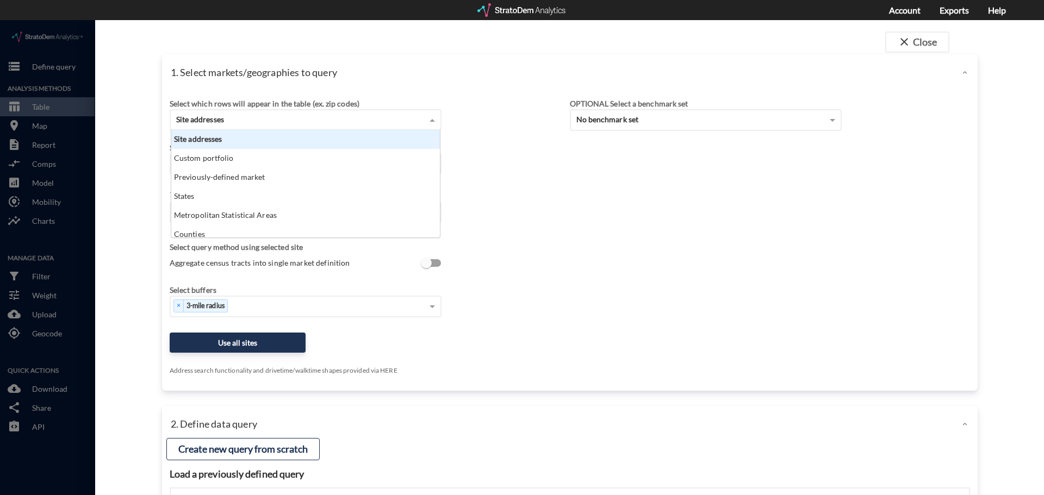
click div "Site addresses"
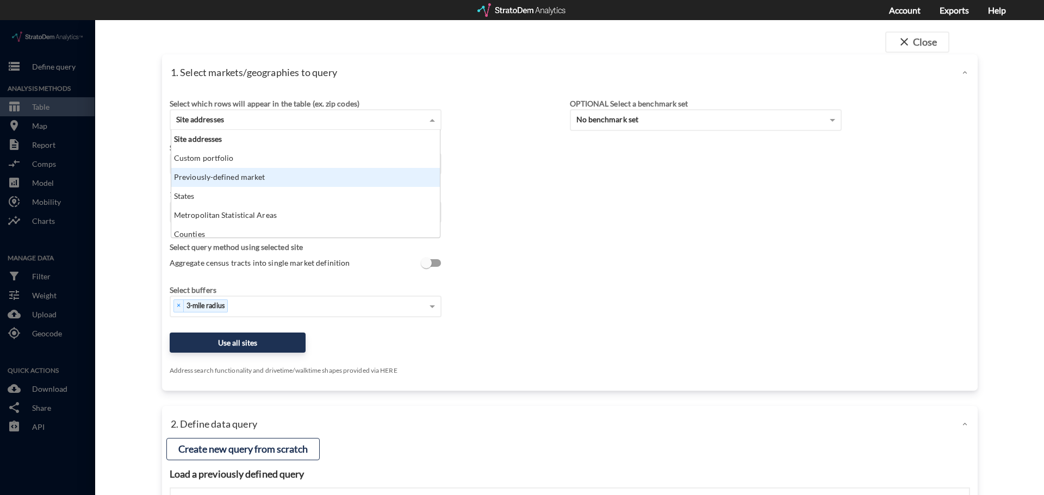
click div "Previously-defined market"
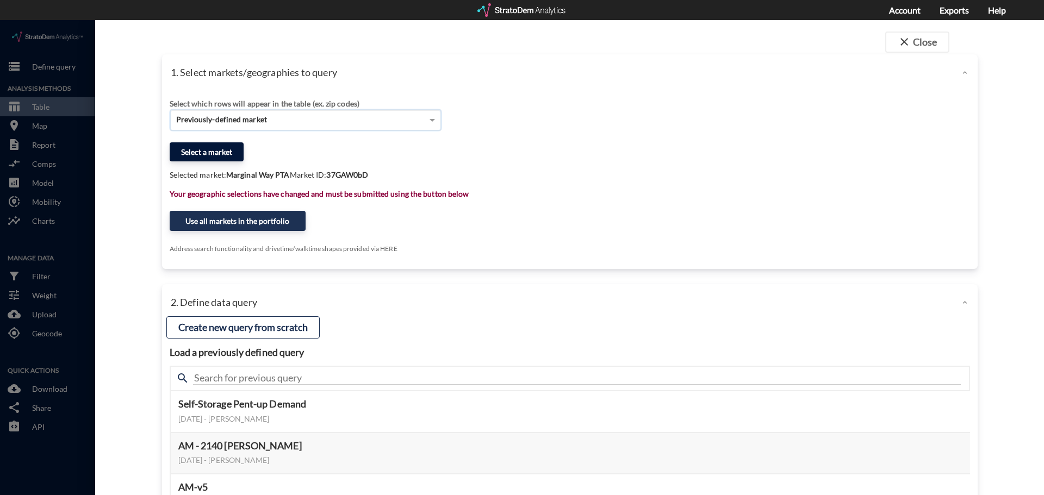
click button "Select a market"
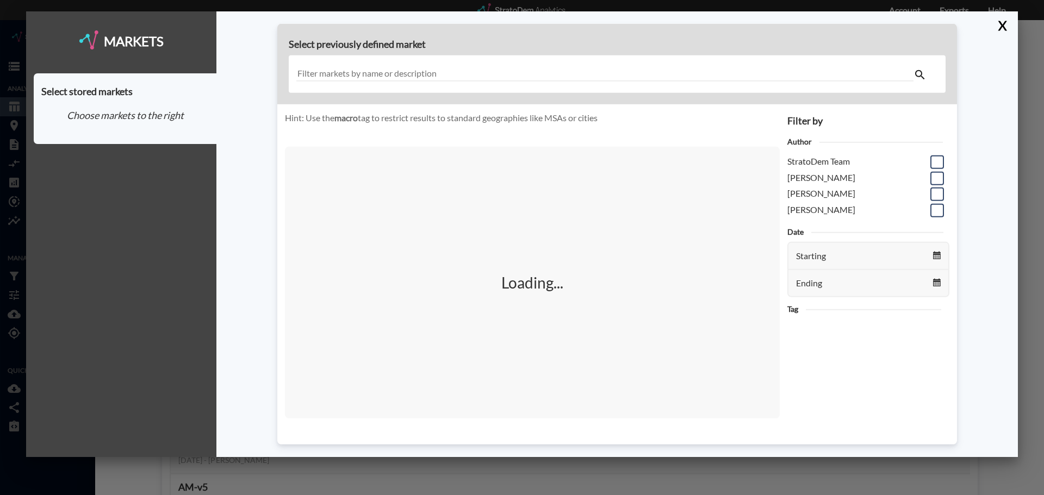
click at [471, 76] on input "text" at bounding box center [604, 74] width 617 height 15
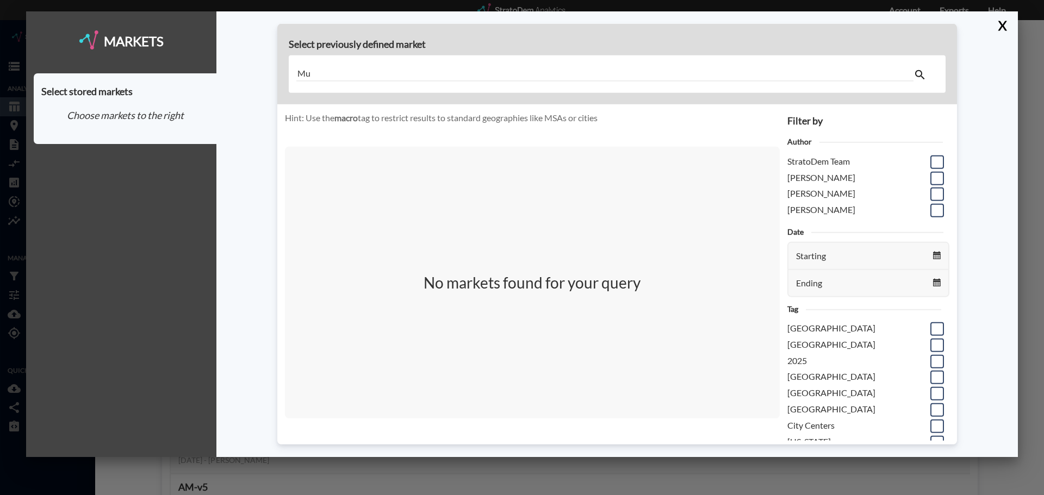
type input "M"
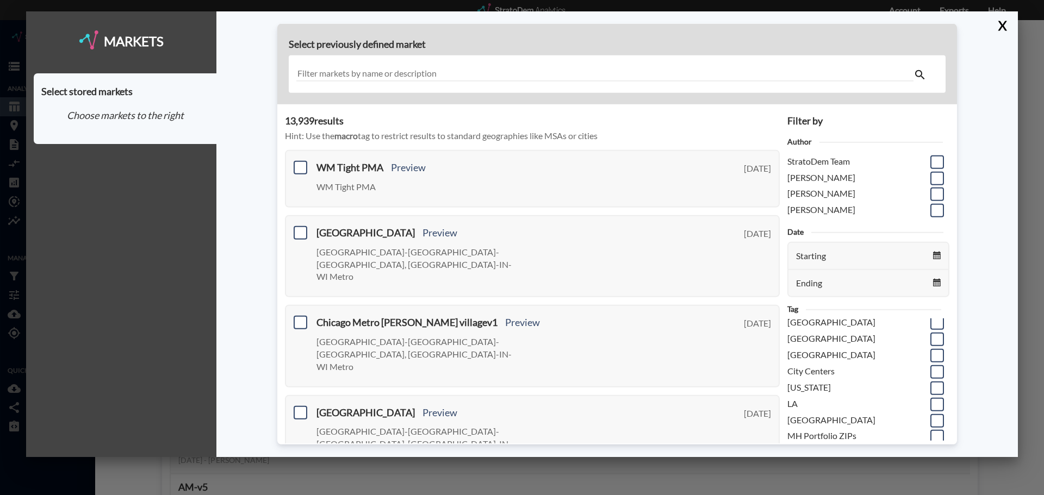
scroll to position [0, 0]
click at [475, 67] on input "text" at bounding box center [604, 74] width 617 height 15
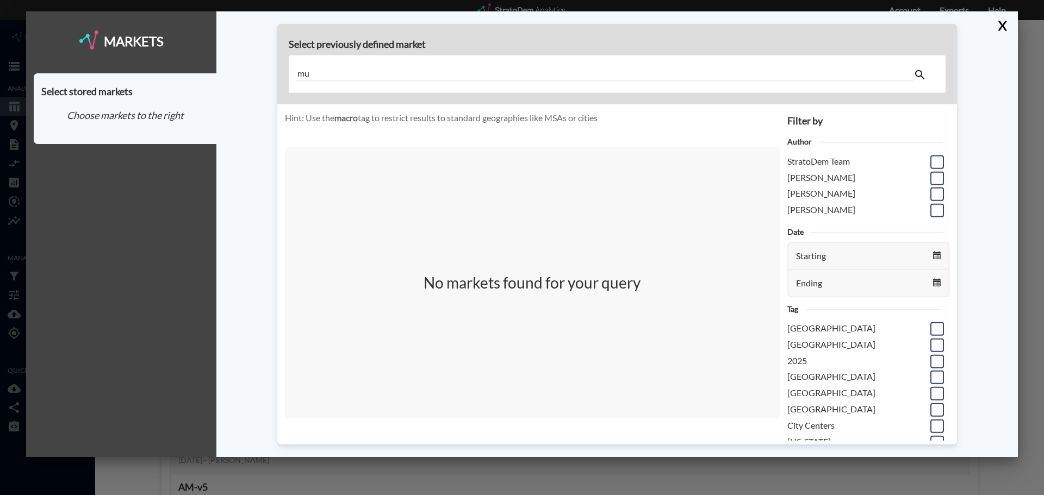
type input "m"
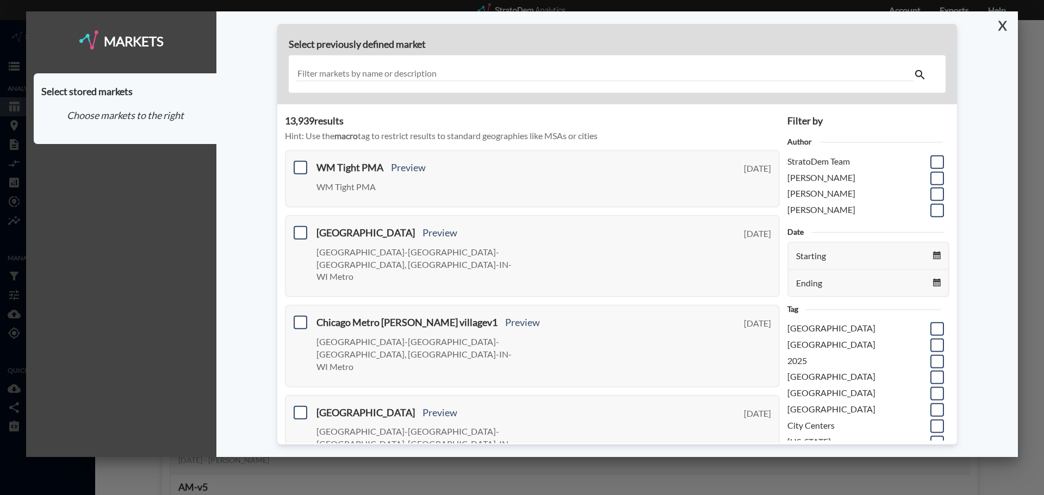
click at [999, 28] on button "X" at bounding box center [999, 25] width 19 height 28
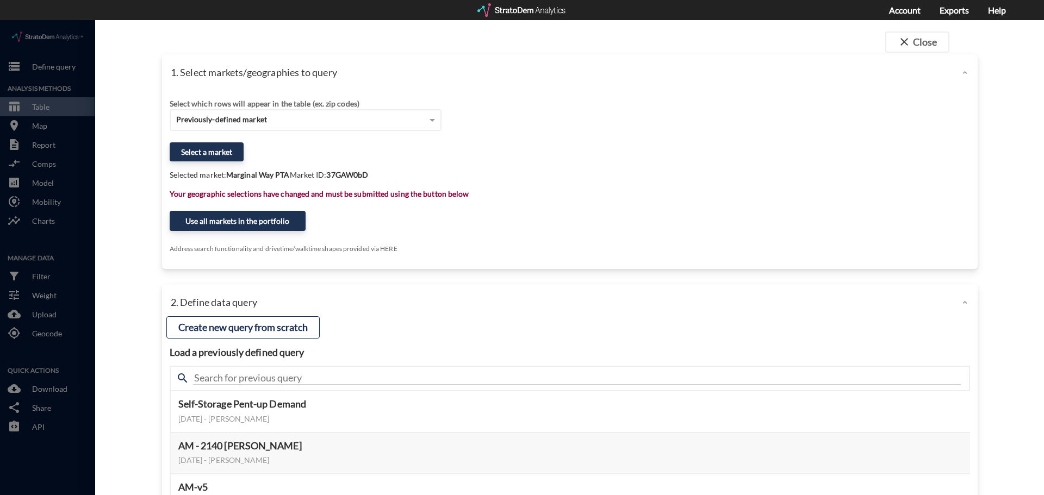
click div "Select which rows will appear in the table (ex. zip codes) Previously-defined m…"
click div
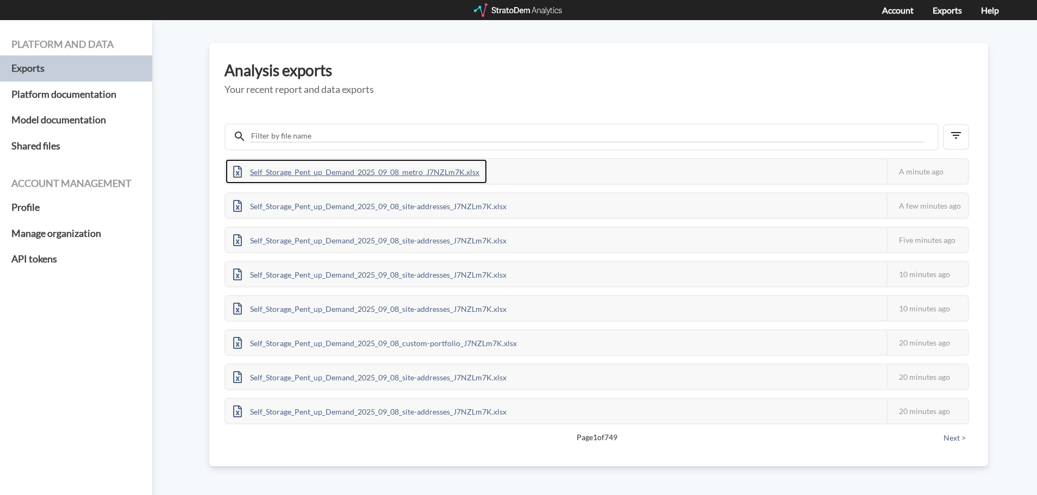
click at [437, 171] on div "Self_Storage_Pent_up_Demand_2025_09_08_metro_J7NZLm7K.xlsx" at bounding box center [356, 171] width 261 height 24
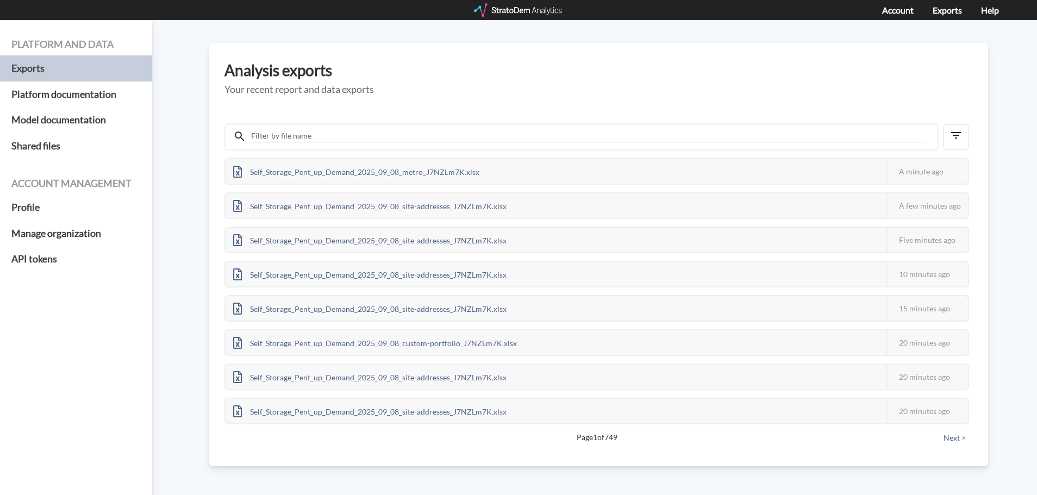
click at [1018, 83] on div "Platform and data Exports Platform documentation Model documentation Shared fil…" at bounding box center [518, 257] width 1037 height 475
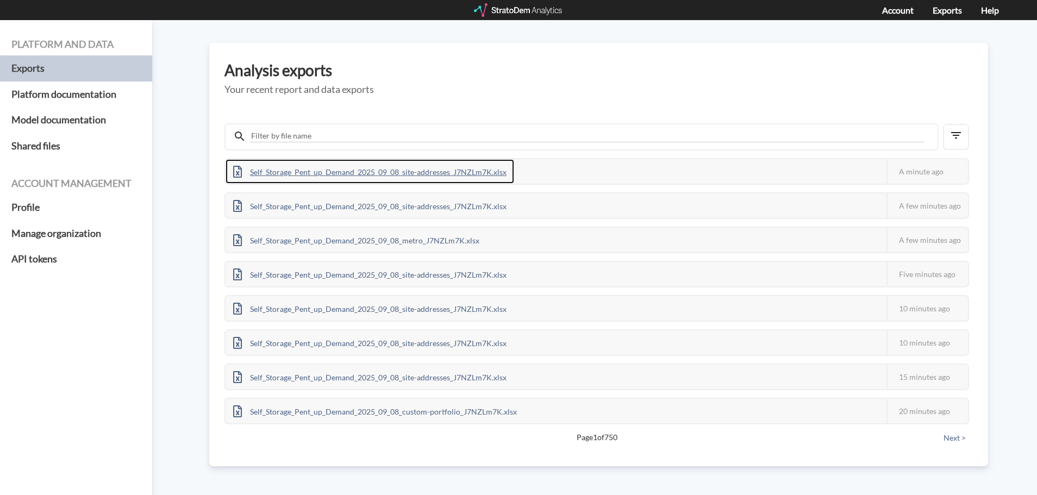
click at [418, 173] on div "Self_Storage_Pent_up_Demand_2025_09_08_site-addresses_J7NZLm7K.xlsx" at bounding box center [370, 171] width 289 height 24
click at [427, 177] on div "Self_Storage_Pent_up_Demand_2025_09_08_site-addresses_J7NZLm7K.xlsx" at bounding box center [370, 171] width 289 height 24
click at [389, 178] on div "Self_Storage_Pent_up_Demand_2025_09_08_site-addresses_J7NZLm7K.xlsx" at bounding box center [370, 171] width 289 height 24
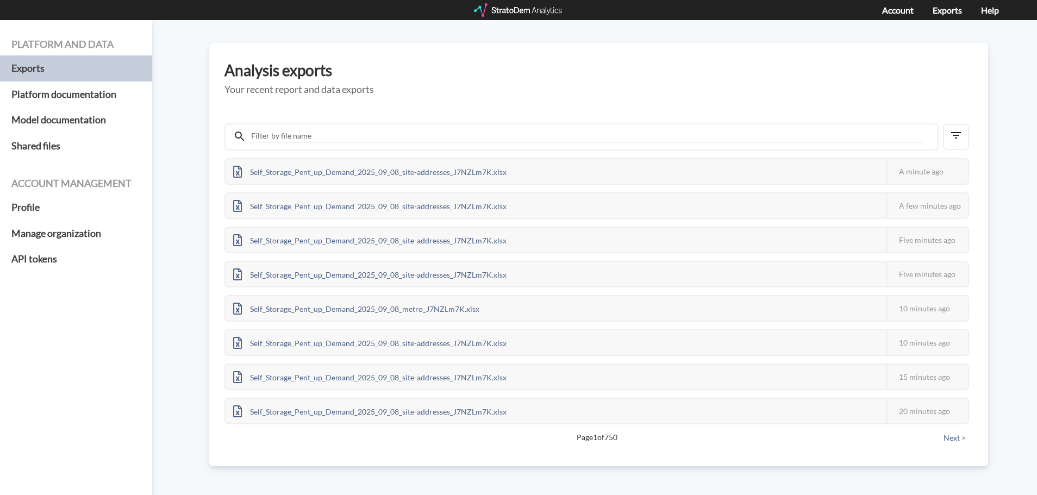
click at [583, 94] on h5 "Your recent report and data exports" at bounding box center [599, 89] width 749 height 11
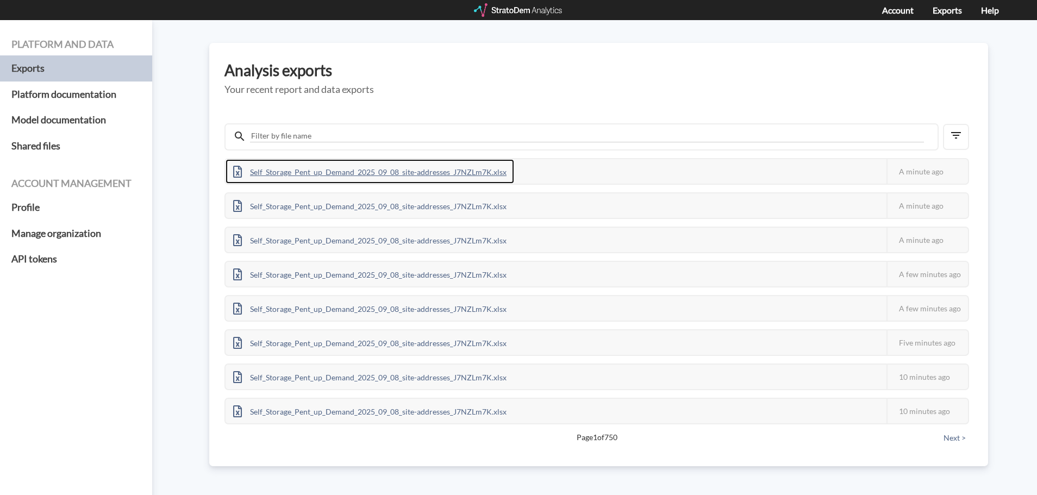
click at [374, 177] on div "Self_Storage_Pent_up_Demand_2025_09_08_site-addresses_J7NZLm7K.xlsx" at bounding box center [370, 171] width 289 height 24
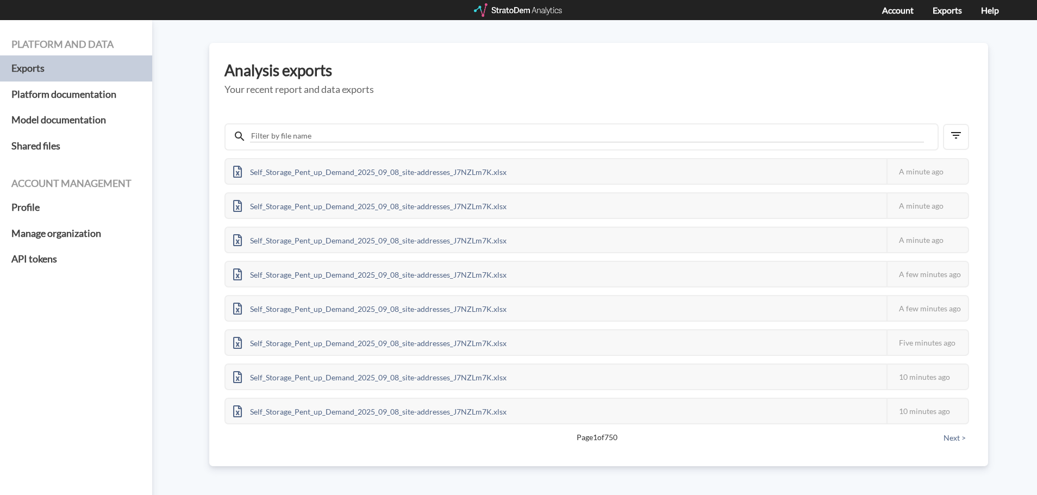
click at [636, 90] on h5 "Your recent report and data exports" at bounding box center [599, 89] width 749 height 11
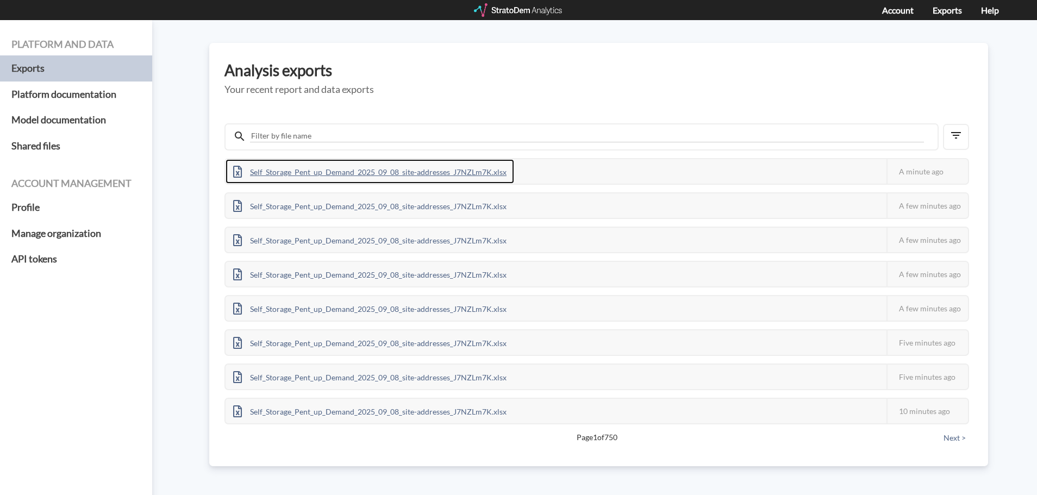
click at [475, 178] on div "Self_Storage_Pent_up_Demand_2025_09_08_site-addresses_J7NZLm7K.xlsx" at bounding box center [370, 171] width 289 height 24
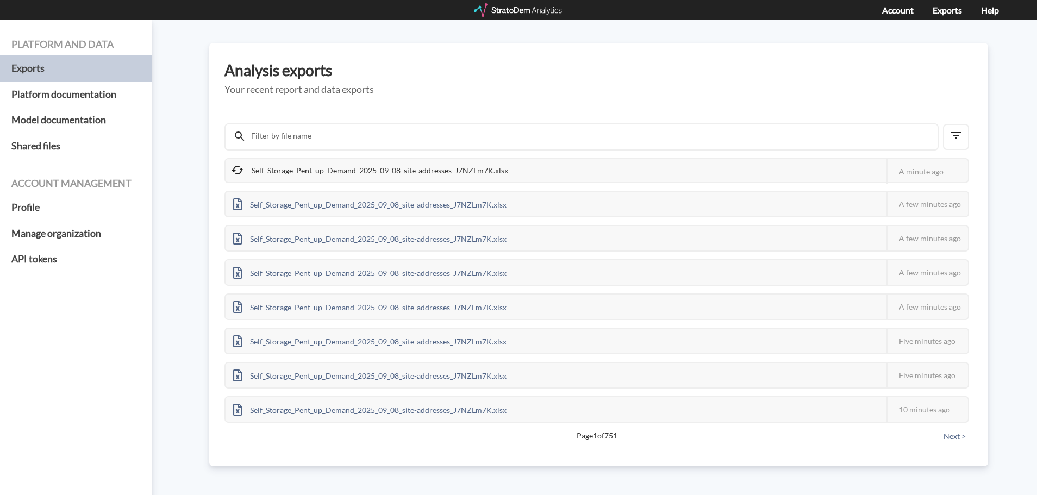
drag, startPoint x: 433, startPoint y: 97, endPoint x: 481, endPoint y: 100, distance: 47.9
click at [433, 97] on div "Analysis exports Your recent report and data exports Self_Storage_Pent_up_Deman…" at bounding box center [598, 254] width 779 height 423
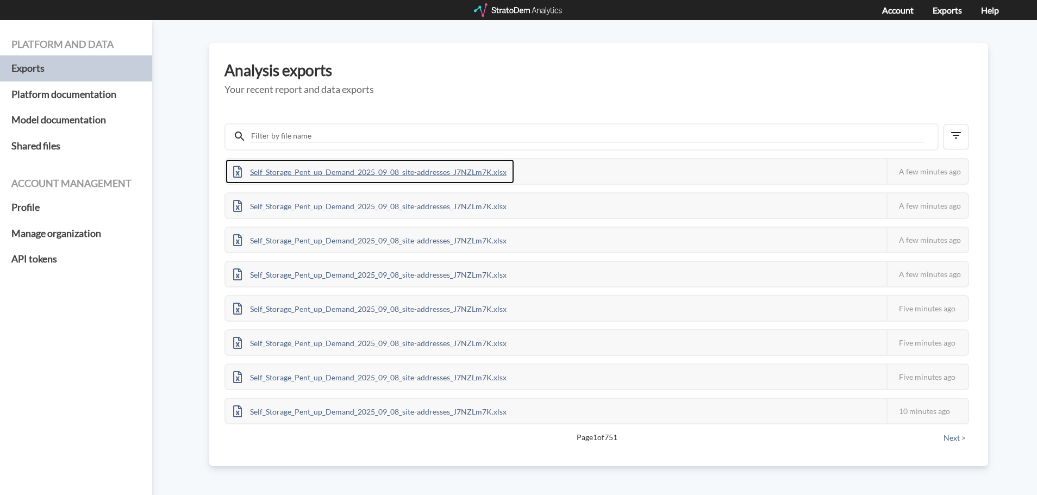
click at [376, 175] on div "Self_Storage_Pent_up_Demand_2025_09_08_site-addresses_J7NZLm7K.xlsx" at bounding box center [370, 171] width 289 height 24
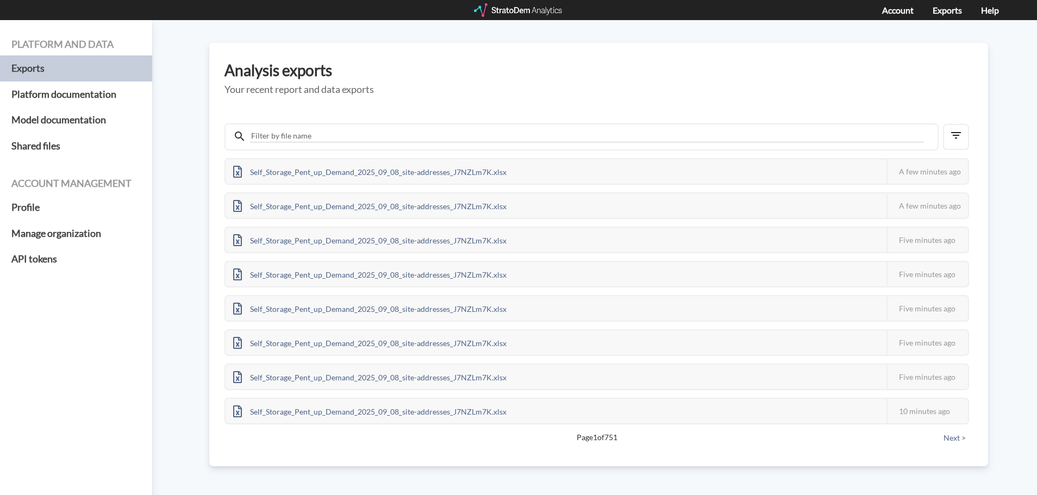
click at [1010, 63] on div "Platform and data Exports Platform documentation Model documentation Shared fil…" at bounding box center [518, 257] width 1037 height 475
click at [633, 69] on h3 "Analysis exports" at bounding box center [599, 70] width 749 height 17
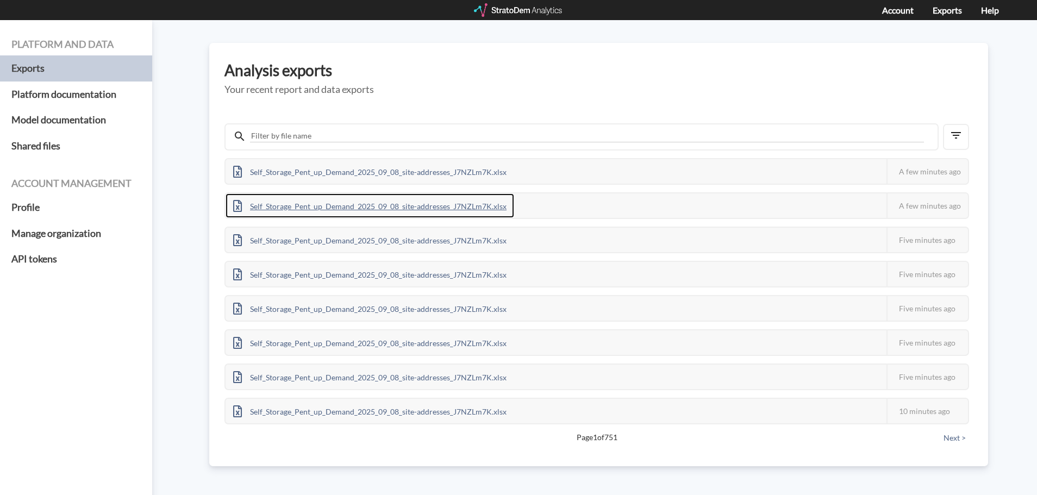
click at [348, 205] on div "Self_Storage_Pent_up_Demand_2025_09_08_site-addresses_J7NZLm7K.xlsx" at bounding box center [370, 206] width 289 height 24
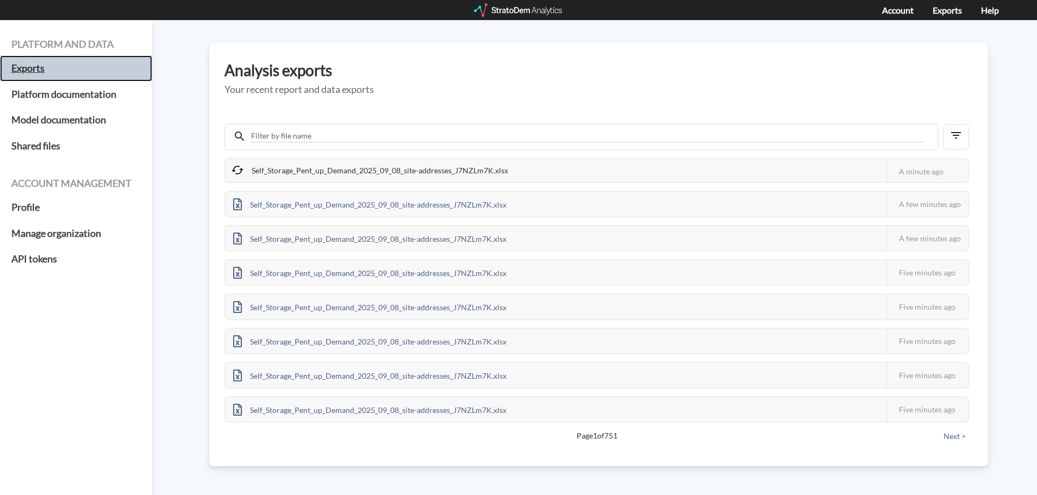
click at [94, 72] on h5 "Exports" at bounding box center [76, 68] width 152 height 26
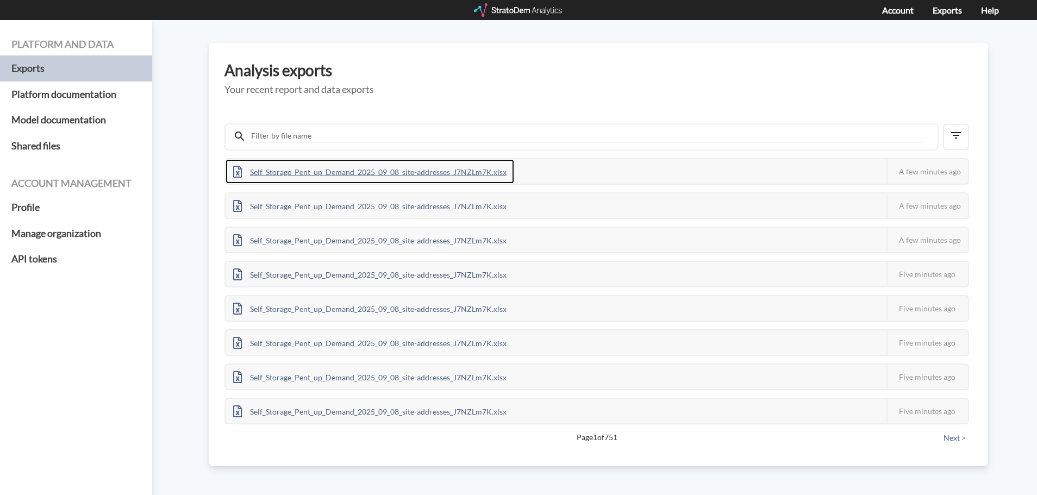
click at [467, 161] on div "Self_Storage_Pent_up_Demand_2025_09_08_site-addresses_J7NZLm7K.xlsx" at bounding box center [370, 171] width 289 height 24
click at [410, 173] on div "Self_Storage_Pent_up_Demand_2025_09_08_site-addresses_J7NZLm7K.xlsx" at bounding box center [370, 171] width 289 height 24
click at [383, 169] on div "Self_Storage_Pent_up_Demand_2025_09_08_site-addresses_J7NZLm7K.xlsx" at bounding box center [370, 171] width 289 height 24
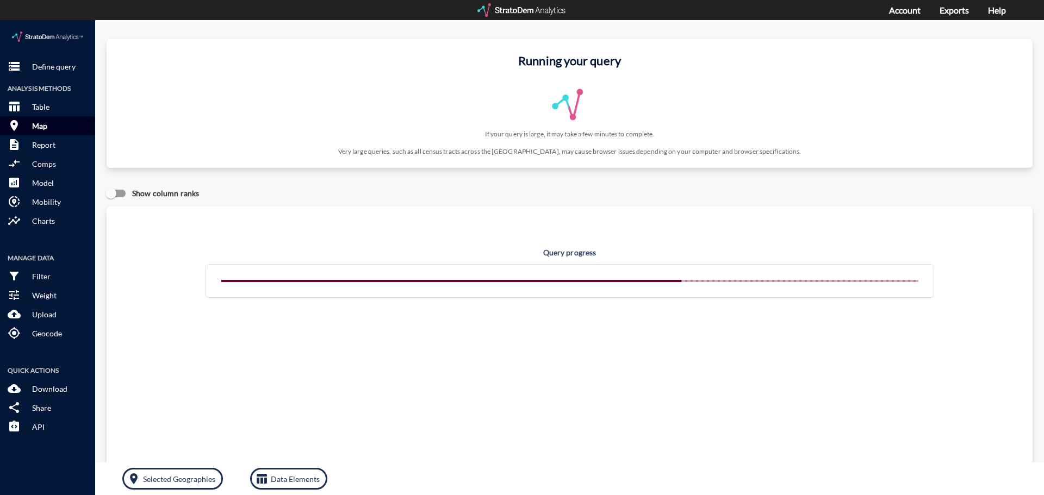
click button "room Map"
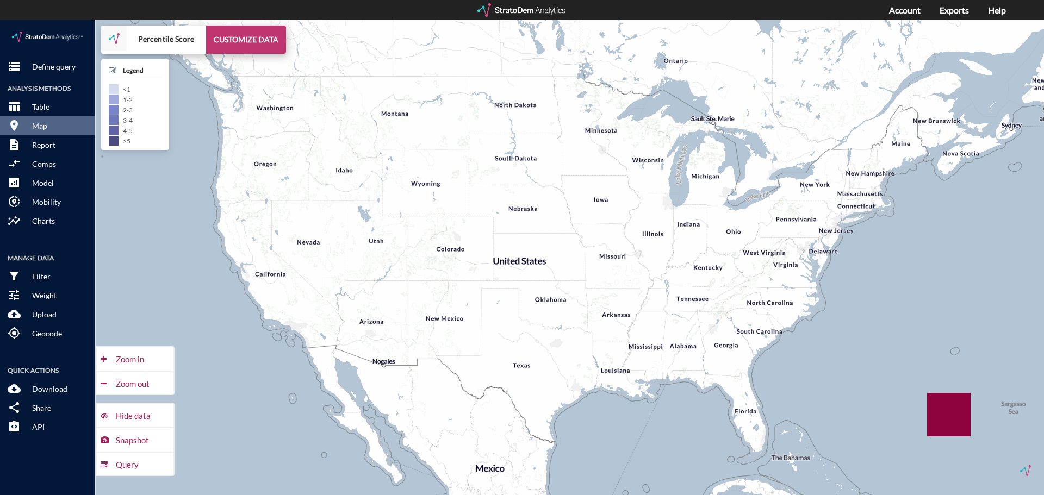
click button "CUSTOMIZE DATA"
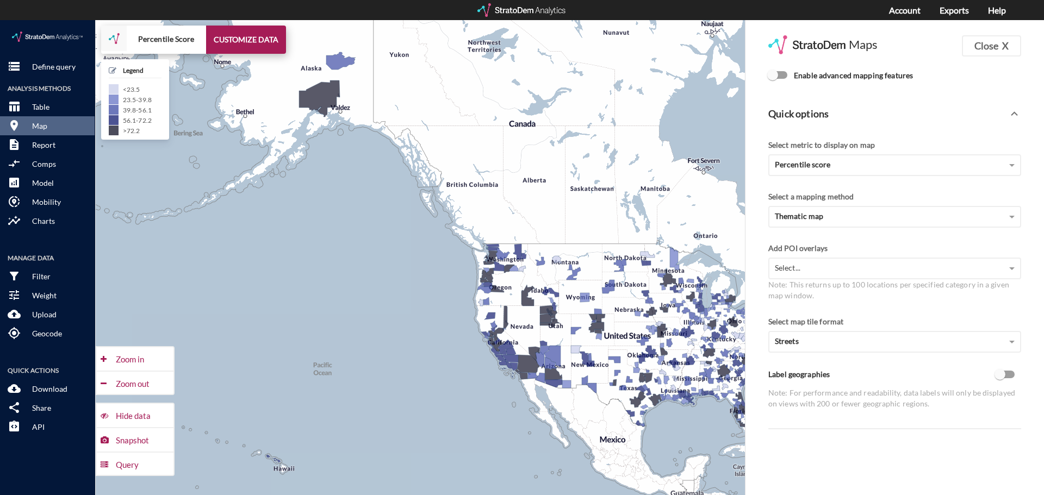
click input "Enable advanced mapping features"
checkbox input "true"
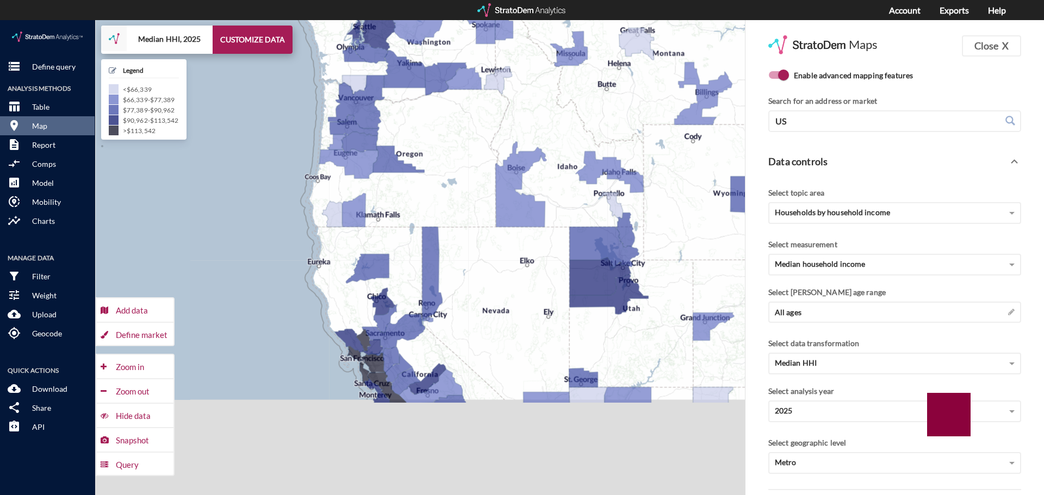
drag, startPoint x: 435, startPoint y: 391, endPoint x: 405, endPoint y: 207, distance: 186.2
click div "+ − Median HHI, 2025 CUSTOMIZE DATA Legend < $66,339 $66,339 - $77,389 $77,389 …"
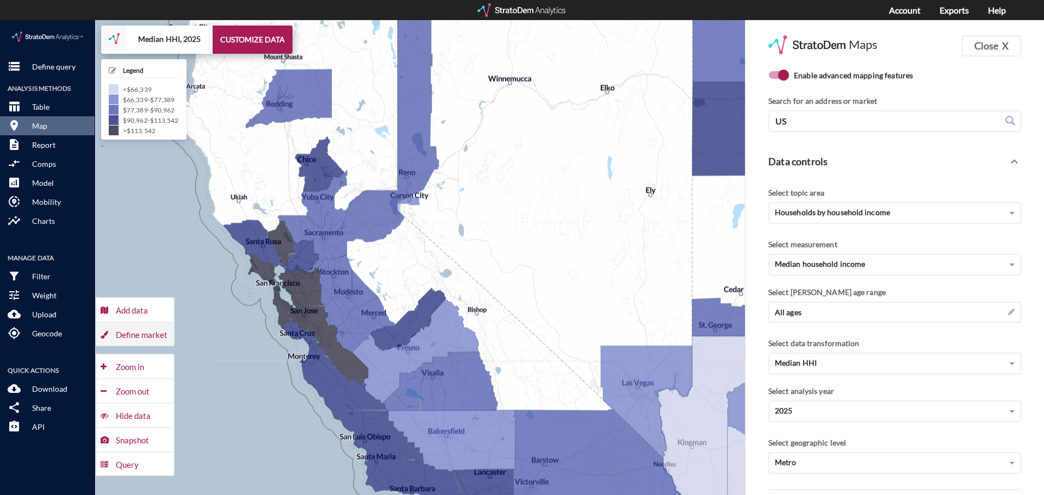
click button "Define market"
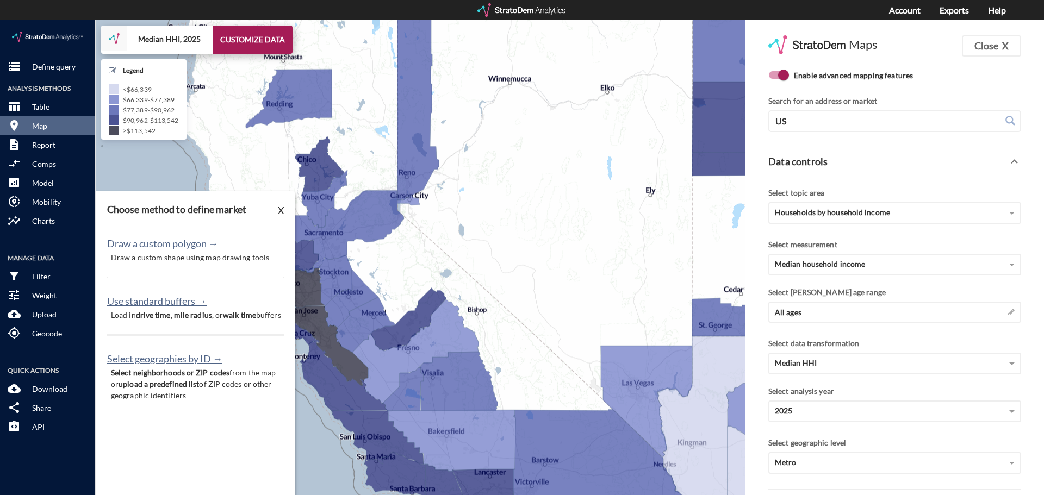
click p "Draw a custom shape using map drawing tools"
click button "Draw a custom polygon →"
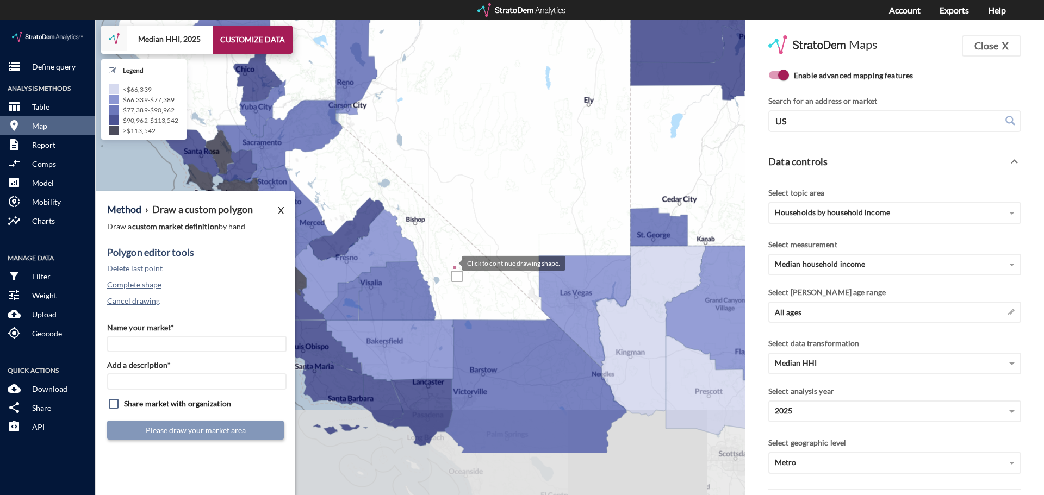
drag, startPoint x: 519, startPoint y: 346, endPoint x: 452, endPoint y: 245, distance: 121.2
click div
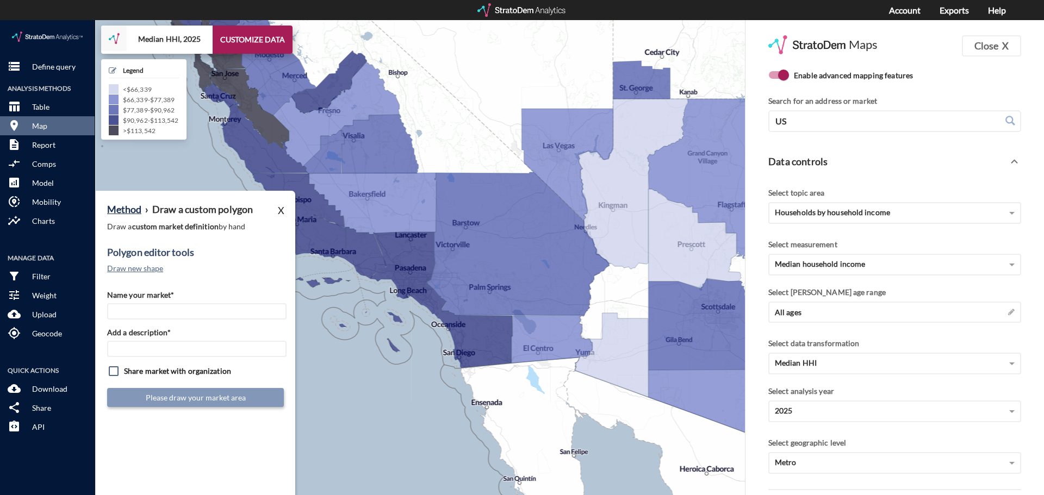
drag, startPoint x: 460, startPoint y: 435, endPoint x: 427, endPoint y: 364, distance: 79.0
click div "+ − Median HHI, 2025 CUSTOMIZE DATA Legend < $66,339 $66,339 - $77,389 $77,389 …"
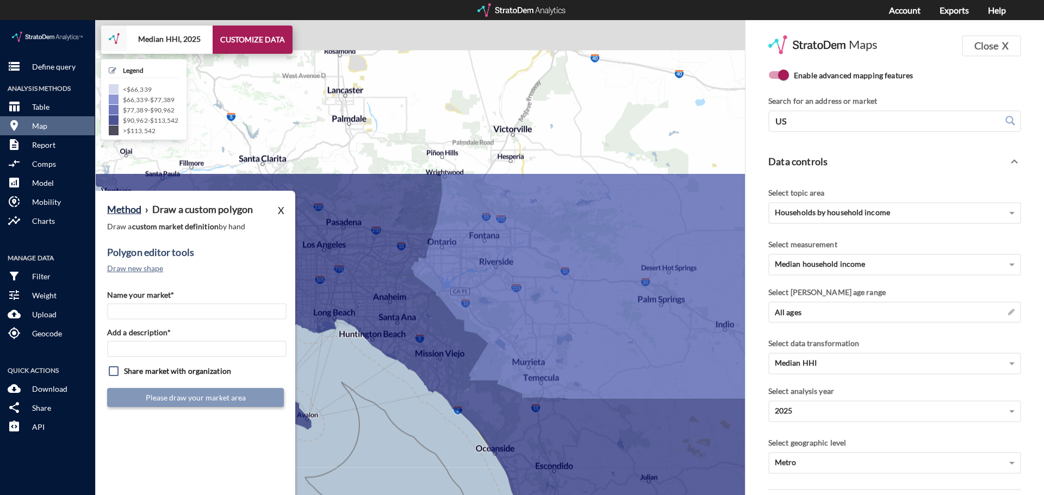
drag, startPoint x: 379, startPoint y: 224, endPoint x: 429, endPoint y: 410, distance: 193.1
click div "+ − Median HHI, 2025 CUSTOMIZE DATA Legend < $66,339 $66,339 - $77,389 $77,389 …"
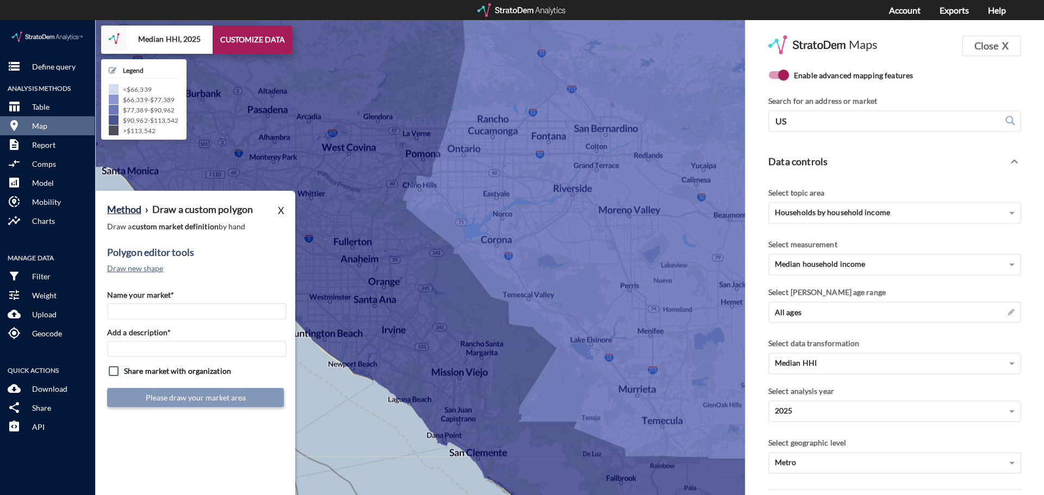
drag, startPoint x: 346, startPoint y: 401, endPoint x: 383, endPoint y: 401, distance: 37.5
click div "+ − Median HHI, 2025 CUSTOMIZE DATA Legend < $66,339 $66,339 - $77,389 $77,389 …"
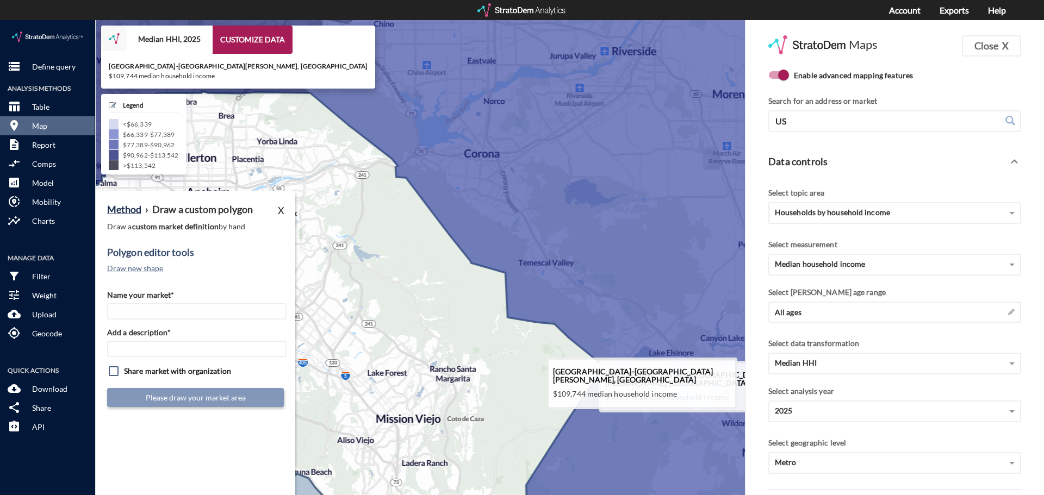
drag, startPoint x: 460, startPoint y: 307, endPoint x: 402, endPoint y: 320, distance: 59.5
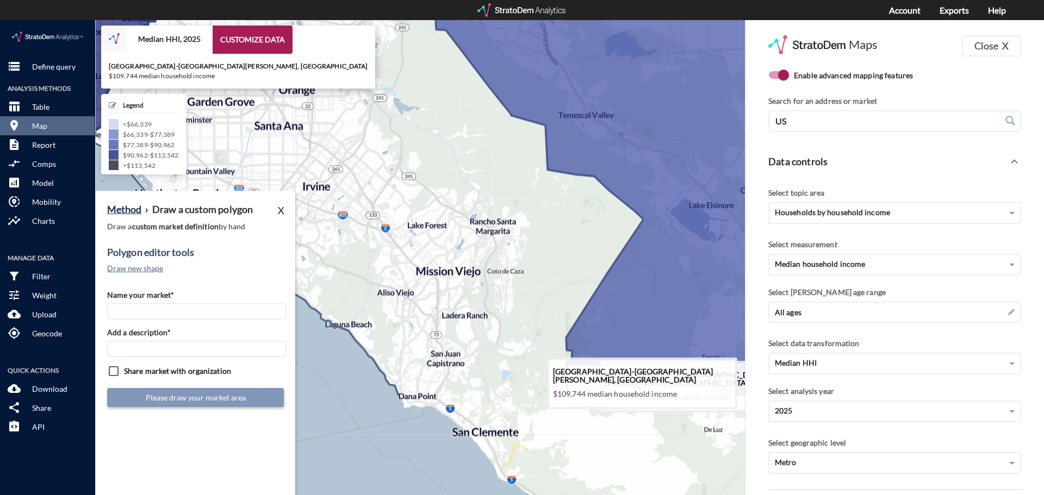
drag, startPoint x: 489, startPoint y: 360, endPoint x: 516, endPoint y: 209, distance: 152.9
click icon
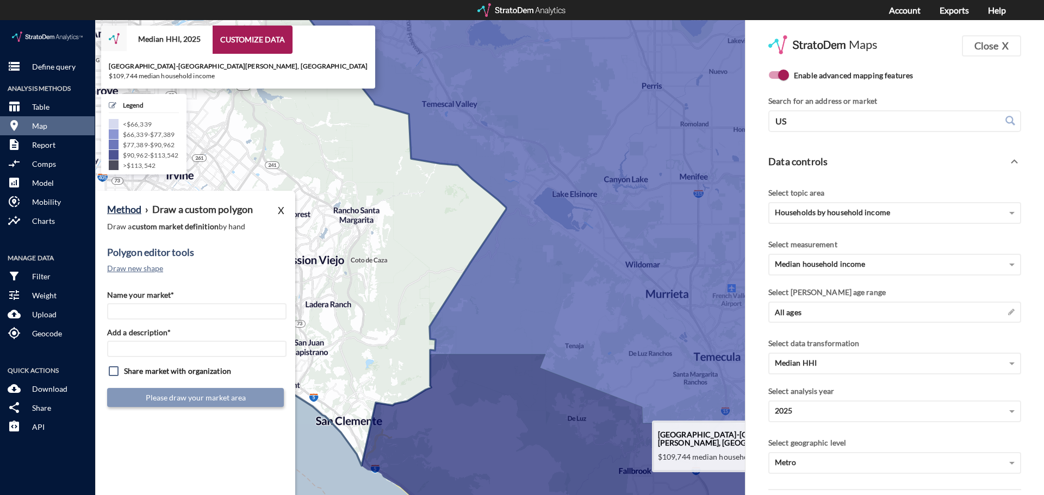
drag, startPoint x: 485, startPoint y: 376, endPoint x: 364, endPoint y: 366, distance: 121.6
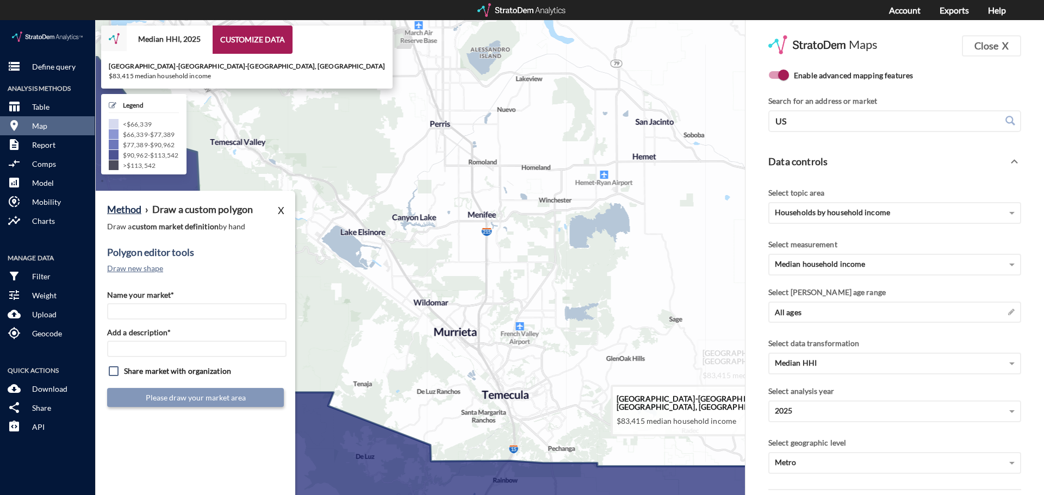
drag, startPoint x: 604, startPoint y: 286, endPoint x: 381, endPoint y: 326, distance: 227.0
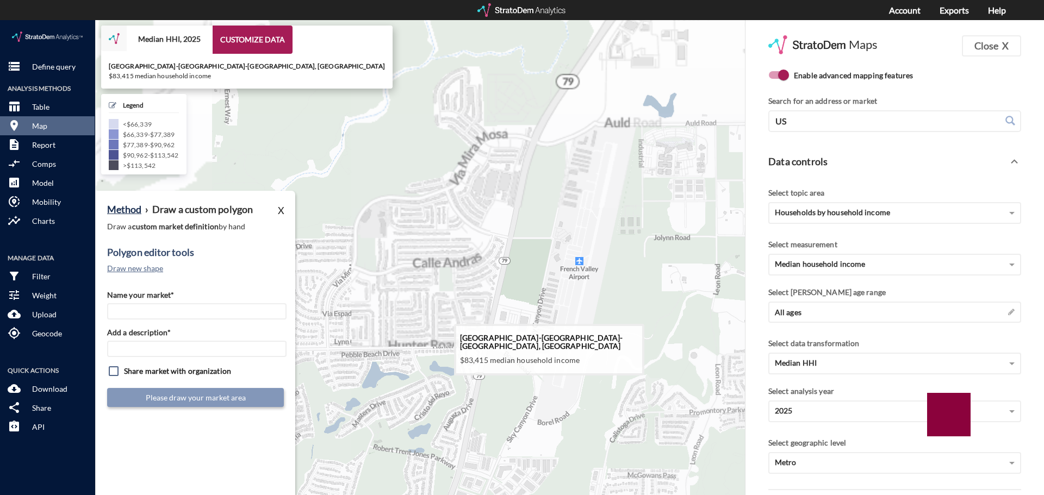
drag, startPoint x: 563, startPoint y: 200, endPoint x: 503, endPoint y: 350, distance: 161.5
click icon
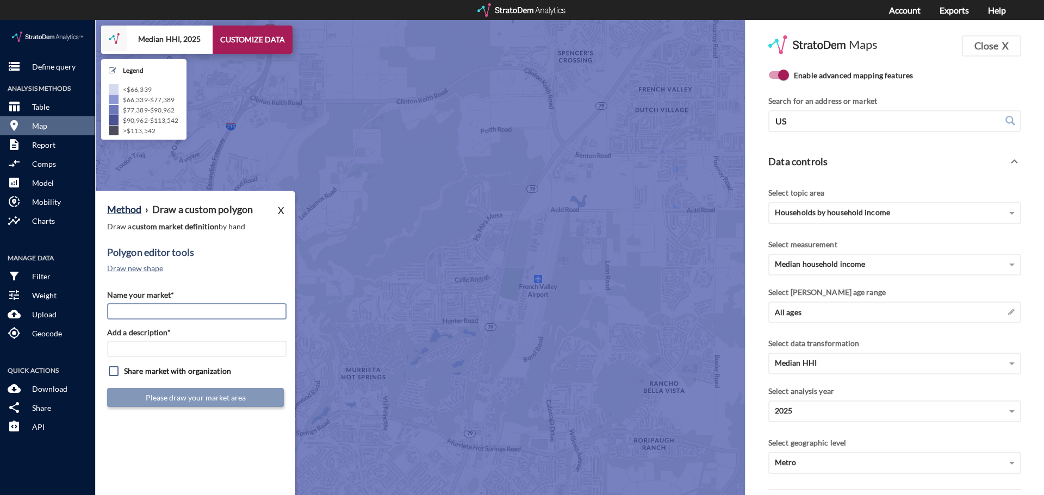
click input "Name your market*"
type input "StorQuest Murietta"
click input "Add a description*"
type input "SS"
click div "Method › Draw a custom polygon X Draw a custom market definition by hand Polygo…"
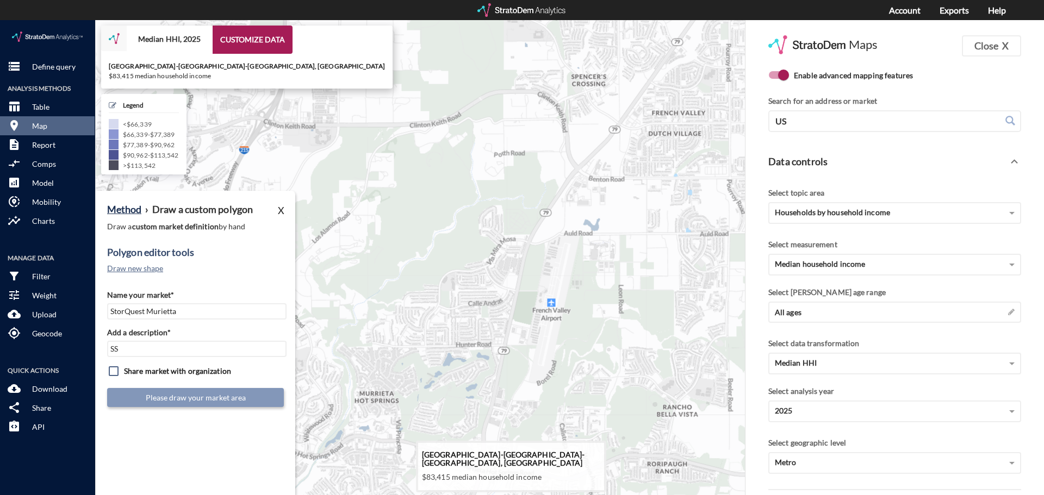
drag, startPoint x: 510, startPoint y: 307, endPoint x: 525, endPoint y: 332, distance: 28.7
click icon
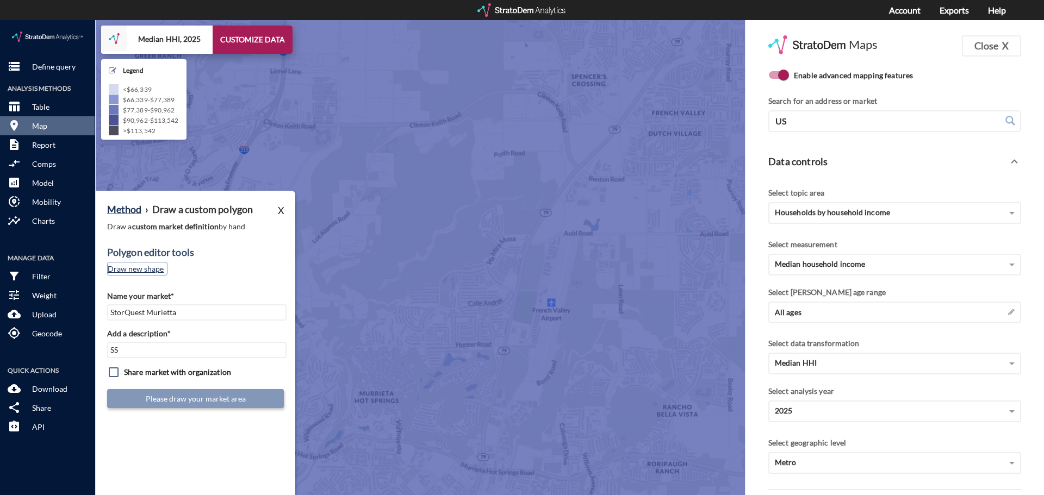
click button "Draw new shape"
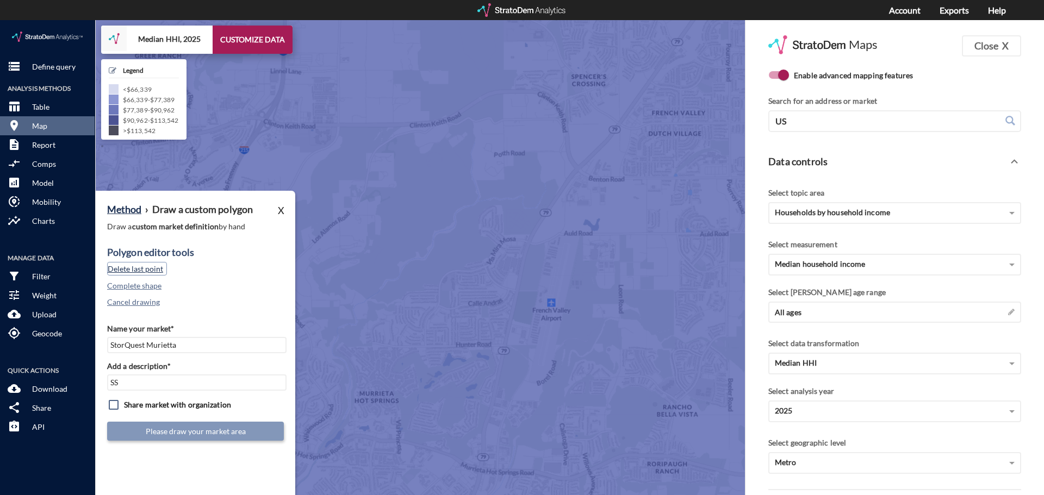
click button "Delete last point"
click input "checkbox"
checkbox input "true"
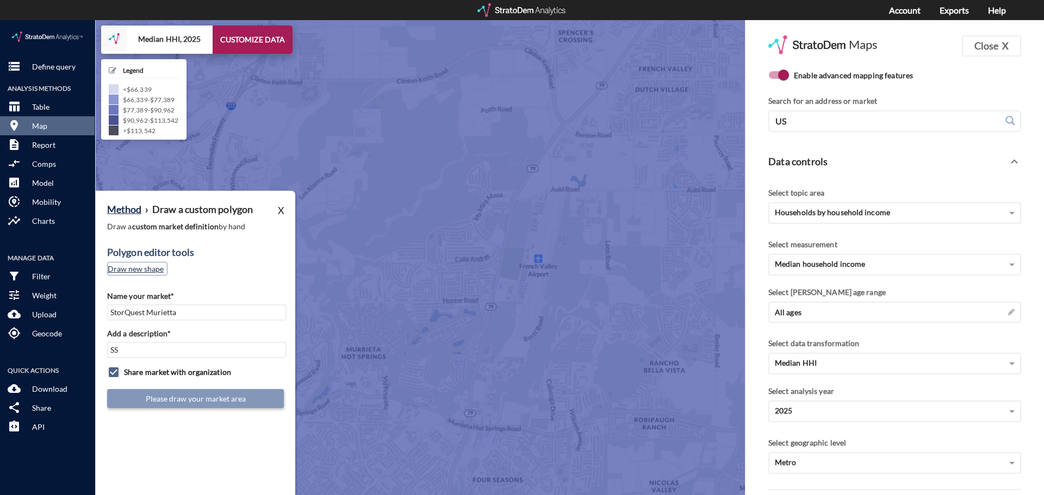
click button "Draw new shape"
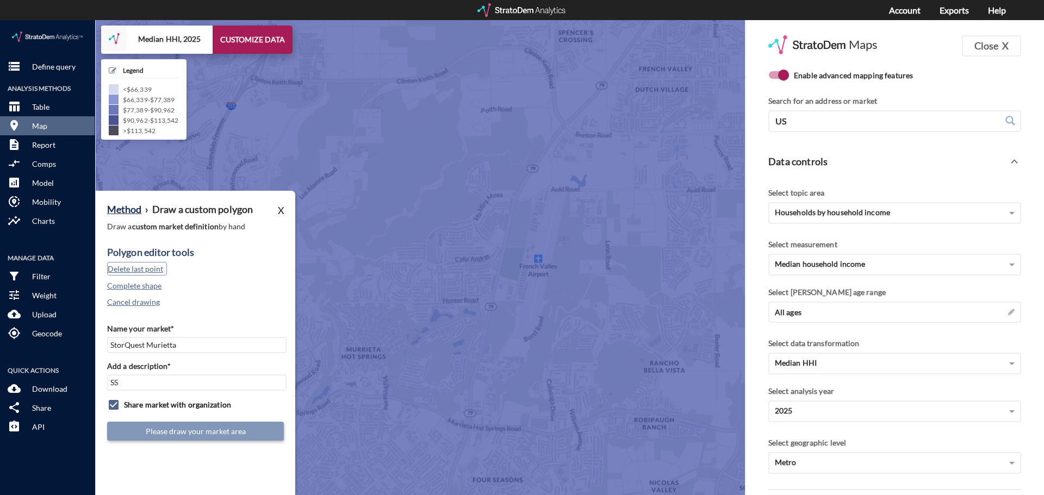
click button "Delete last point"
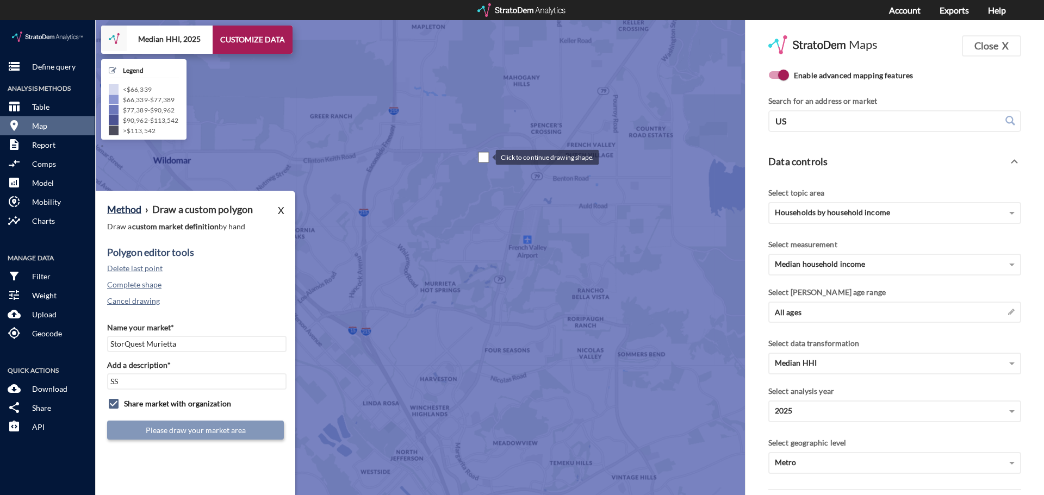
drag, startPoint x: 509, startPoint y: 101, endPoint x: 484, endPoint y: 136, distance: 42.8
click div
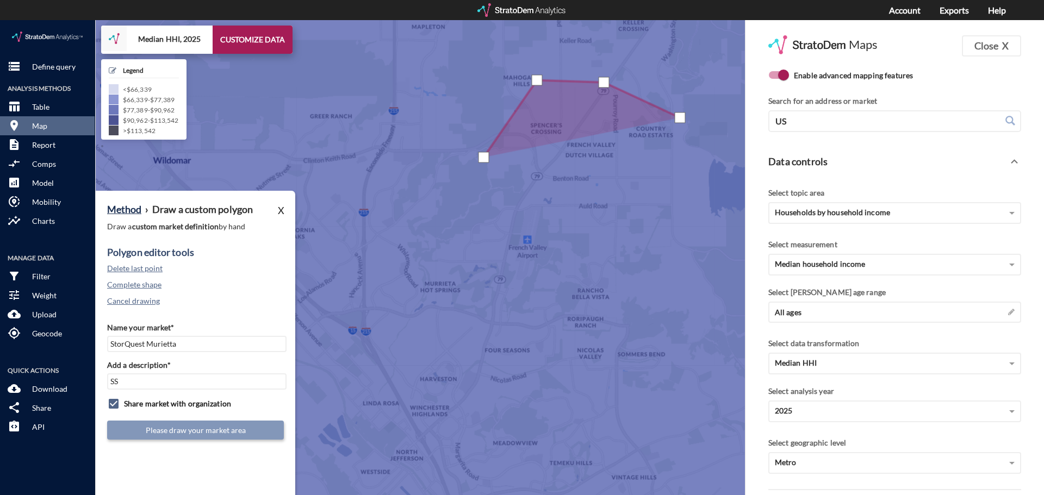
click div
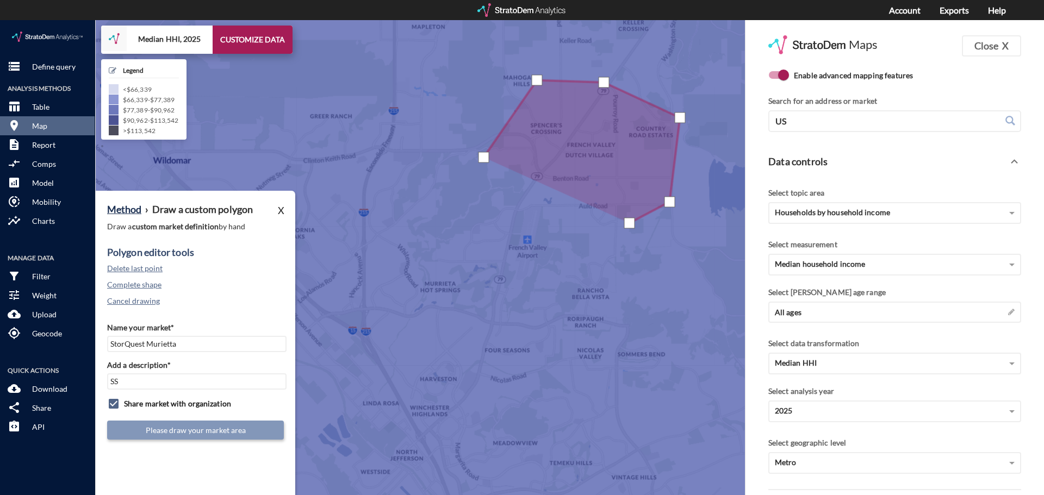
click div
click button "Delete last point"
click div
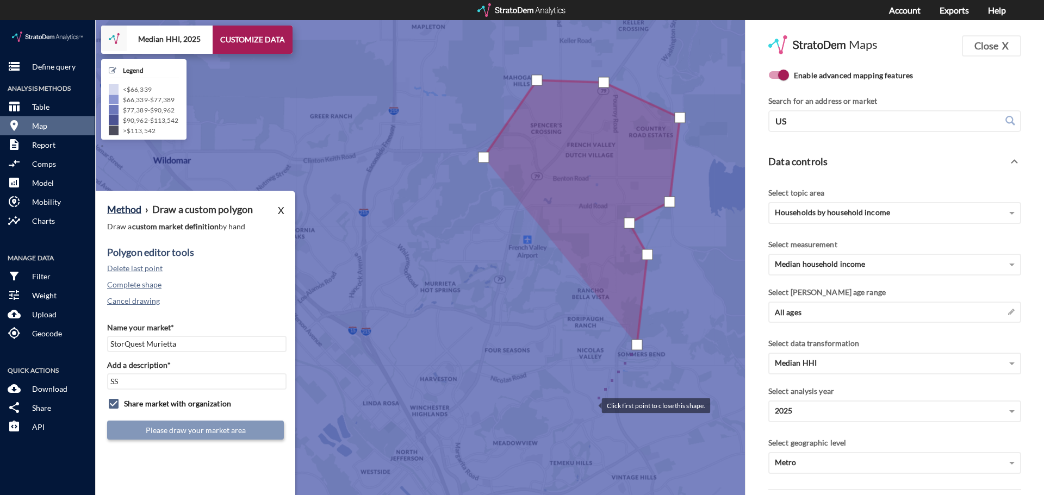
click div
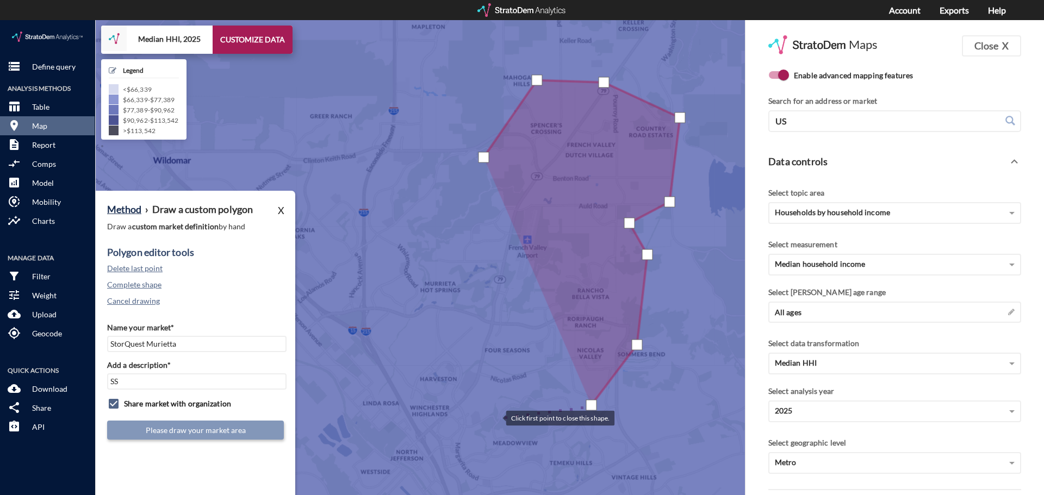
click div
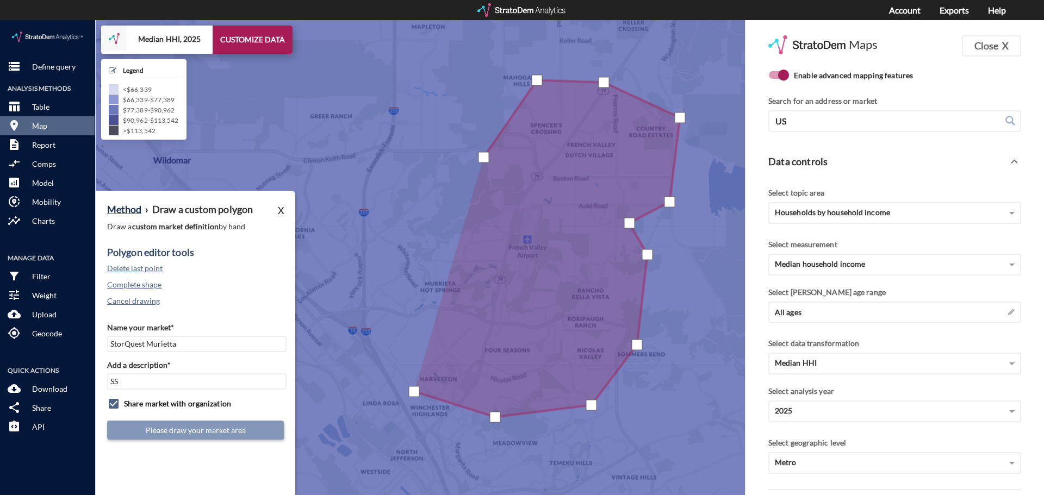
click div
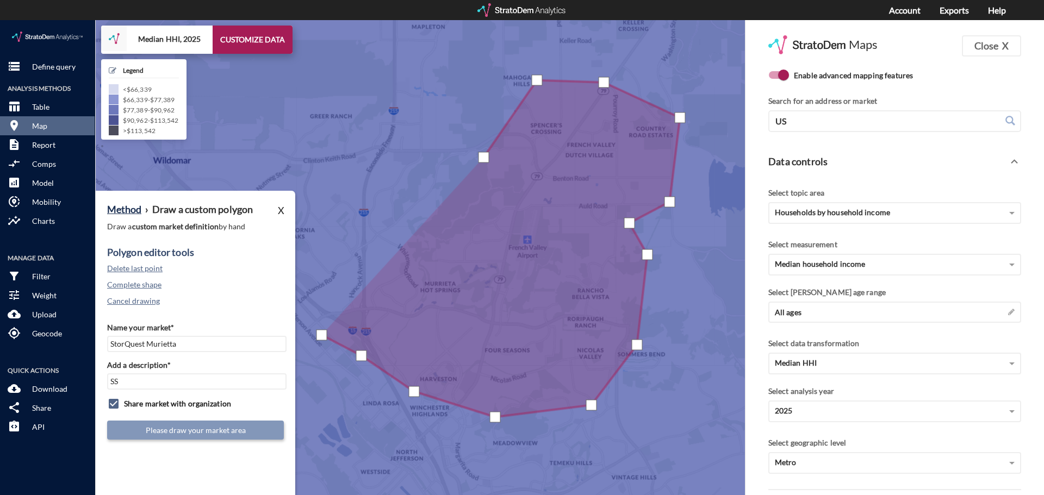
click div
click div "Method › Draw a custom polygon X Draw a custom market definition by hand Polygo…"
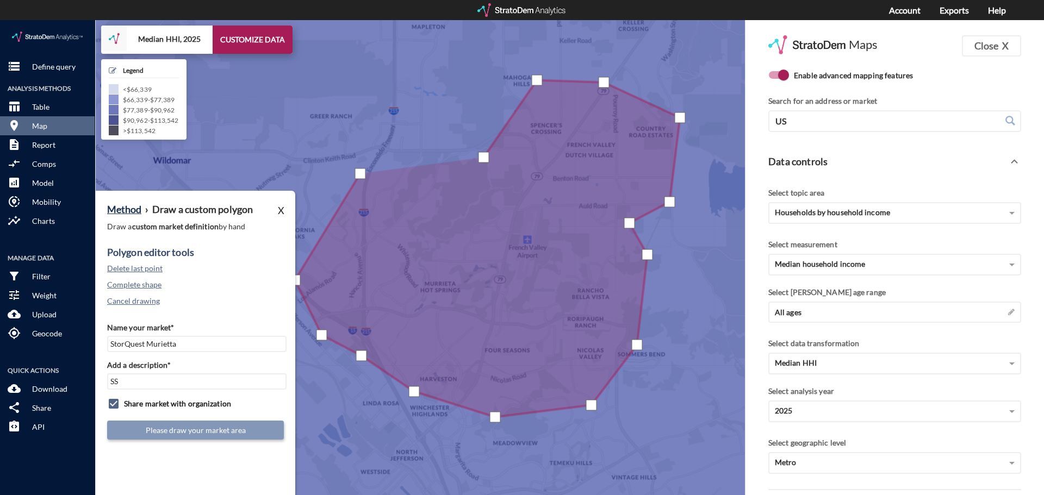
click div
click button "Complete shape"
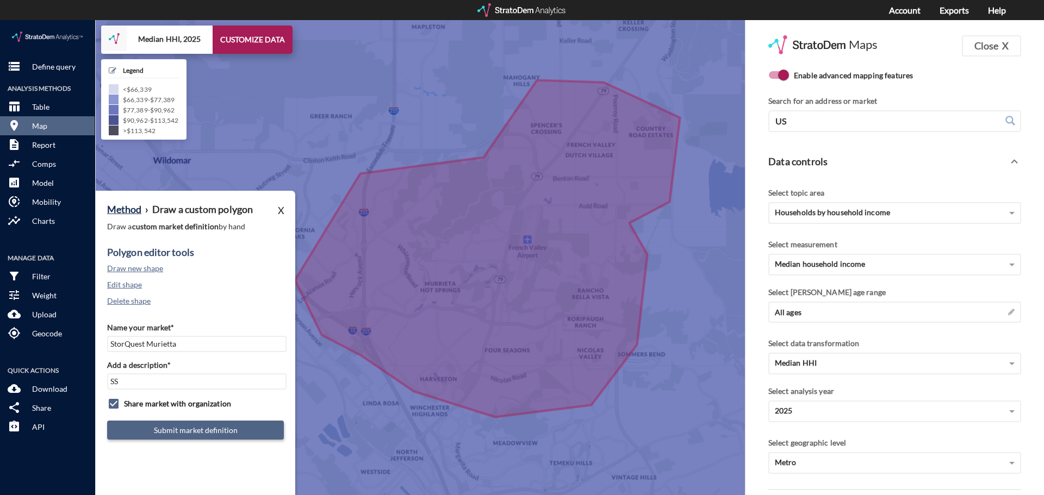
click button "Submit market definition"
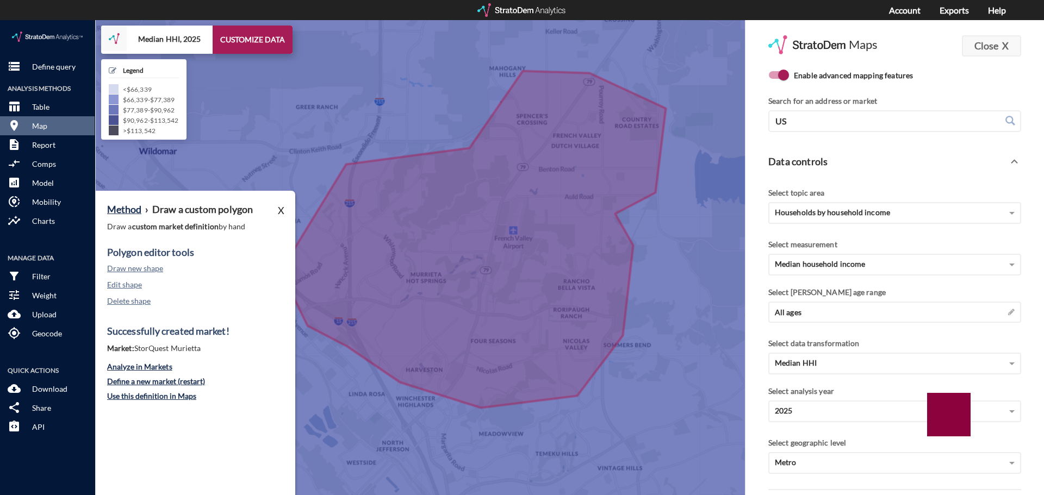
click button "Close X"
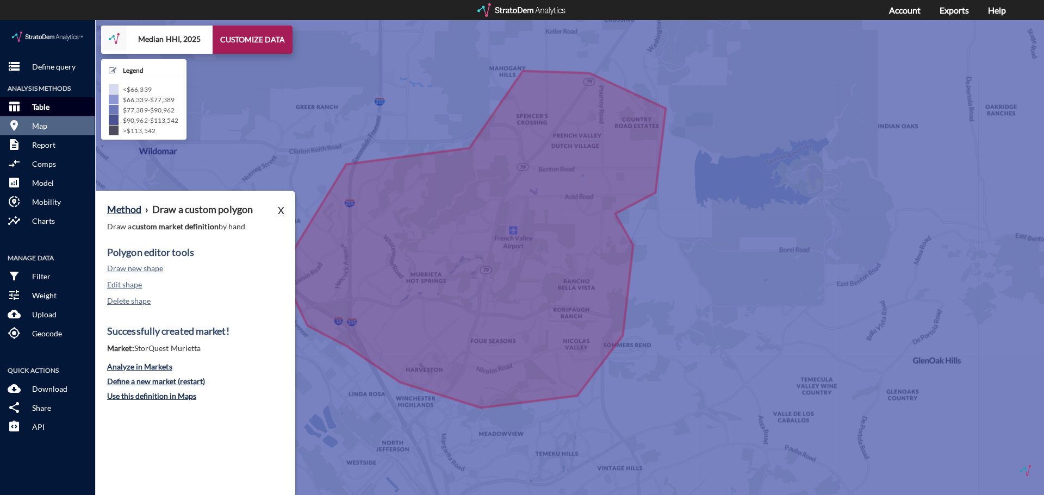
click p "Table"
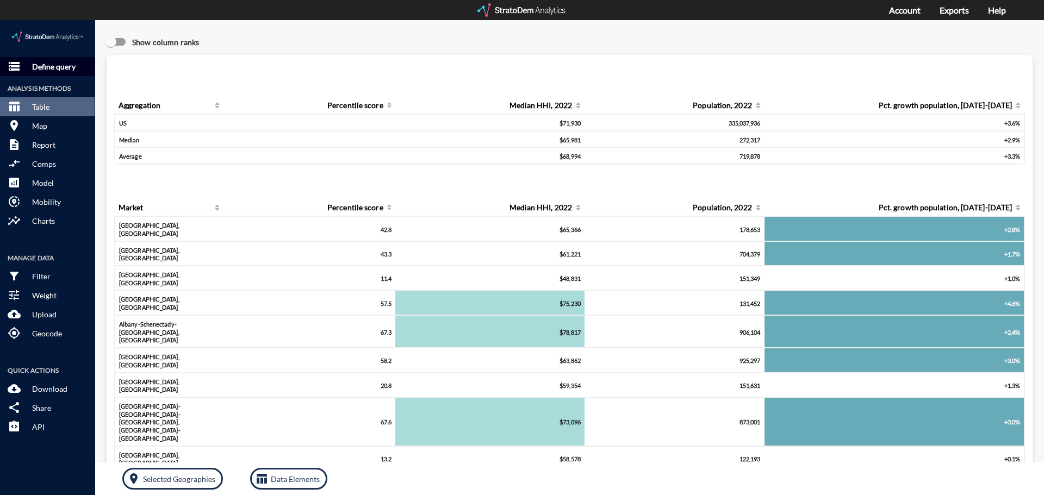
click p "Define query"
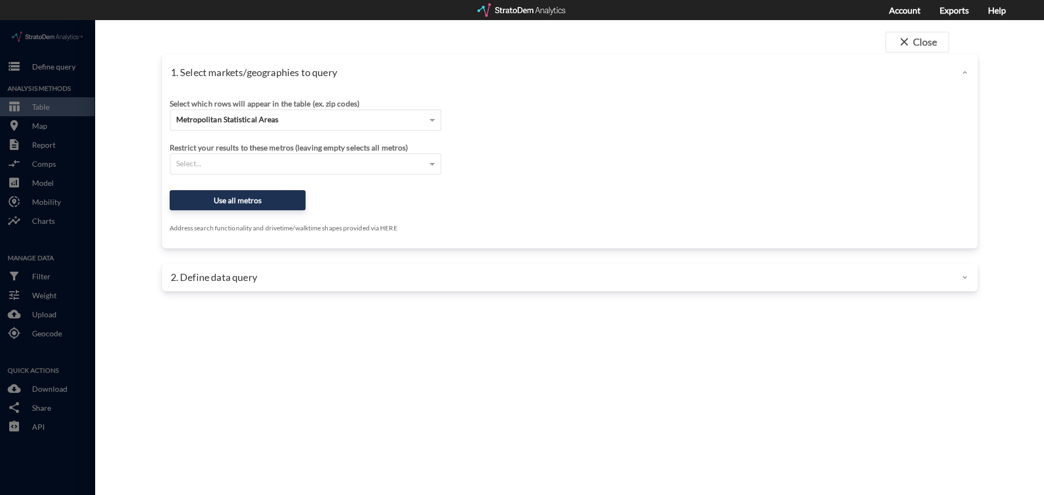
click div
click div "Select which rows will appear in the table (ex. zip codes) Metropolitan Statist…"
click div "Restrict your results to these metros (leaving empty selects all metros) Select…"
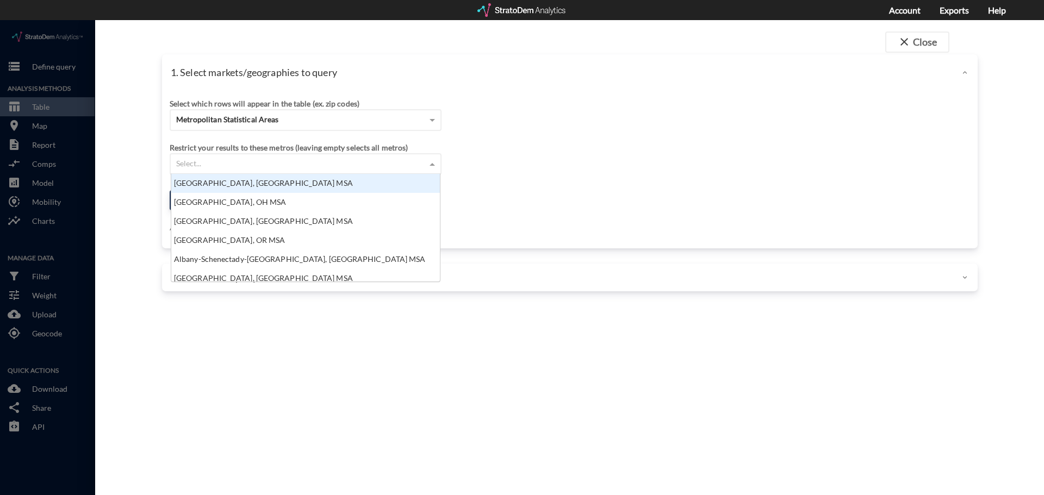
click span
click div "Restrict your results to these metros (leaving empty selects all metros) Select…"
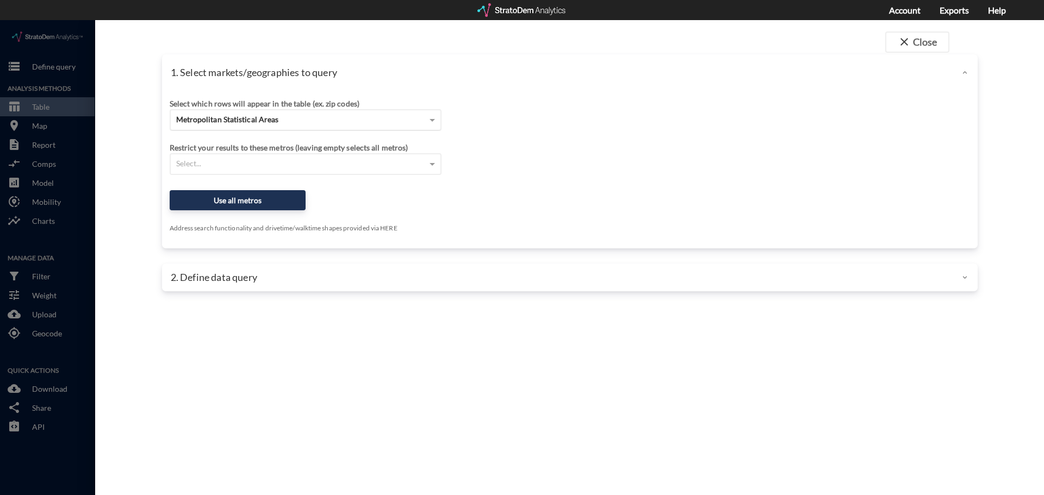
click span "Metropolitan Statistical Areas"
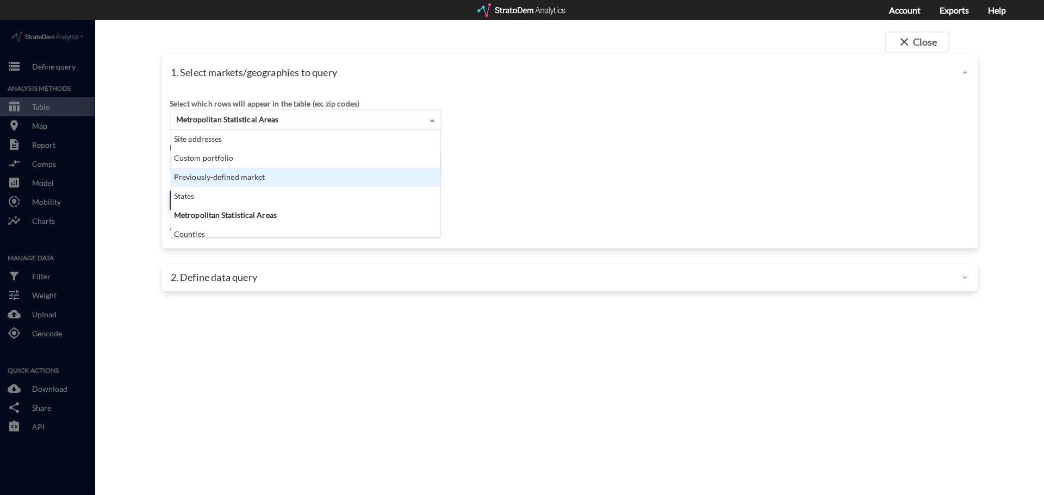
click div "Previously-defined market"
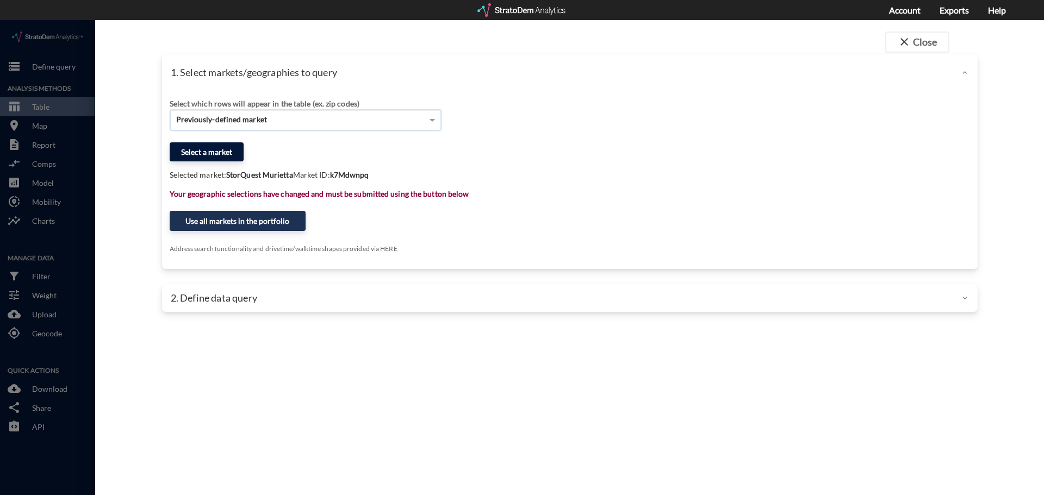
click button "Select a market"
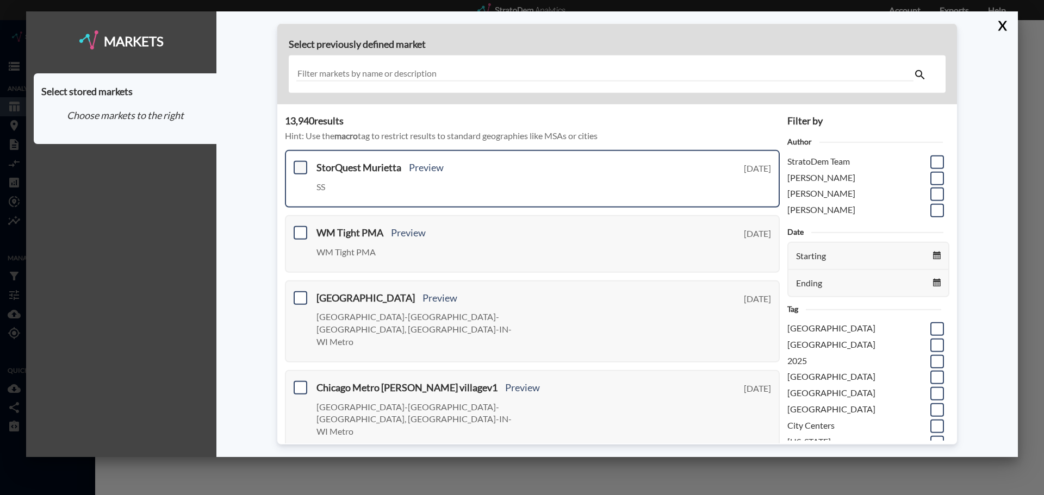
click at [301, 165] on span at bounding box center [301, 168] width 14 height 14
click at [299, 163] on input "checkbox" at bounding box center [299, 163] width 0 height 0
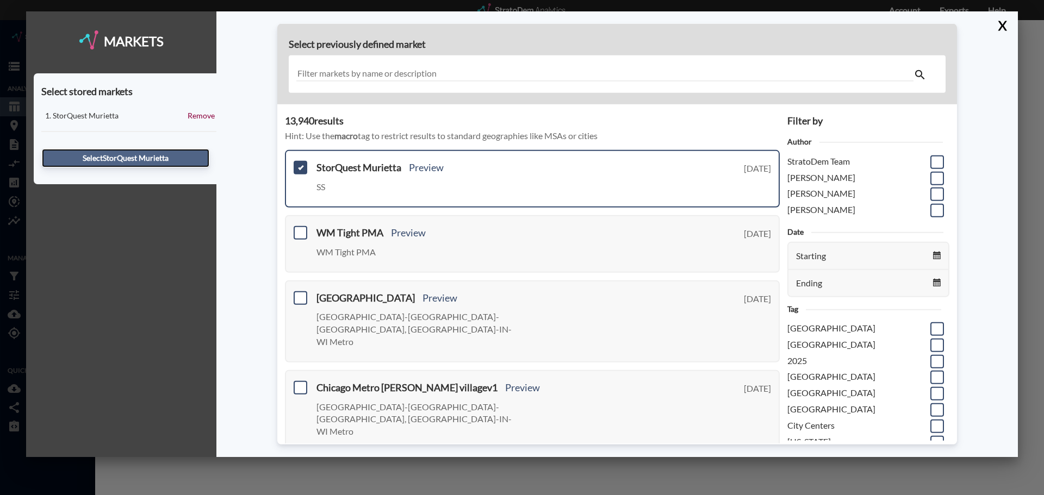
click at [191, 164] on button "Select StorQuest Murietta" at bounding box center [125, 158] width 167 height 18
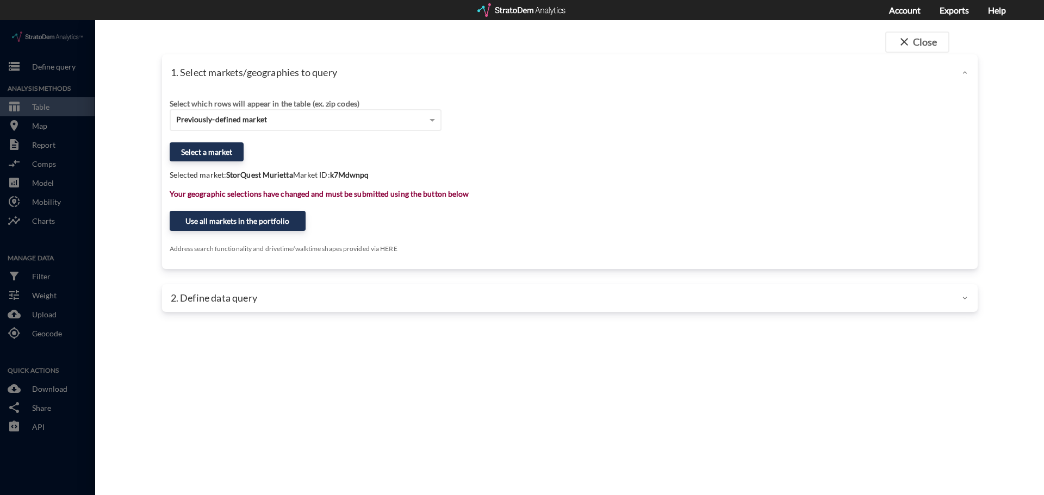
click div "2. Define data query"
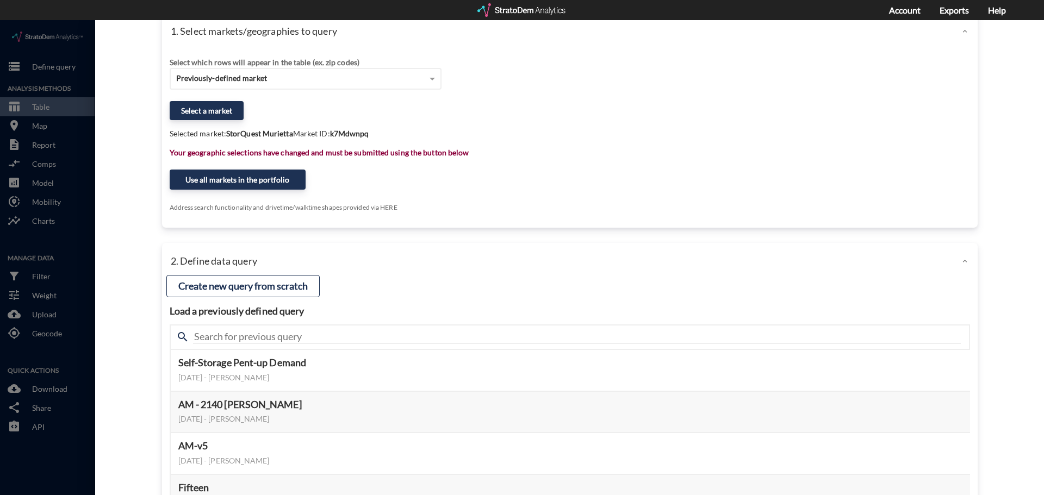
scroll to position [54, 0]
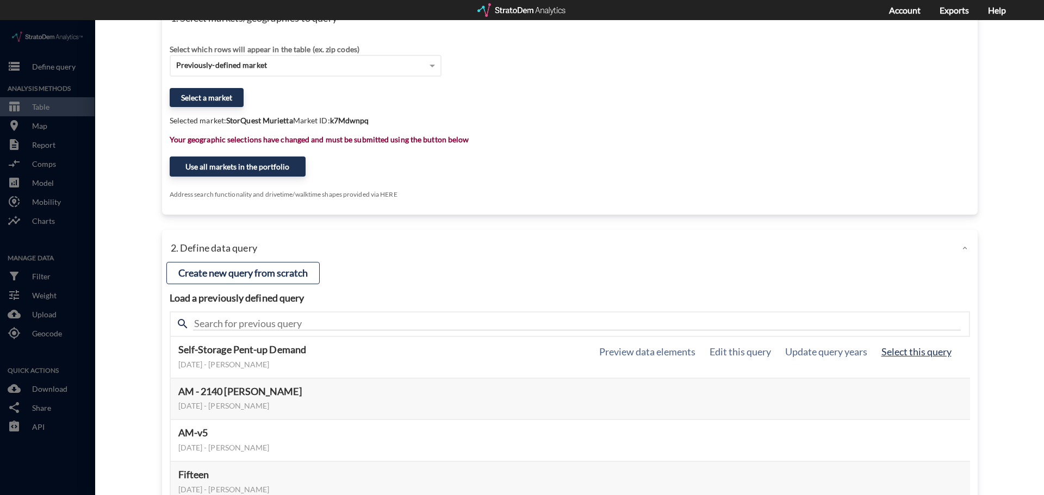
click button "Select this query"
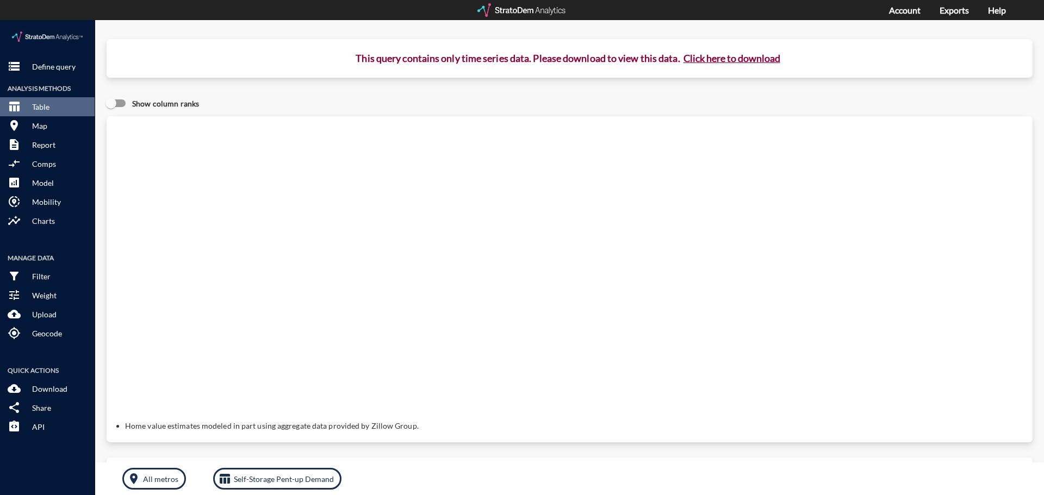
click button "Click here to download"
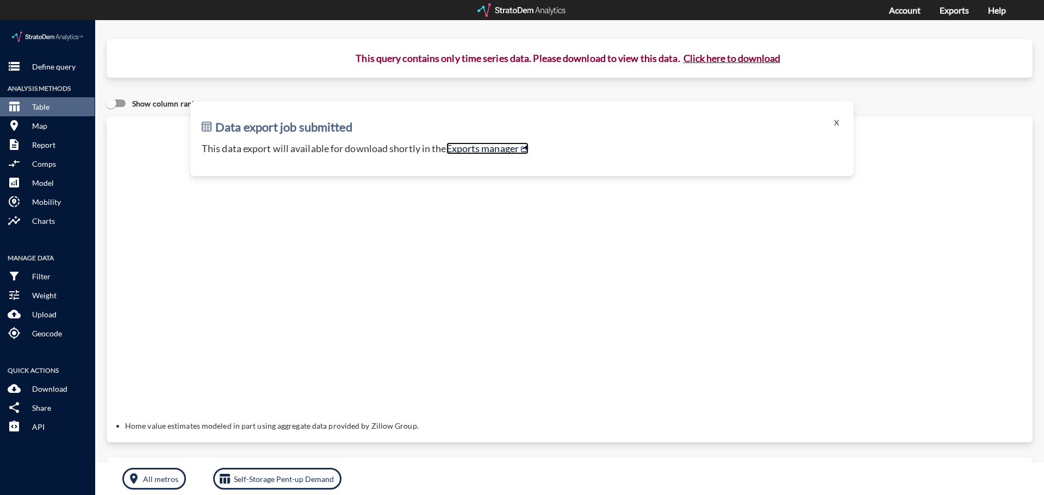
click link "Exports manager"
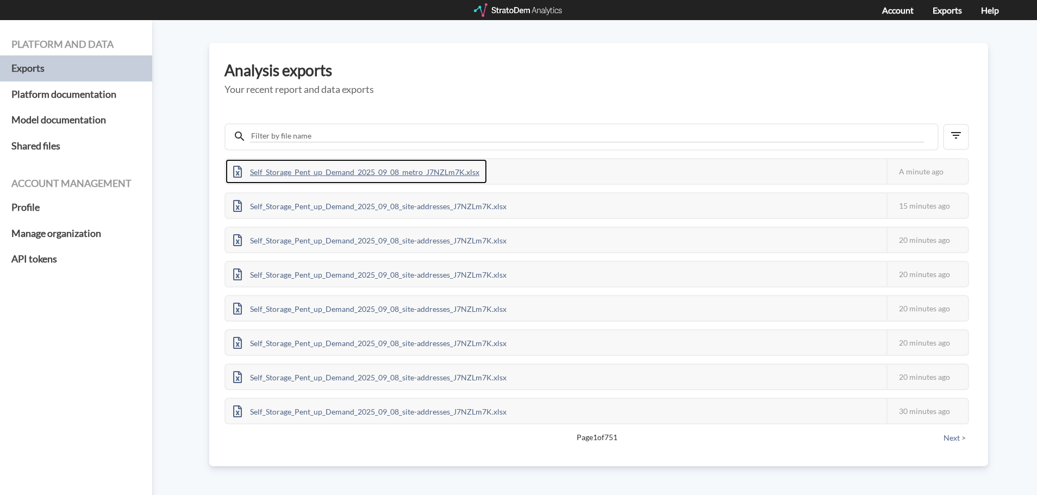
click at [337, 164] on div "Self_Storage_Pent_up_Demand_2025_09_08_metro_J7NZLm7K.xlsx" at bounding box center [356, 171] width 261 height 24
